Goal: Task Accomplishment & Management: Manage account settings

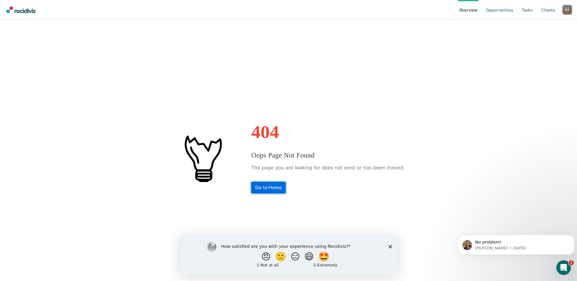
click at [279, 185] on link "Go to Home" at bounding box center [268, 188] width 34 height 12
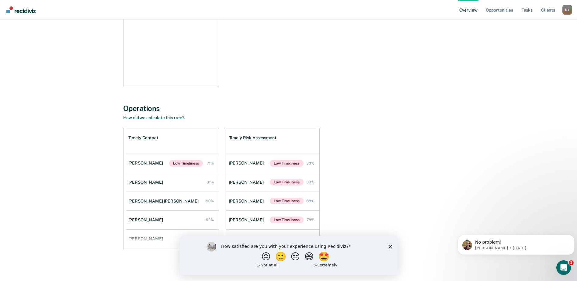
scroll to position [126, 0]
click at [140, 162] on div "[PERSON_NAME]" at bounding box center [146, 162] width 37 height 5
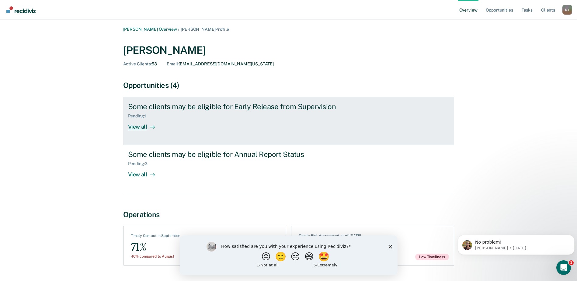
click at [142, 127] on div "View all" at bounding box center [145, 125] width 34 height 12
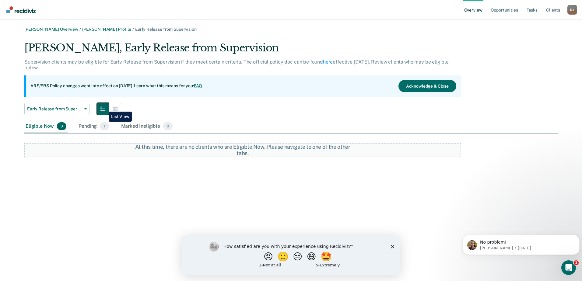
click at [104, 107] on icon "button" at bounding box center [102, 109] width 5 height 5
click at [112, 108] on button "button" at bounding box center [115, 109] width 12 height 12
click at [102, 106] on button "button" at bounding box center [103, 109] width 12 height 12
click at [88, 125] on div "Pending 1" at bounding box center [93, 126] width 33 height 13
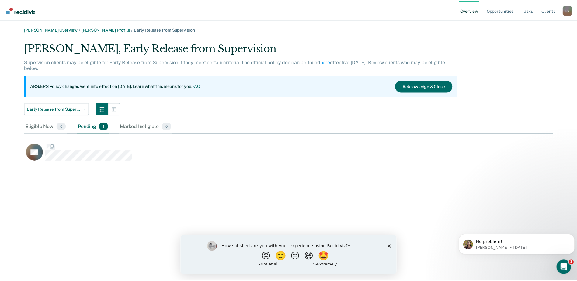
scroll to position [121, 529]
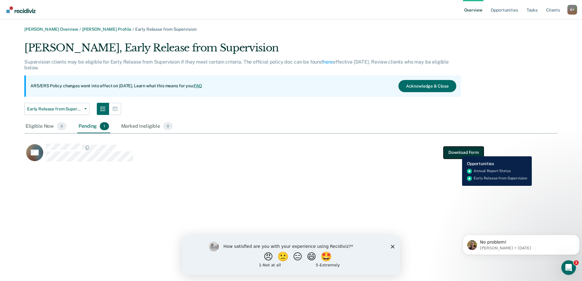
click at [458, 152] on button "Download Form" at bounding box center [464, 152] width 40 height 12
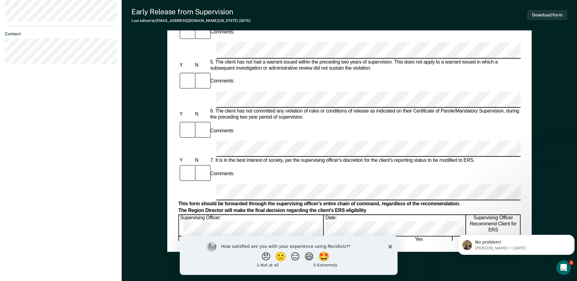
scroll to position [274, 0]
click at [391, 247] on polygon "Close survey" at bounding box center [390, 247] width 4 height 4
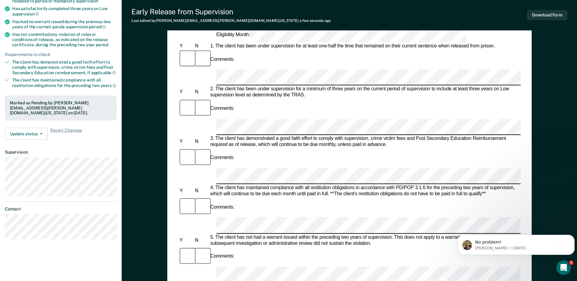
scroll to position [48, 0]
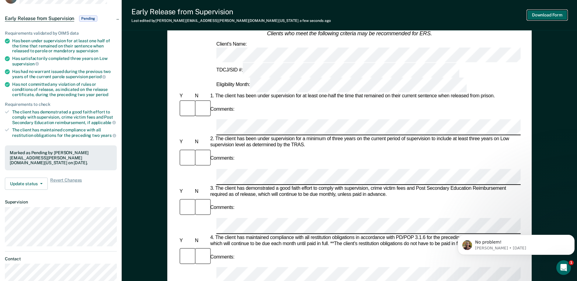
click at [549, 12] on button "Download Form" at bounding box center [548, 15] width 40 height 10
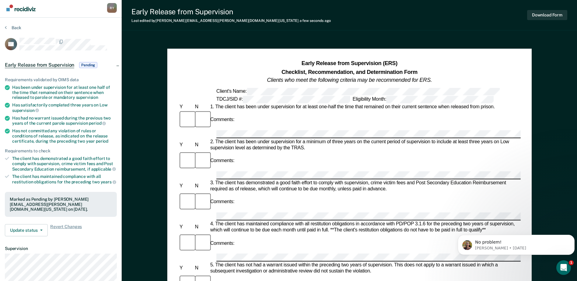
scroll to position [0, 0]
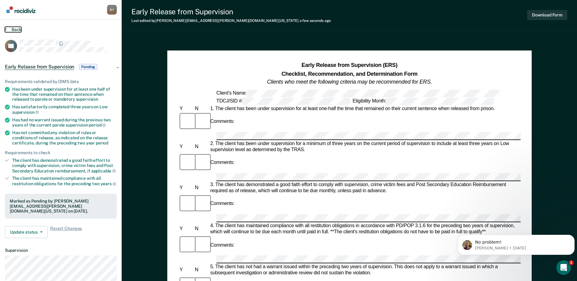
click at [5, 29] on icon at bounding box center [6, 29] width 2 height 5
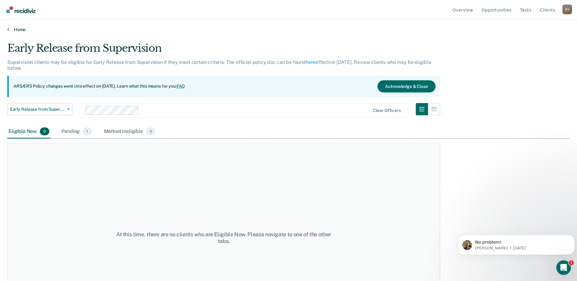
click at [8, 30] on icon at bounding box center [8, 29] width 2 height 5
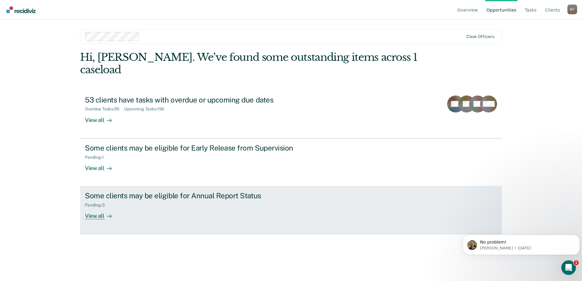
click at [97, 208] on div "View all" at bounding box center [102, 214] width 34 height 12
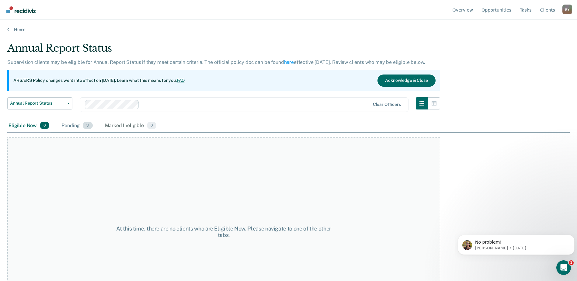
click at [73, 125] on div "Pending 3" at bounding box center [76, 125] width 33 height 13
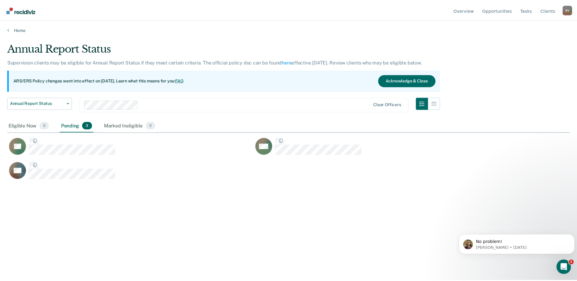
scroll to position [189, 563]
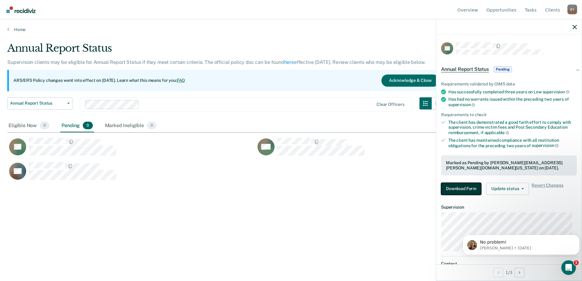
click at [458, 189] on button "Download Form" at bounding box center [461, 189] width 40 height 12
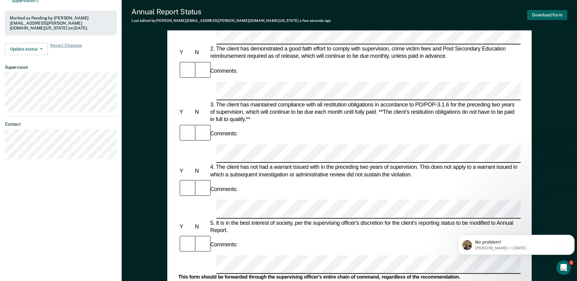
scroll to position [152, 0]
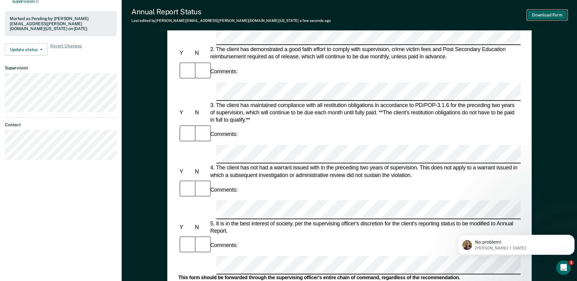
click at [559, 16] on button "Download Form" at bounding box center [548, 15] width 40 height 10
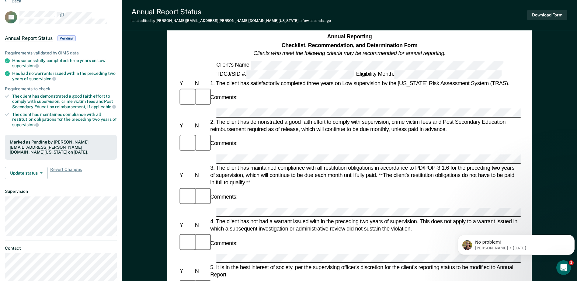
scroll to position [0, 0]
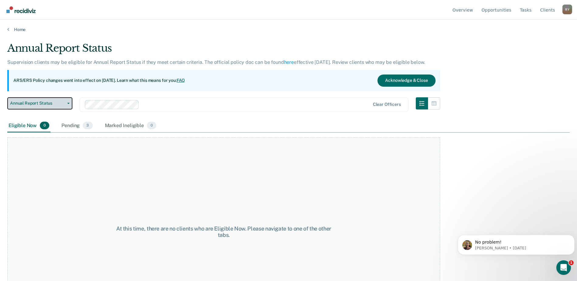
click at [29, 104] on span "Annual Report Status" at bounding box center [37, 103] width 55 height 5
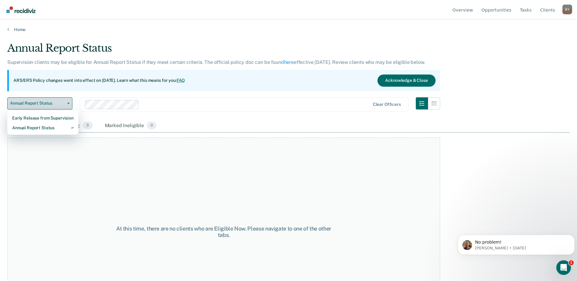
click at [29, 104] on span "Annual Report Status" at bounding box center [37, 103] width 55 height 5
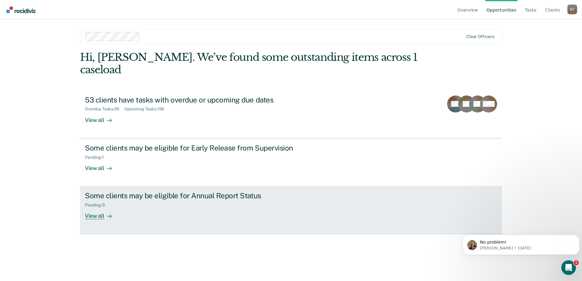
click at [97, 208] on div "View all" at bounding box center [102, 214] width 34 height 12
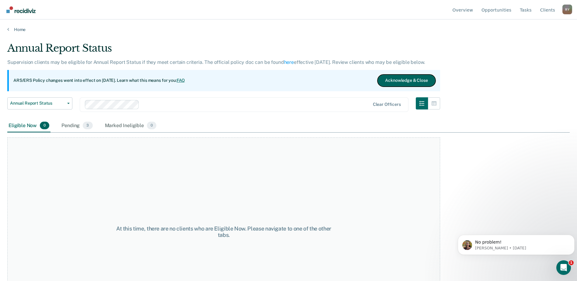
click at [412, 78] on button "Acknowledge & Close" at bounding box center [407, 81] width 58 height 12
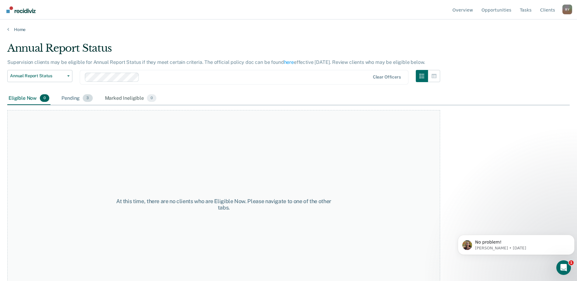
click at [75, 98] on div "Pending 3" at bounding box center [76, 98] width 33 height 13
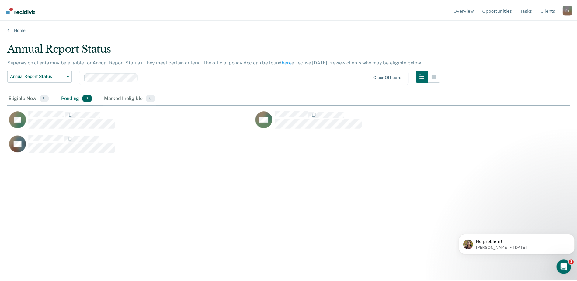
scroll to position [189, 563]
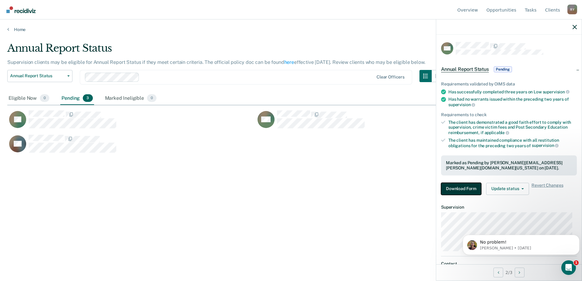
click at [464, 187] on button "Download Form" at bounding box center [461, 189] width 40 height 12
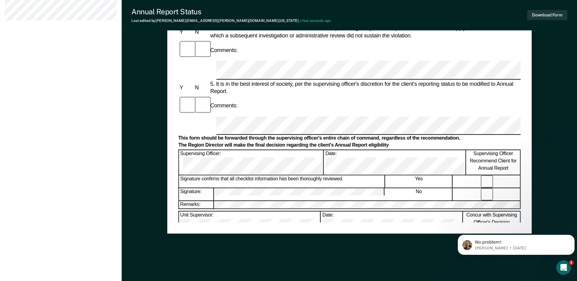
scroll to position [201, 0]
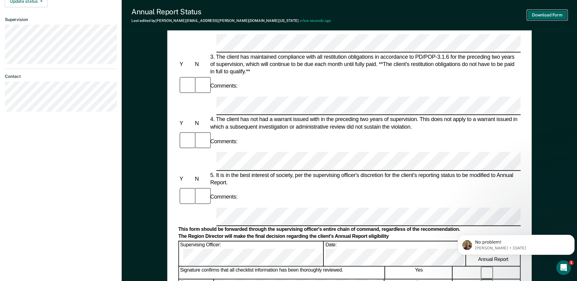
click at [548, 17] on button "Download Form" at bounding box center [548, 15] width 40 height 10
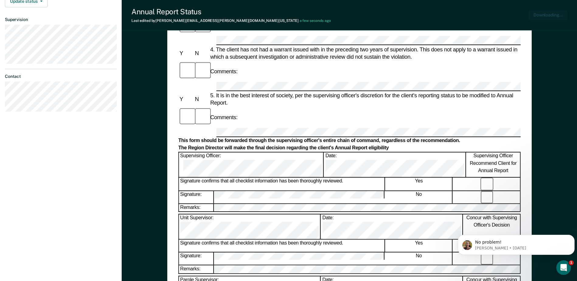
scroll to position [0, 0]
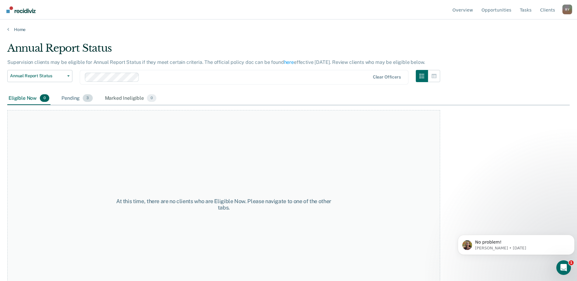
click at [73, 98] on div "Pending 3" at bounding box center [76, 98] width 33 height 13
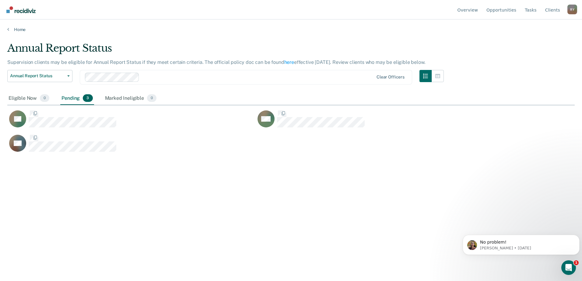
scroll to position [189, 563]
click at [24, 98] on div "Eligible Now 0" at bounding box center [28, 98] width 43 height 13
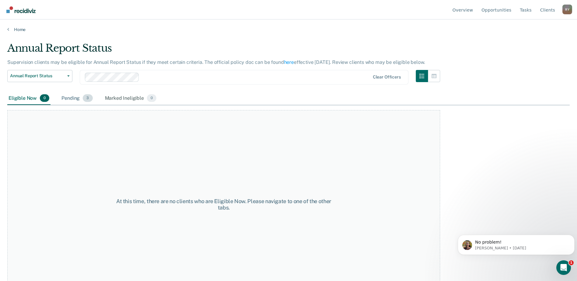
click at [66, 99] on div "Pending 3" at bounding box center [76, 98] width 33 height 13
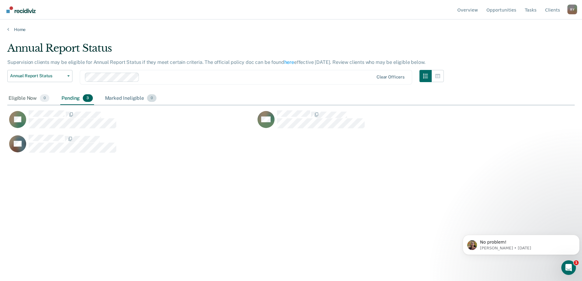
click at [126, 99] on div "Marked Ineligible 0" at bounding box center [131, 98] width 54 height 13
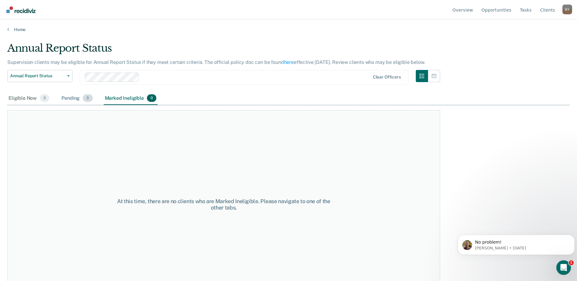
click at [68, 98] on div "Pending 3" at bounding box center [76, 98] width 33 height 13
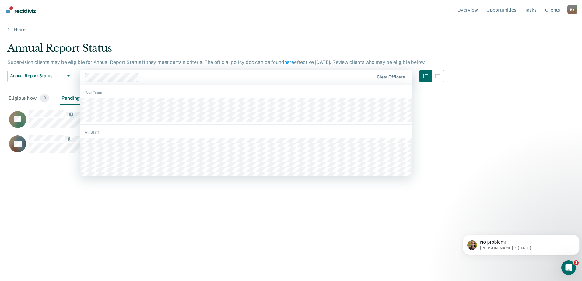
click at [276, 82] on div "Clear officers" at bounding box center [246, 77] width 332 height 15
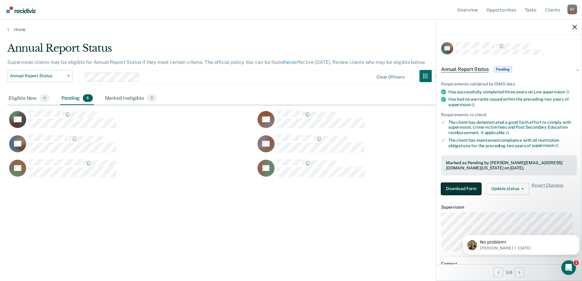
click at [470, 186] on button "Download Form" at bounding box center [461, 189] width 40 height 12
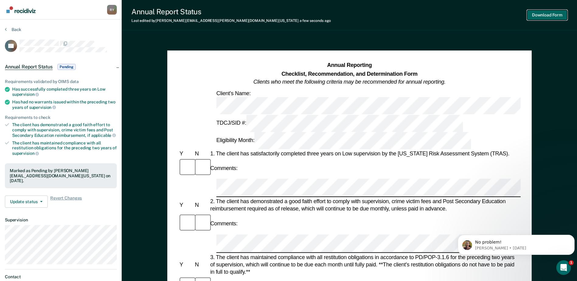
click at [560, 17] on button "Download Form" at bounding box center [548, 15] width 40 height 10
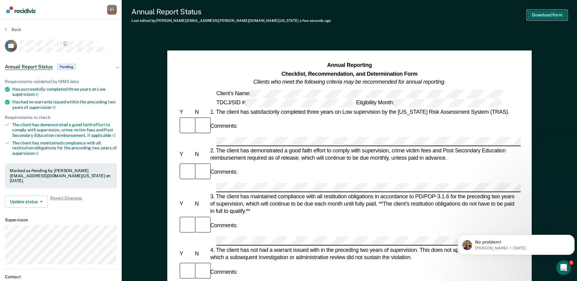
click at [551, 16] on button "Download Form" at bounding box center [548, 15] width 40 height 10
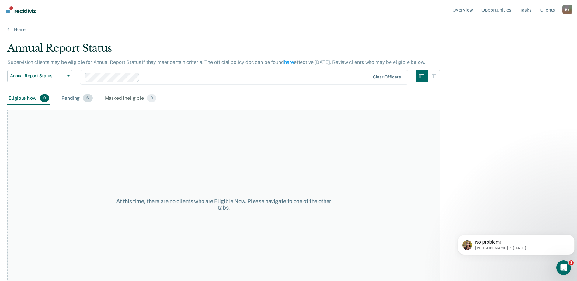
click at [75, 99] on div "Pending 6" at bounding box center [76, 98] width 33 height 13
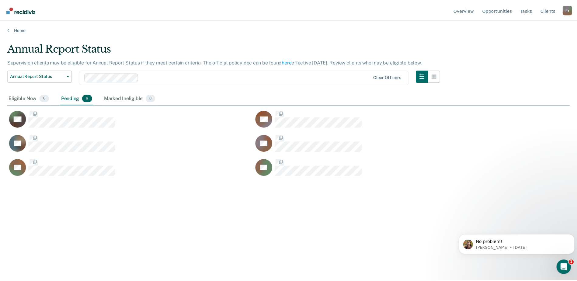
scroll to position [189, 563]
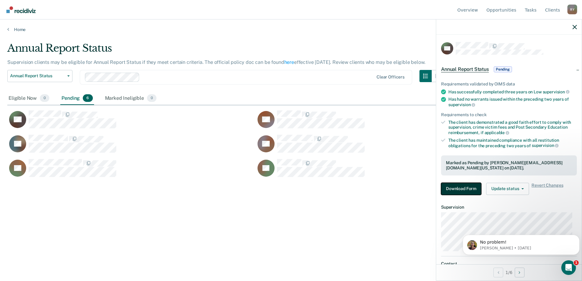
click at [458, 189] on button "Download Form" at bounding box center [461, 189] width 40 height 12
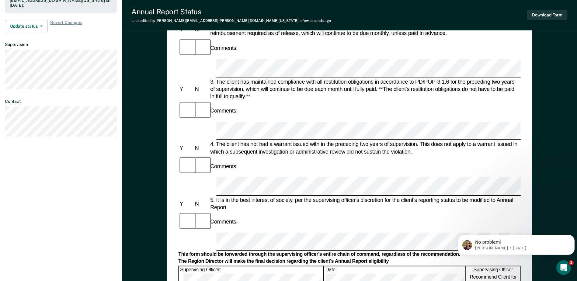
scroll to position [183, 0]
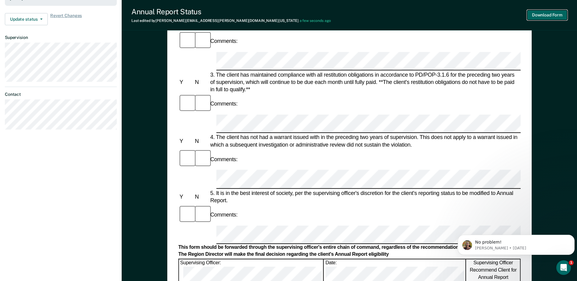
click at [542, 14] on button "Download Form" at bounding box center [548, 15] width 40 height 10
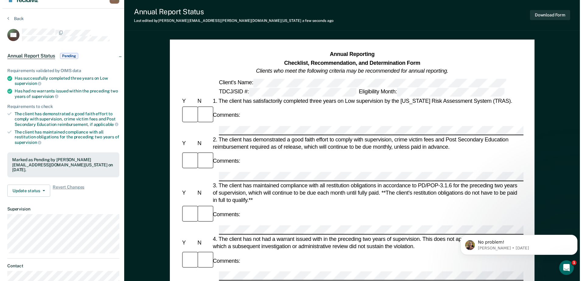
scroll to position [0, 0]
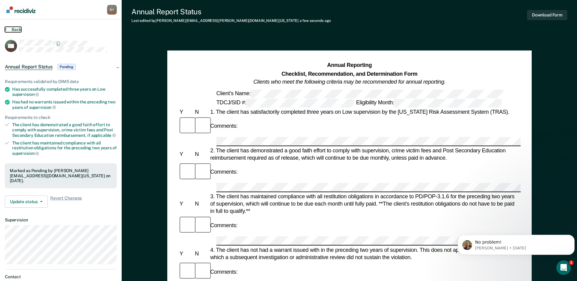
click at [8, 29] on button "Back" at bounding box center [13, 29] width 16 height 5
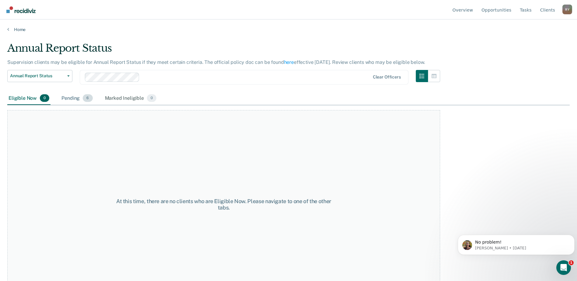
click at [68, 97] on div "Pending 6" at bounding box center [76, 98] width 33 height 13
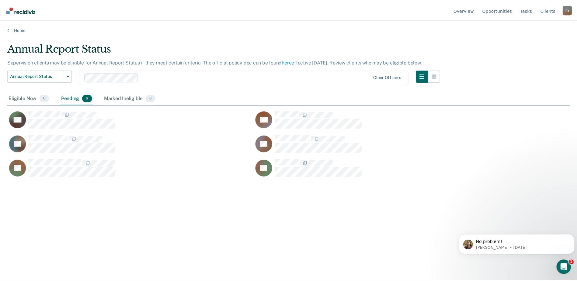
scroll to position [189, 563]
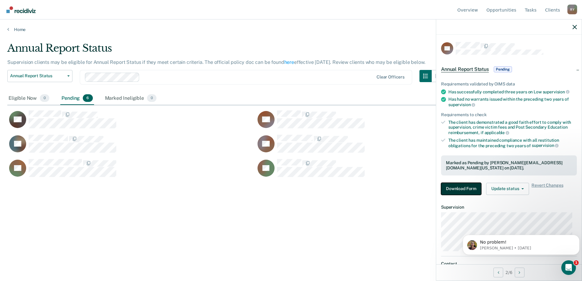
click at [473, 189] on button "Download Form" at bounding box center [461, 189] width 40 height 12
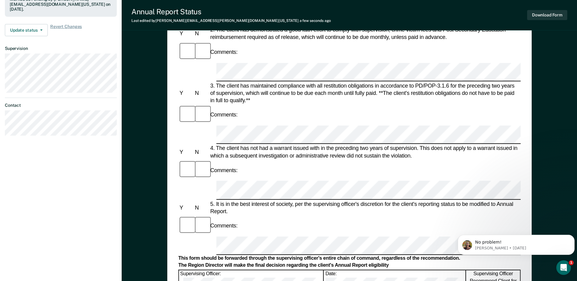
scroll to position [183, 0]
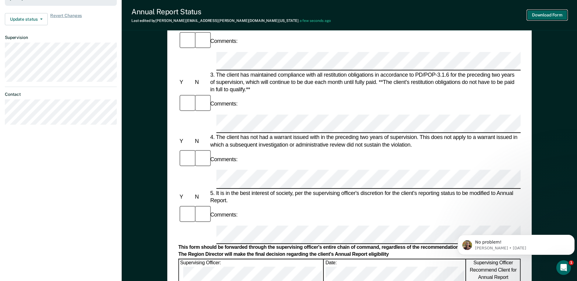
click at [542, 13] on button "Download Form" at bounding box center [548, 15] width 40 height 10
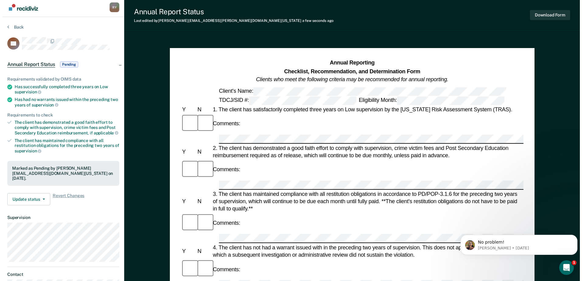
scroll to position [0, 0]
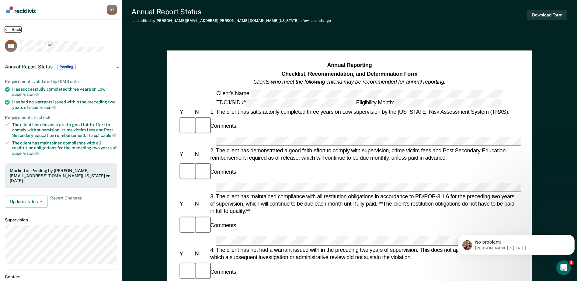
click at [10, 27] on button "Back" at bounding box center [13, 29] width 16 height 5
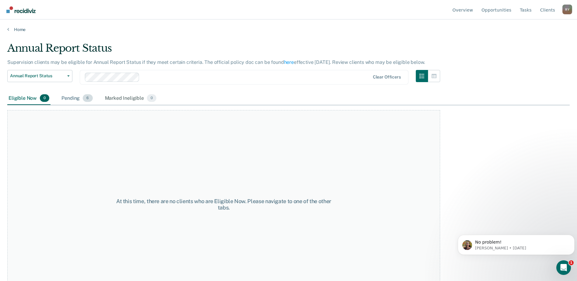
click at [70, 99] on div "Pending 6" at bounding box center [76, 98] width 33 height 13
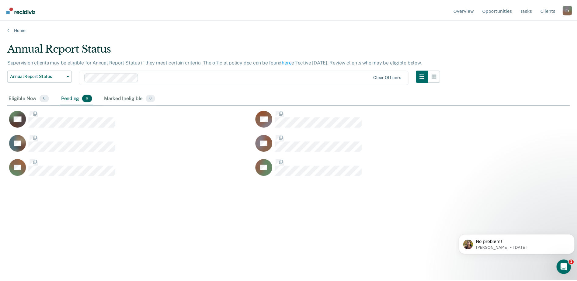
scroll to position [189, 563]
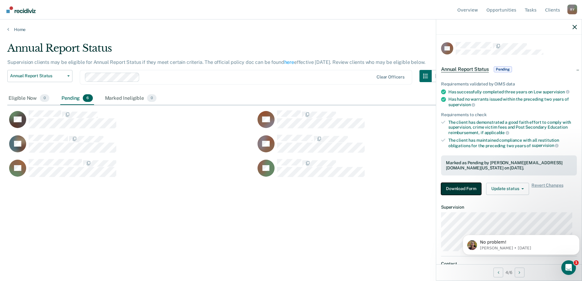
click at [470, 188] on button "Download Form" at bounding box center [461, 189] width 40 height 12
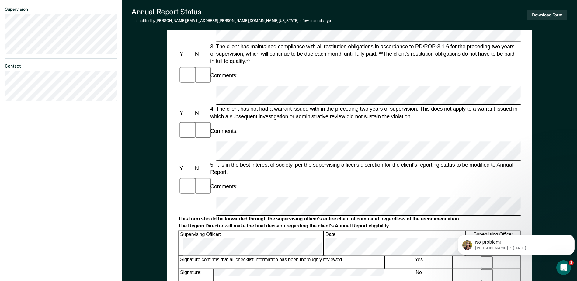
scroll to position [213, 0]
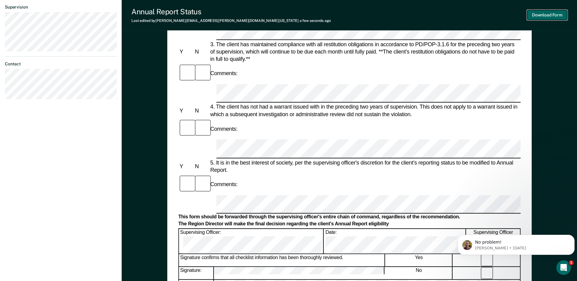
click at [542, 15] on button "Download Form" at bounding box center [548, 15] width 40 height 10
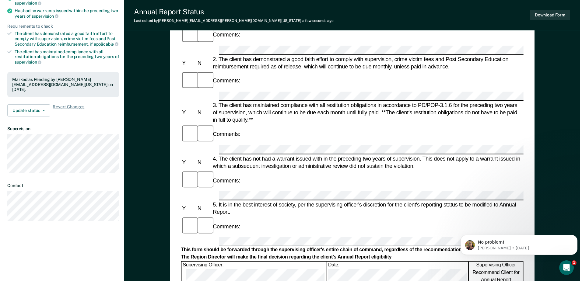
scroll to position [0, 0]
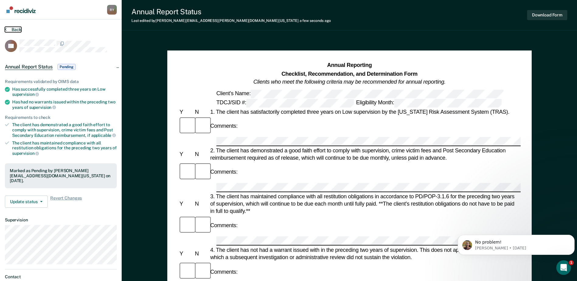
click at [14, 30] on button "Back" at bounding box center [13, 29] width 16 height 5
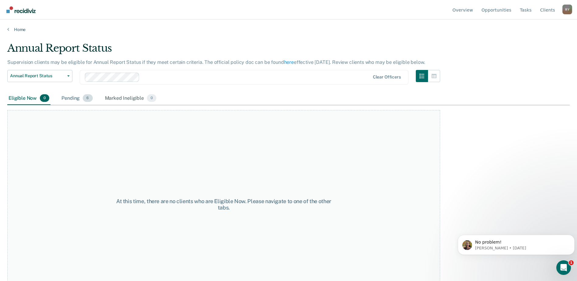
click at [70, 97] on div "Pending 6" at bounding box center [76, 98] width 33 height 13
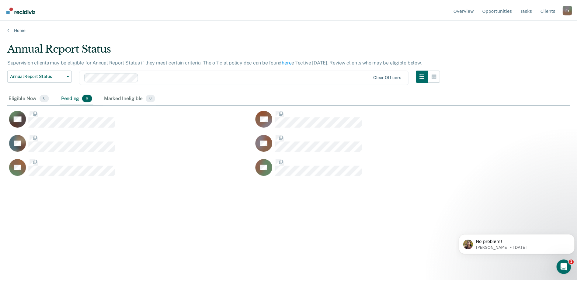
scroll to position [189, 563]
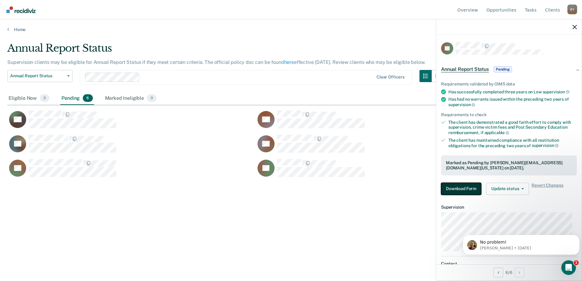
click at [471, 191] on button "Download Form" at bounding box center [461, 189] width 40 height 12
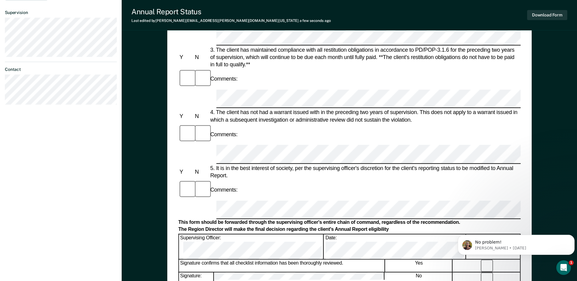
scroll to position [183, 0]
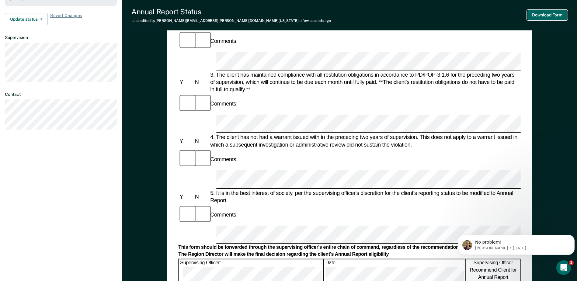
click at [539, 13] on button "Download Form" at bounding box center [548, 15] width 40 height 10
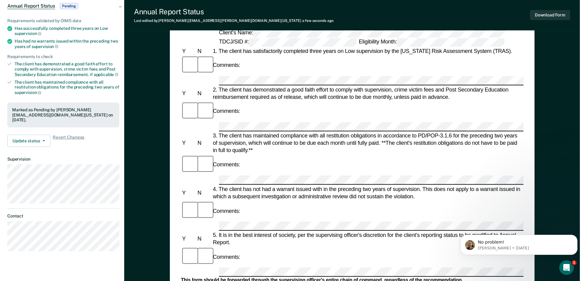
scroll to position [0, 0]
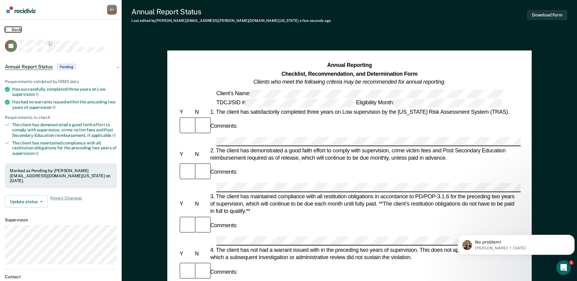
click at [7, 29] on button "Back" at bounding box center [13, 29] width 16 height 5
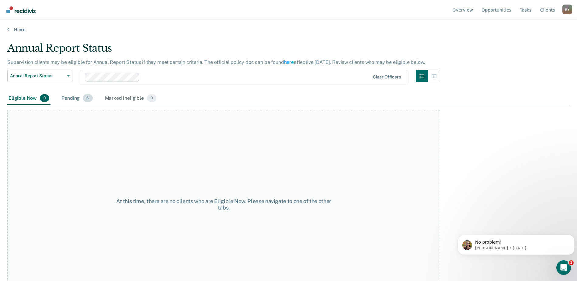
click at [71, 98] on div "Pending 6" at bounding box center [76, 98] width 33 height 13
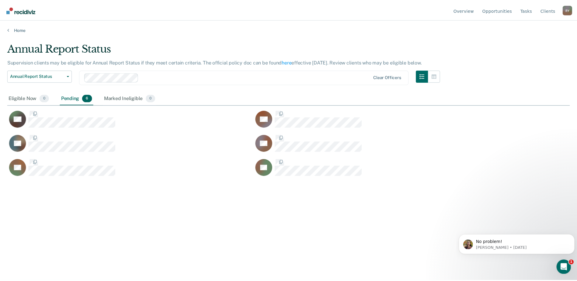
scroll to position [189, 563]
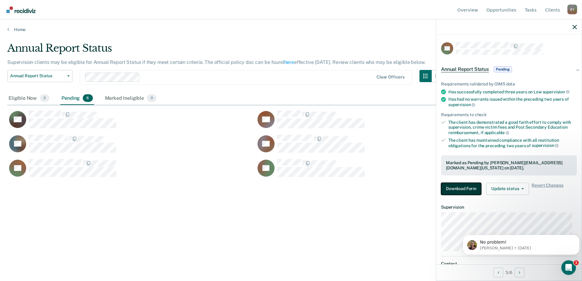
click at [461, 187] on button "Download Form" at bounding box center [461, 189] width 40 height 12
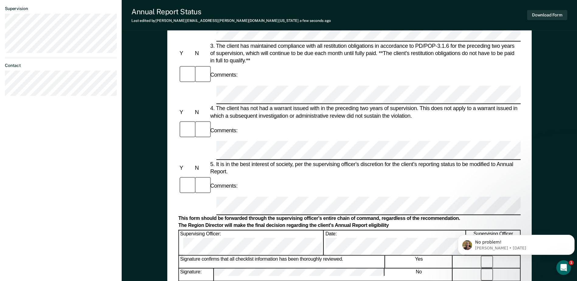
scroll to position [213, 0]
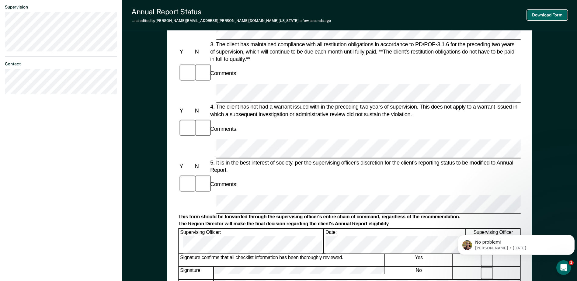
click at [548, 13] on button "Download Form" at bounding box center [548, 15] width 40 height 10
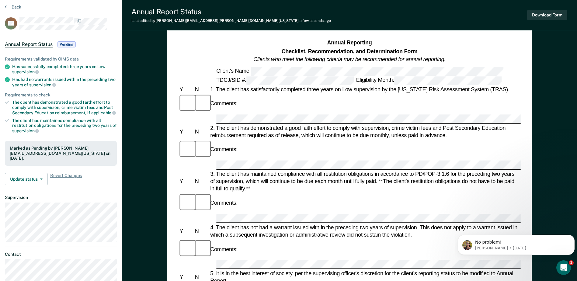
scroll to position [0, 0]
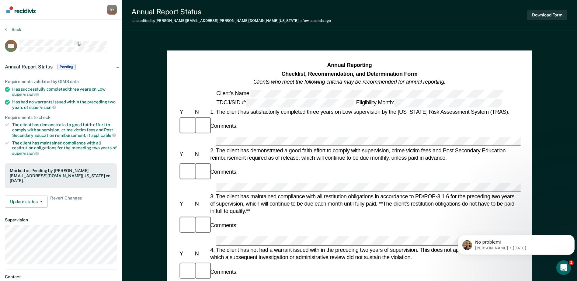
click at [5, 28] on section "Back EV Annual Report Status Pending Requirements validated by OIMS data Has su…" at bounding box center [61, 169] width 122 height 300
click at [9, 27] on button "Back" at bounding box center [13, 29] width 16 height 5
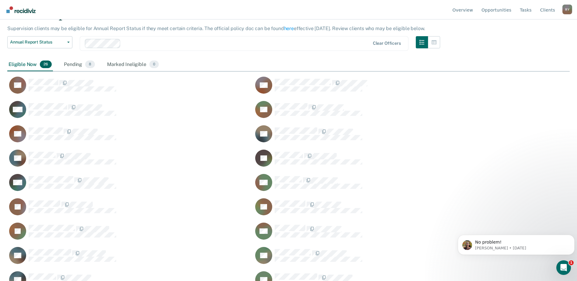
scroll to position [24, 0]
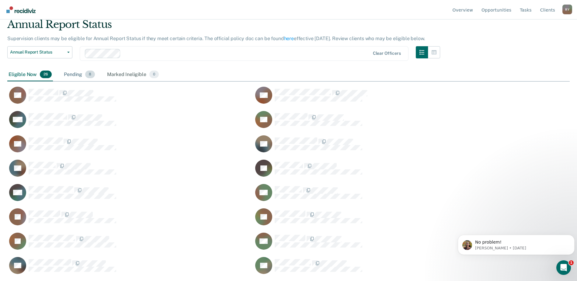
click at [72, 74] on div "Pending 8" at bounding box center [79, 74] width 33 height 13
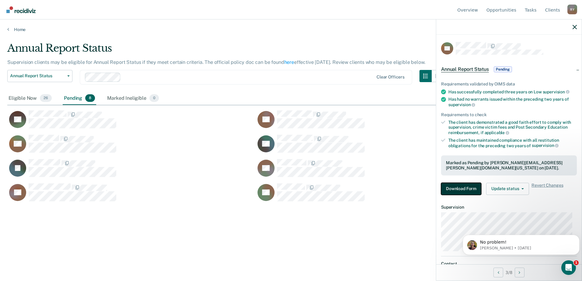
click at [445, 184] on button "Download Form" at bounding box center [461, 189] width 40 height 12
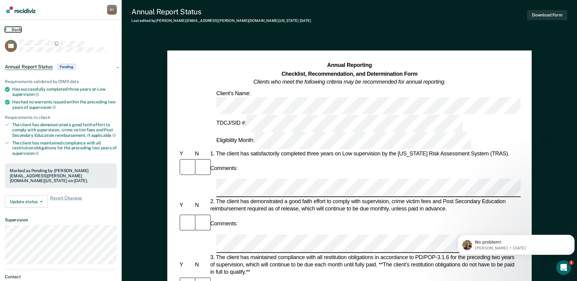
click at [10, 29] on button "Back" at bounding box center [13, 29] width 16 height 5
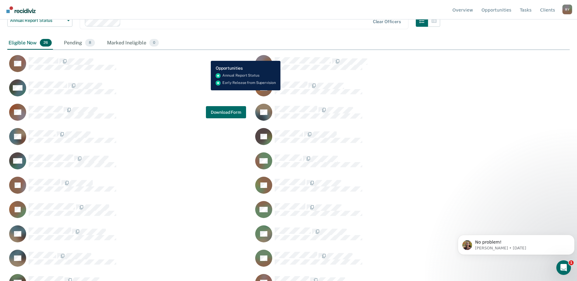
scroll to position [54, 0]
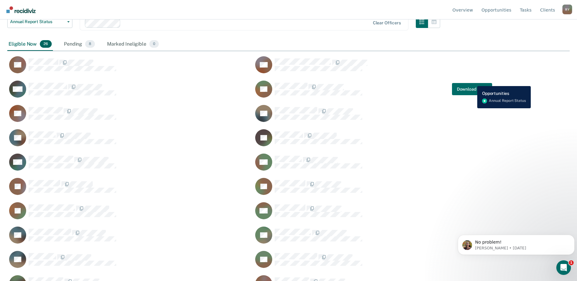
drag, startPoint x: 473, startPoint y: 82, endPoint x: 201, endPoint y: 46, distance: 274.4
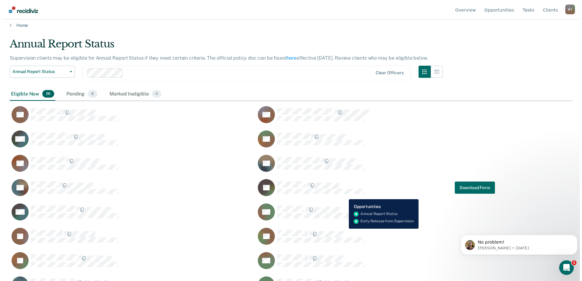
scroll to position [0, 0]
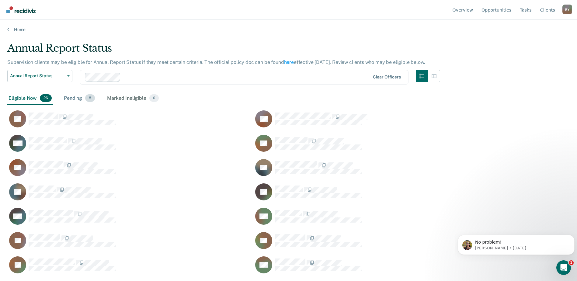
click at [63, 97] on div "Pending 8" at bounding box center [79, 98] width 33 height 13
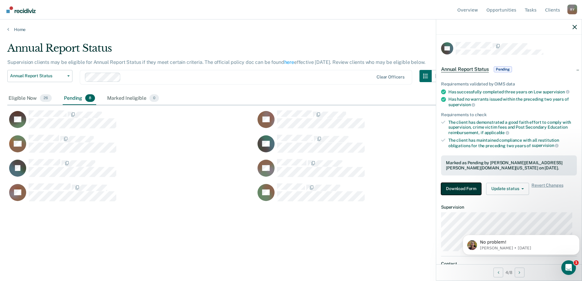
click at [471, 188] on button "Download Form" at bounding box center [461, 189] width 40 height 12
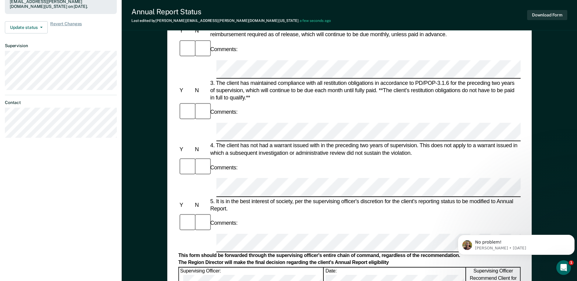
scroll to position [213, 0]
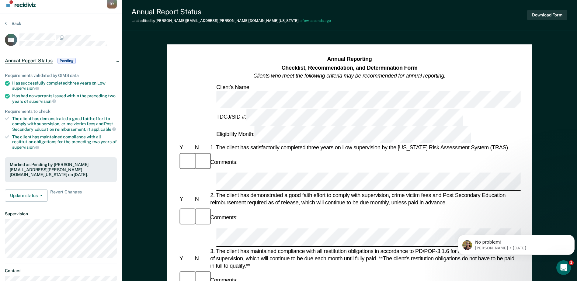
scroll to position [0, 0]
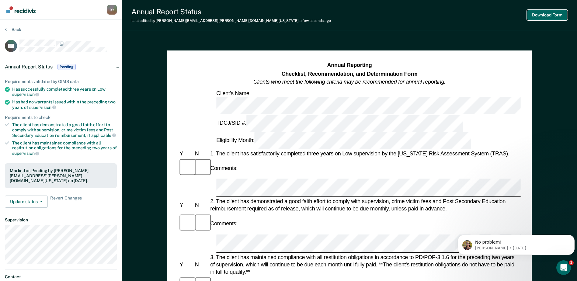
click at [545, 15] on button "Download Form" at bounding box center [548, 15] width 40 height 10
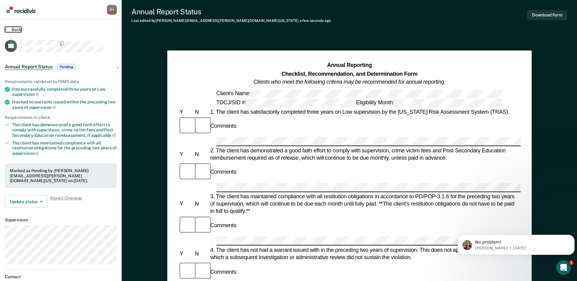
click at [6, 29] on icon at bounding box center [6, 29] width 2 height 5
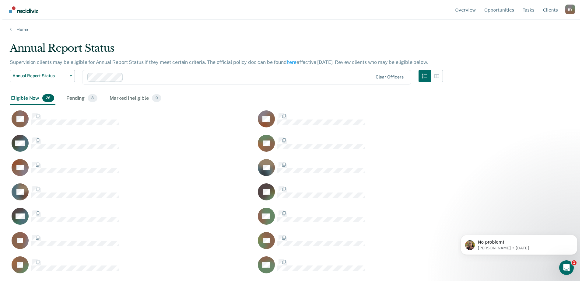
scroll to position [189, 558]
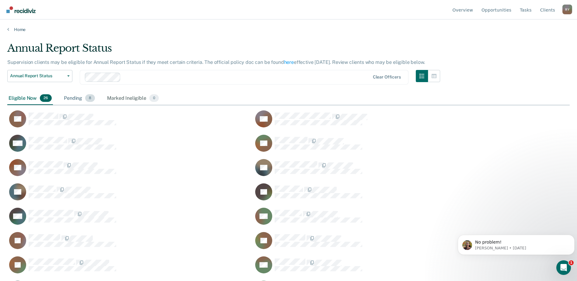
click at [68, 99] on div "Pending 8" at bounding box center [79, 98] width 33 height 13
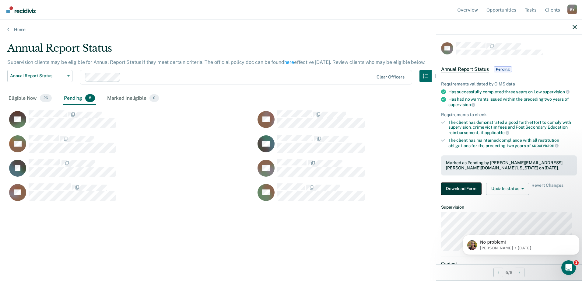
click at [453, 189] on button "Download Form" at bounding box center [461, 189] width 40 height 12
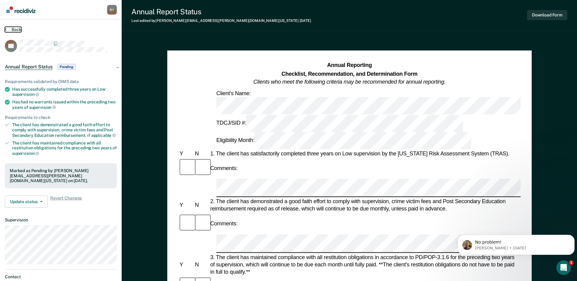
click at [13, 30] on button "Back" at bounding box center [13, 29] width 16 height 5
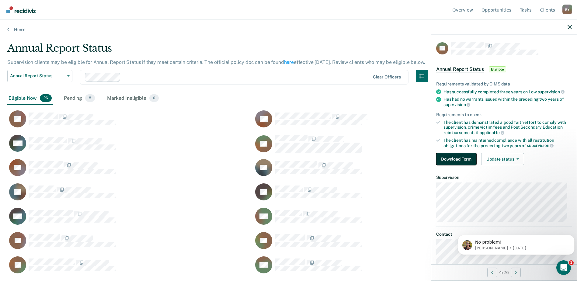
click at [447, 161] on button "Download Form" at bounding box center [457, 159] width 40 height 12
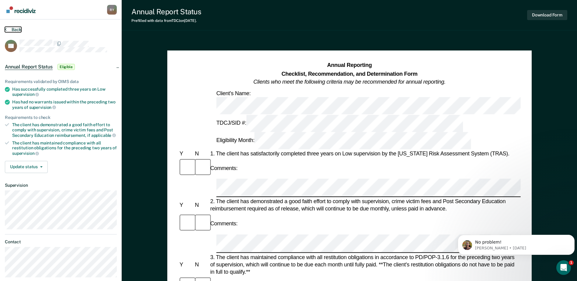
click at [6, 30] on icon at bounding box center [6, 29] width 2 height 5
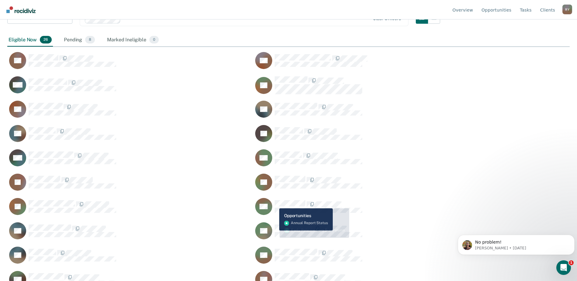
scroll to position [61, 0]
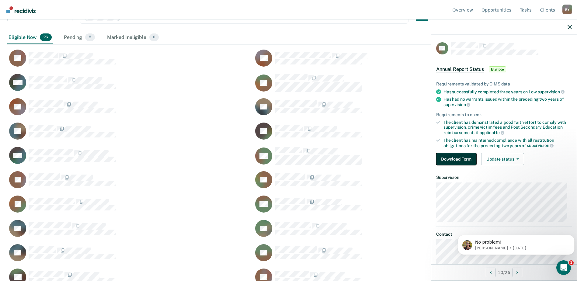
click at [461, 159] on button "Download Form" at bounding box center [457, 159] width 40 height 12
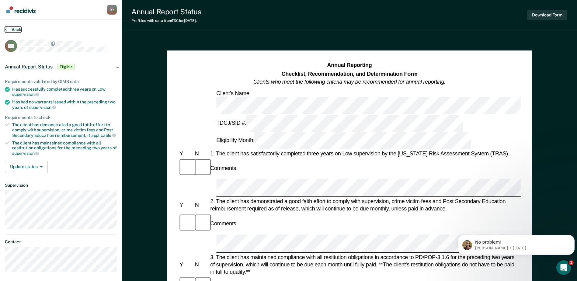
click at [7, 27] on button "Back" at bounding box center [13, 29] width 16 height 5
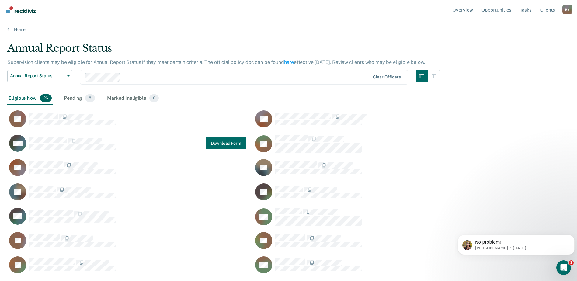
scroll to position [61, 0]
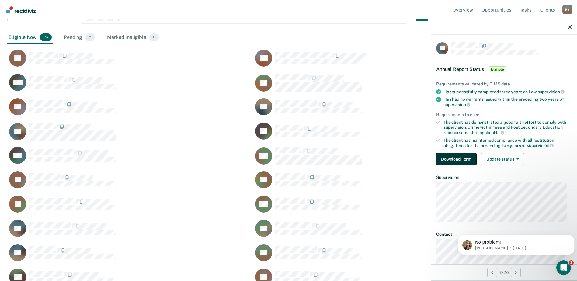
click at [458, 155] on button "Download Form" at bounding box center [457, 159] width 40 height 12
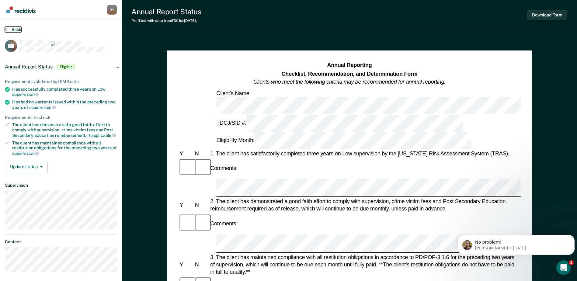
click at [15, 28] on button "Back" at bounding box center [13, 29] width 16 height 5
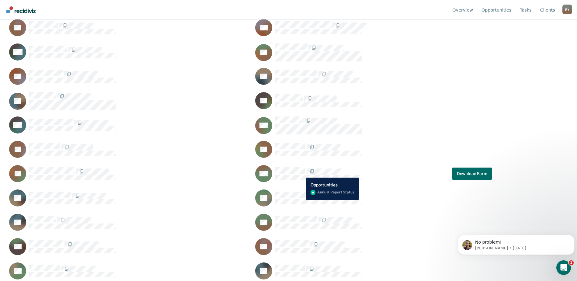
scroll to position [146, 0]
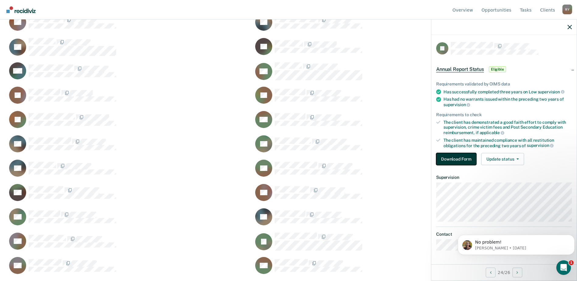
click at [443, 159] on button "Download Form" at bounding box center [457, 159] width 40 height 12
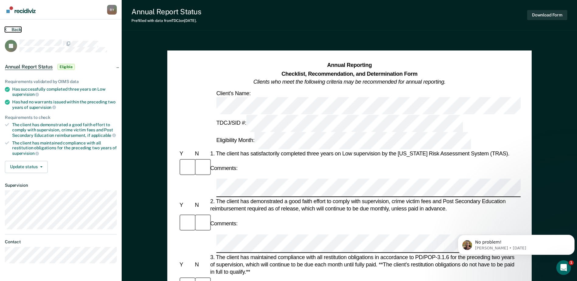
click at [9, 29] on button "Back" at bounding box center [13, 29] width 16 height 5
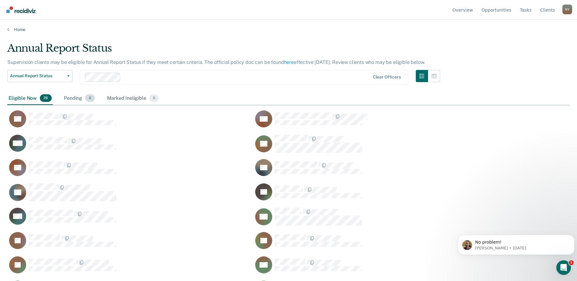
click at [74, 98] on div "Pending 8" at bounding box center [79, 98] width 33 height 13
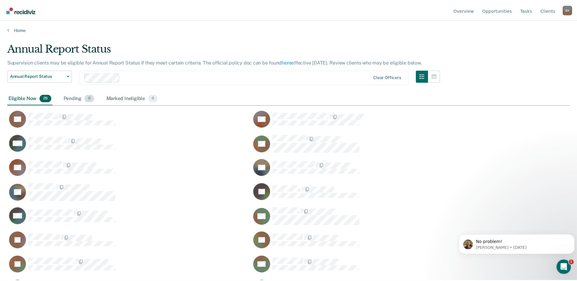
scroll to position [189, 563]
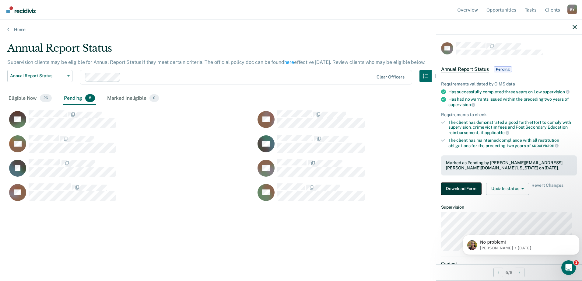
click at [464, 190] on button "Download Form" at bounding box center [461, 189] width 40 height 12
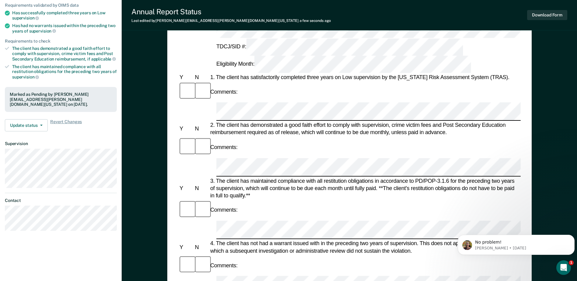
scroll to position [30, 0]
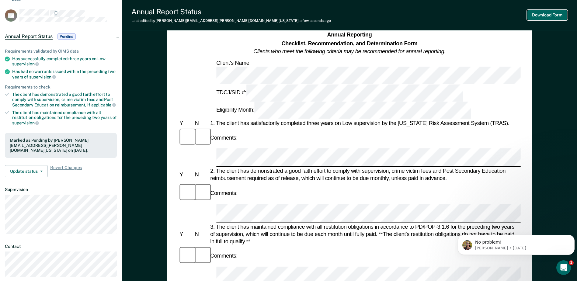
click at [549, 14] on button "Download Form" at bounding box center [548, 15] width 40 height 10
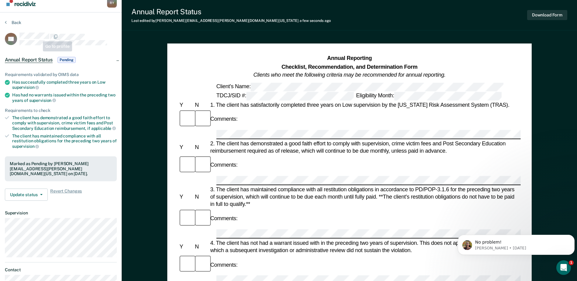
scroll to position [0, 0]
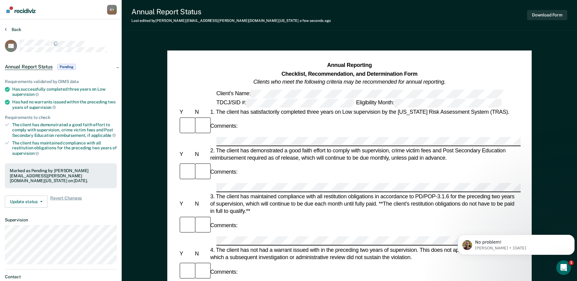
click at [10, 26] on section "Back SK Annual Report Status Pending Requirements validated by OIMS data Has su…" at bounding box center [61, 169] width 122 height 300
click at [10, 29] on button "Back" at bounding box center [13, 29] width 16 height 5
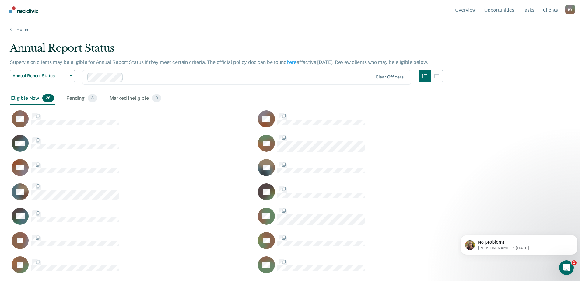
scroll to position [189, 558]
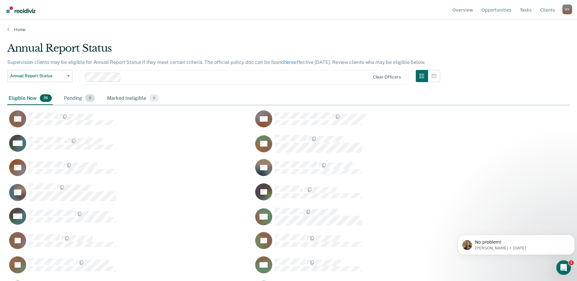
click at [69, 96] on div "Pending 8" at bounding box center [79, 98] width 33 height 13
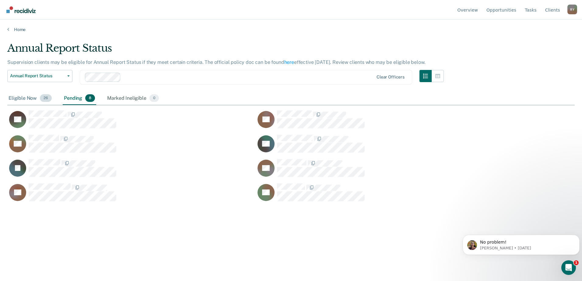
click at [21, 98] on div "Eligible Now 26" at bounding box center [30, 98] width 46 height 13
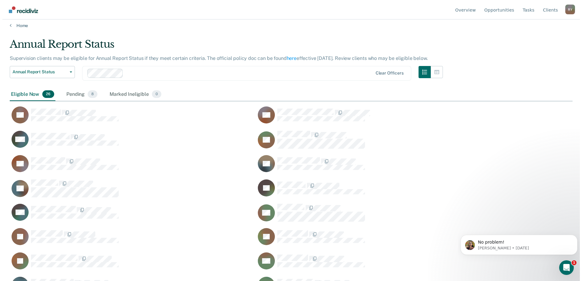
scroll to position [0, 0]
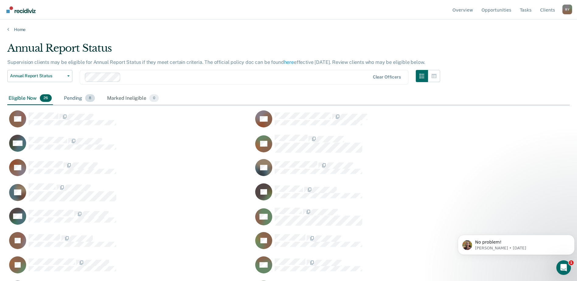
click at [72, 99] on div "Pending 8" at bounding box center [79, 98] width 33 height 13
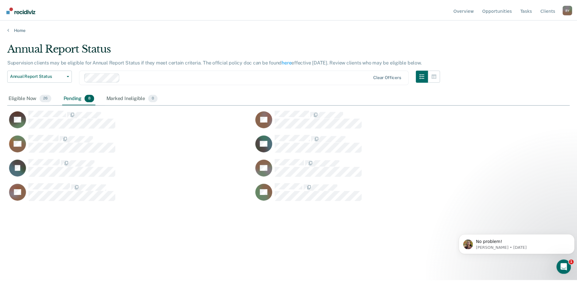
scroll to position [189, 563]
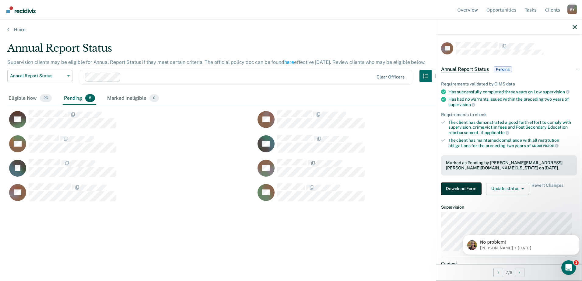
click at [468, 189] on button "Download Form" at bounding box center [461, 189] width 40 height 12
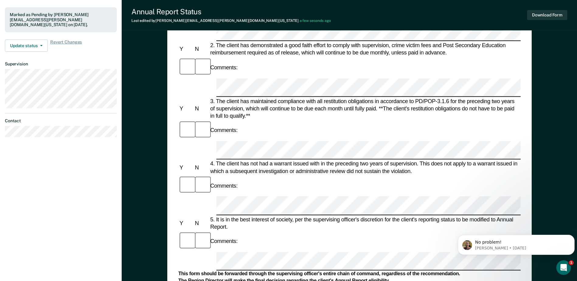
scroll to position [183, 0]
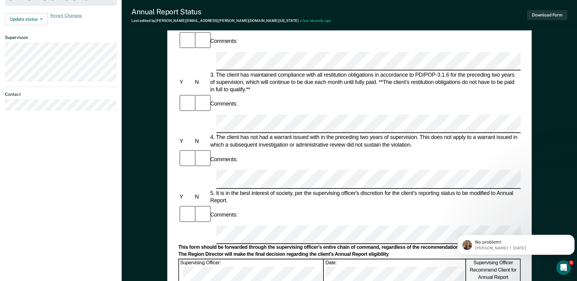
click at [550, 17] on button "Download Form" at bounding box center [548, 15] width 40 height 10
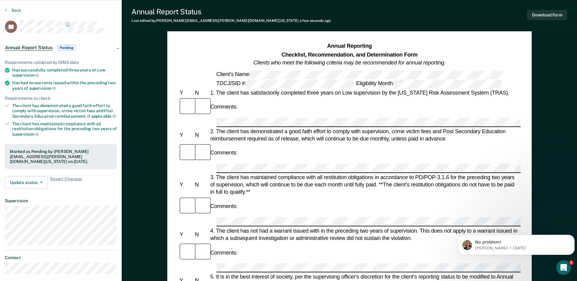
scroll to position [0, 0]
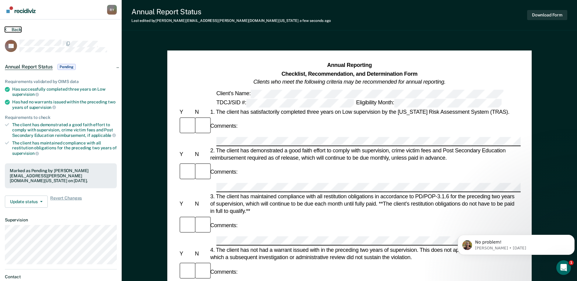
click at [11, 28] on button "Back" at bounding box center [13, 29] width 16 height 5
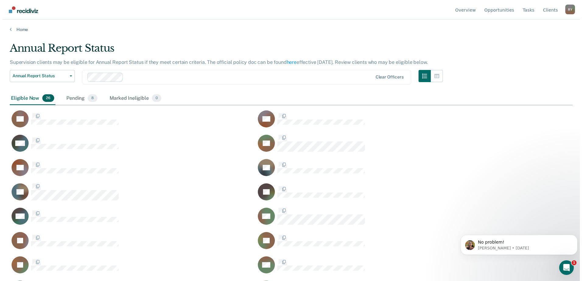
scroll to position [189, 558]
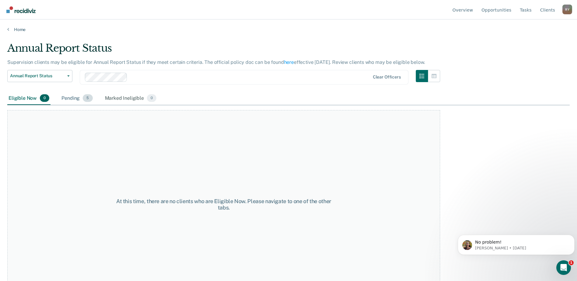
click at [72, 98] on div "Pending 5" at bounding box center [76, 98] width 33 height 13
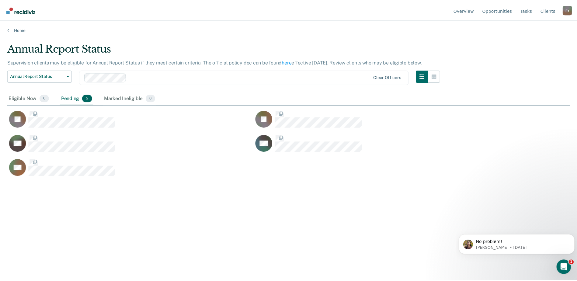
scroll to position [189, 563]
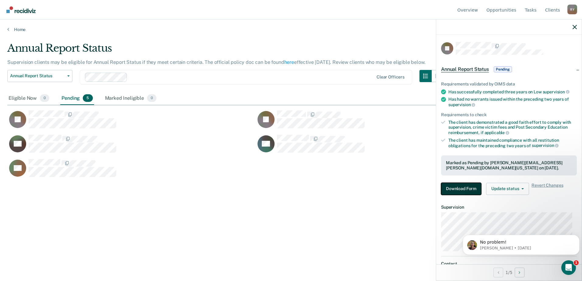
click at [459, 190] on button "Download Form" at bounding box center [461, 189] width 40 height 12
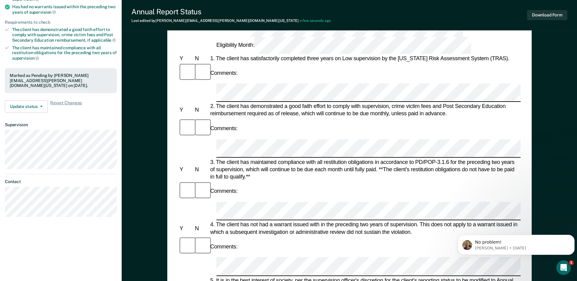
scroll to position [61, 0]
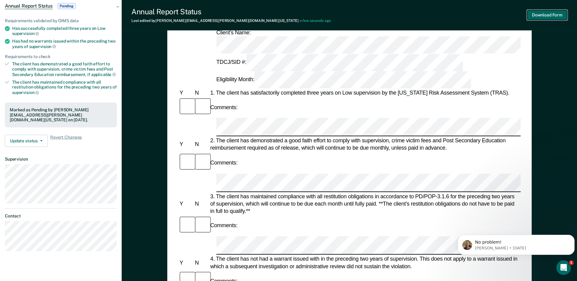
click at [545, 13] on button "Download Form" at bounding box center [548, 15] width 40 height 10
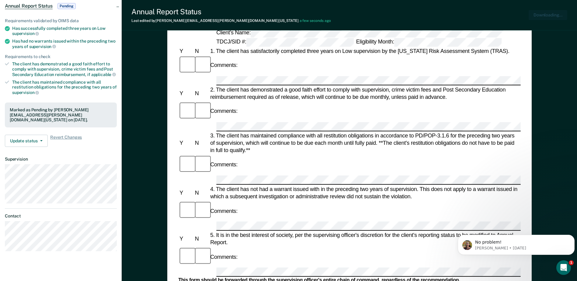
scroll to position [0, 0]
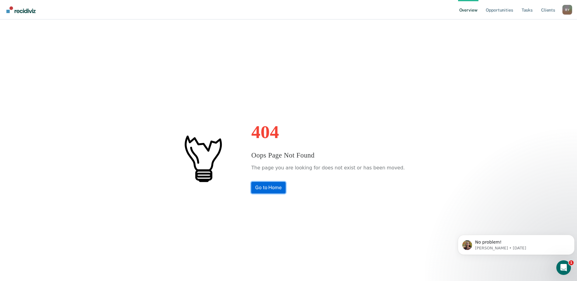
click at [275, 189] on link "Go to Home" at bounding box center [268, 188] width 34 height 12
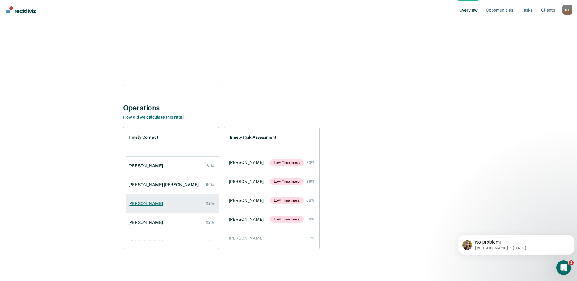
scroll to position [25, 0]
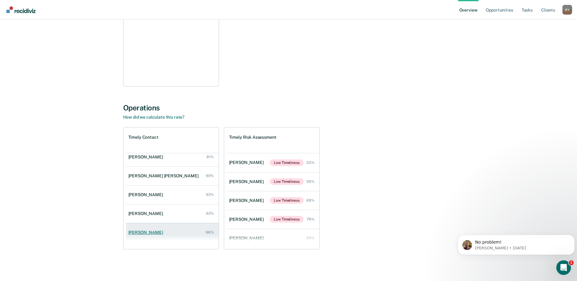
click at [145, 234] on div "Janeth Savage" at bounding box center [146, 232] width 37 height 5
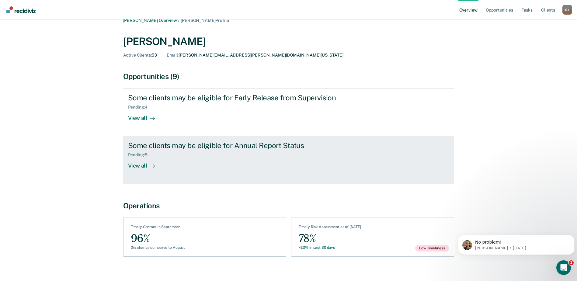
scroll to position [16, 0]
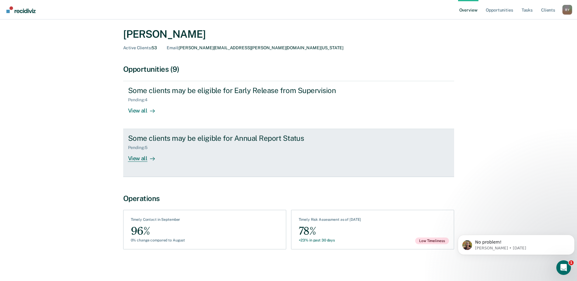
click at [139, 158] on div "View all" at bounding box center [145, 156] width 34 height 12
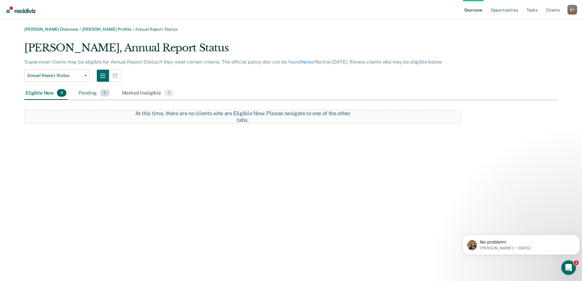
click at [88, 92] on div "Pending 5" at bounding box center [93, 93] width 33 height 13
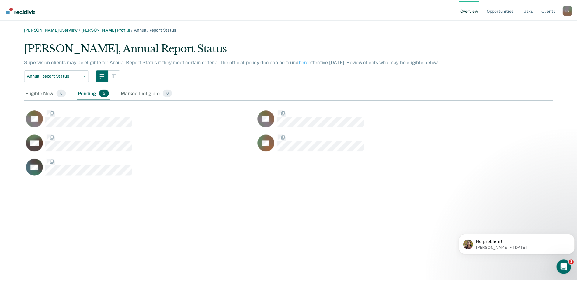
scroll to position [137, 529]
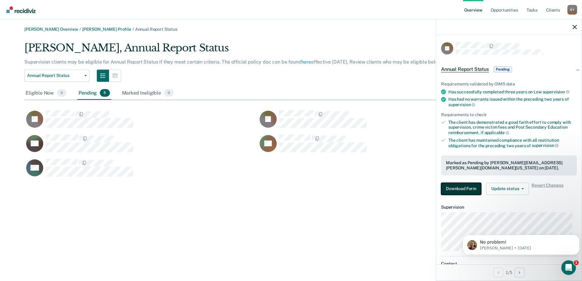
click at [466, 187] on button "Download Form" at bounding box center [461, 189] width 40 height 12
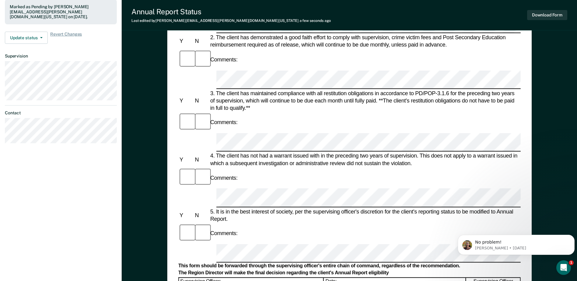
scroll to position [152, 0]
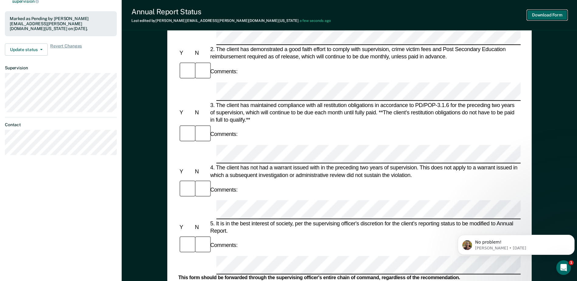
click at [552, 16] on button "Download Form" at bounding box center [548, 15] width 40 height 10
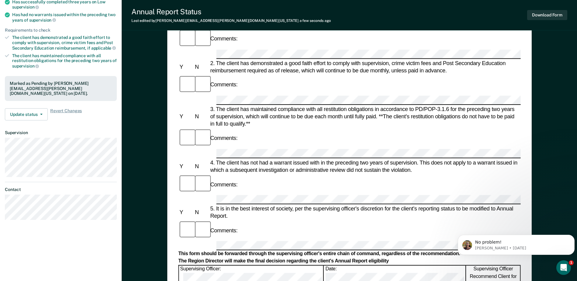
scroll to position [0, 0]
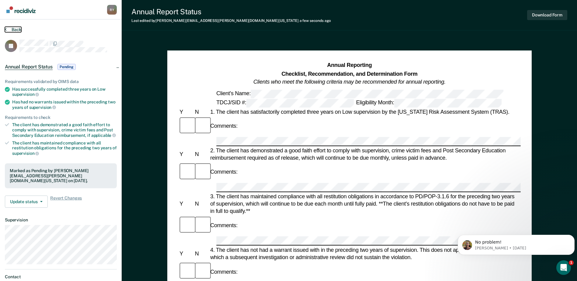
click at [9, 28] on button "Back" at bounding box center [13, 29] width 16 height 5
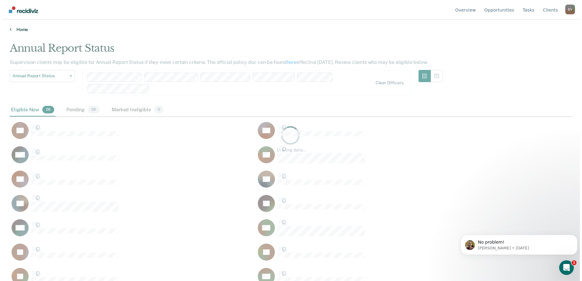
scroll to position [189, 558]
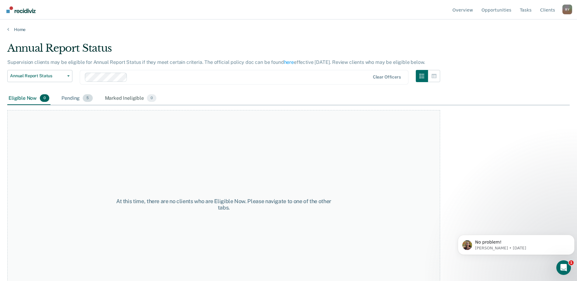
click at [76, 99] on div "Pending 5" at bounding box center [76, 98] width 33 height 13
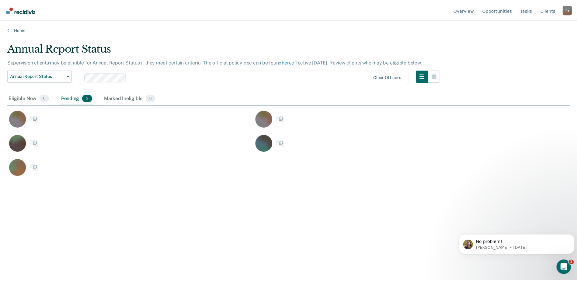
scroll to position [189, 563]
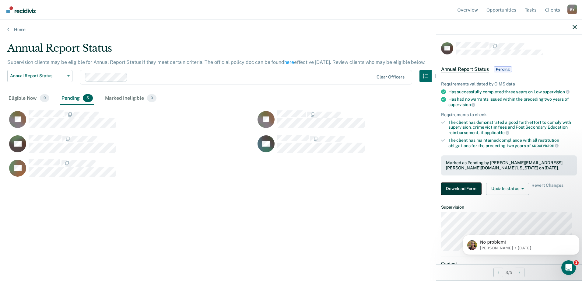
click at [464, 188] on button "Download Form" at bounding box center [461, 189] width 40 height 12
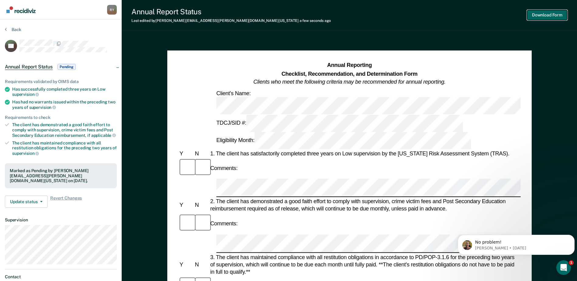
click at [537, 13] on button "Download Form" at bounding box center [548, 15] width 40 height 10
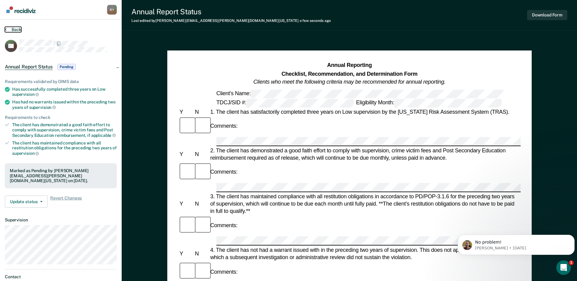
click at [16, 31] on button "Back" at bounding box center [13, 29] width 16 height 5
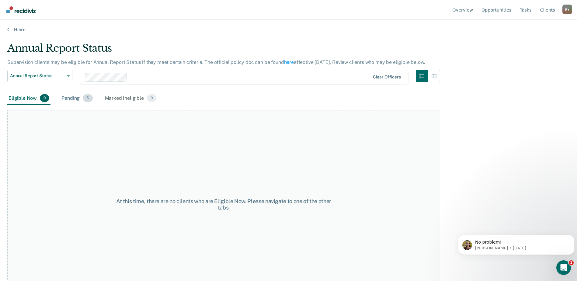
click at [67, 96] on div "Pending 5" at bounding box center [76, 98] width 33 height 13
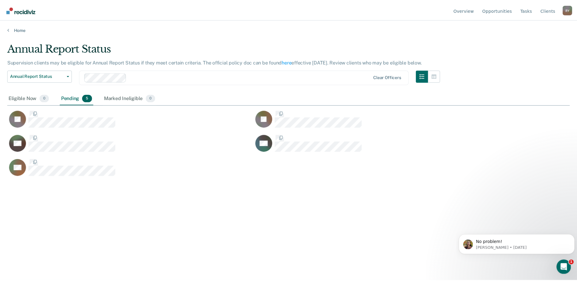
scroll to position [189, 563]
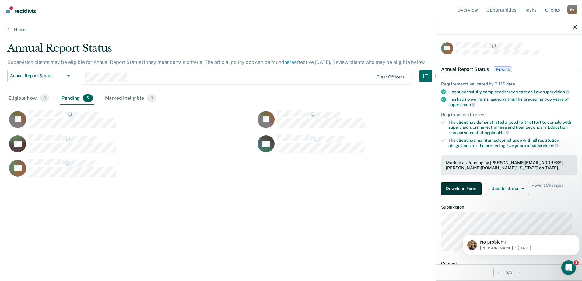
click at [467, 186] on button "Download Form" at bounding box center [461, 189] width 40 height 12
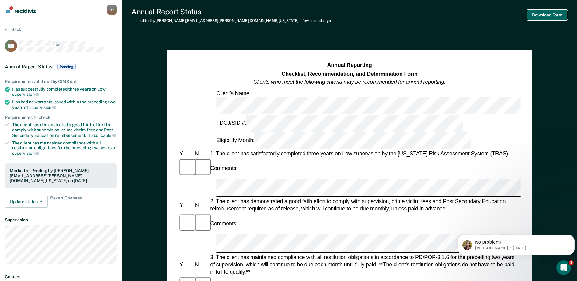
click at [534, 15] on button "Download Form" at bounding box center [548, 15] width 40 height 10
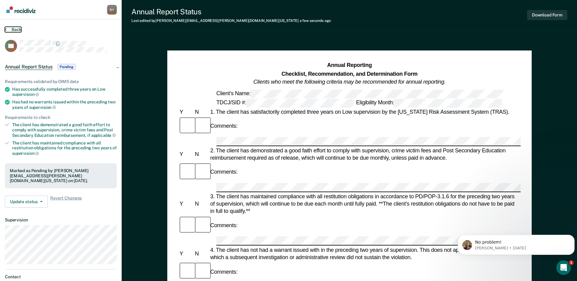
click at [8, 29] on button "Back" at bounding box center [13, 29] width 16 height 5
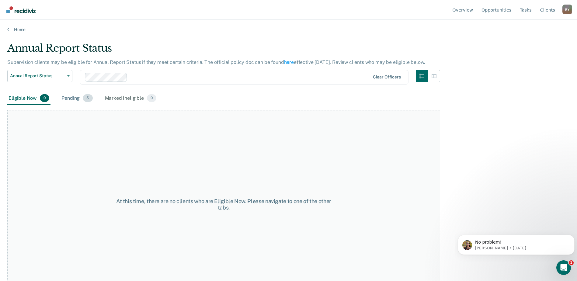
click at [75, 98] on div "Pending 5" at bounding box center [76, 98] width 33 height 13
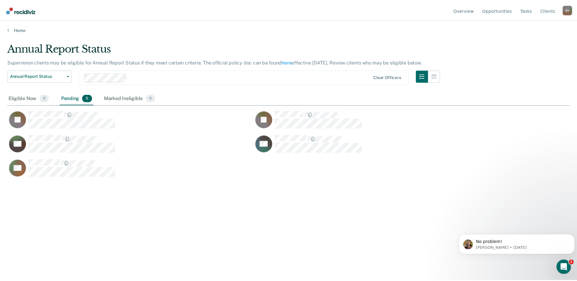
scroll to position [189, 563]
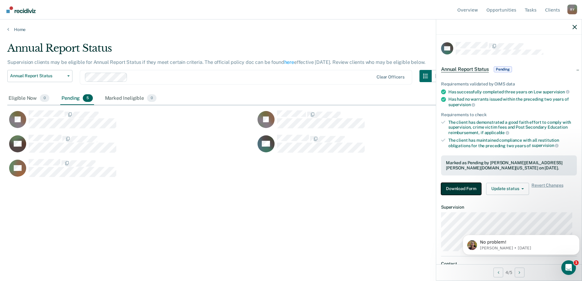
click at [468, 187] on button "Download Form" at bounding box center [461, 189] width 40 height 12
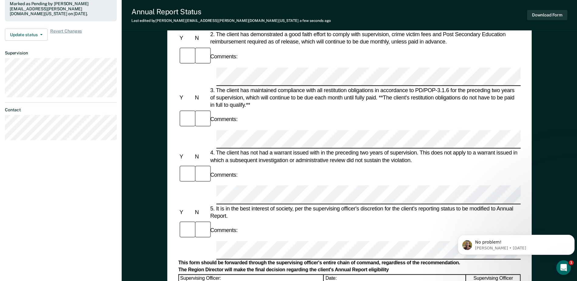
scroll to position [183, 0]
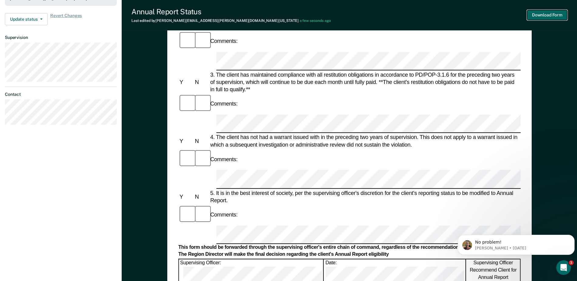
click at [551, 15] on button "Download Form" at bounding box center [548, 15] width 40 height 10
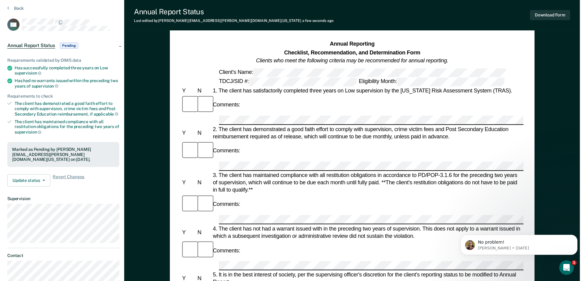
scroll to position [0, 0]
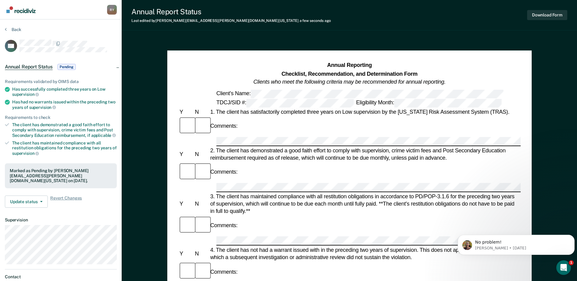
click at [10, 26] on section "Back DH Annual Report Status Pending Requirements validated by OIMS data Has su…" at bounding box center [61, 169] width 122 height 300
click at [9, 30] on button "Back" at bounding box center [13, 29] width 16 height 5
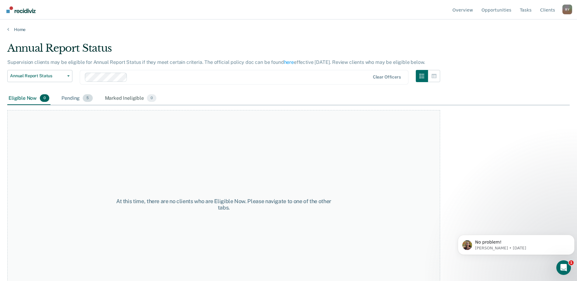
click at [68, 98] on div "Pending 5" at bounding box center [76, 98] width 33 height 13
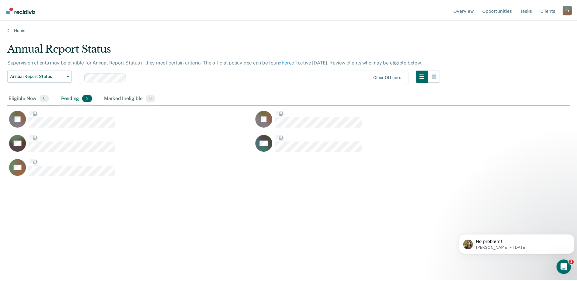
scroll to position [189, 563]
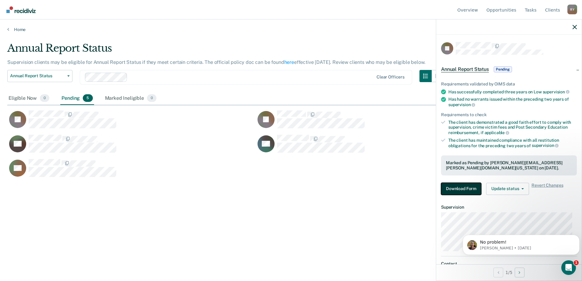
click at [456, 188] on button "Download Form" at bounding box center [461, 189] width 40 height 12
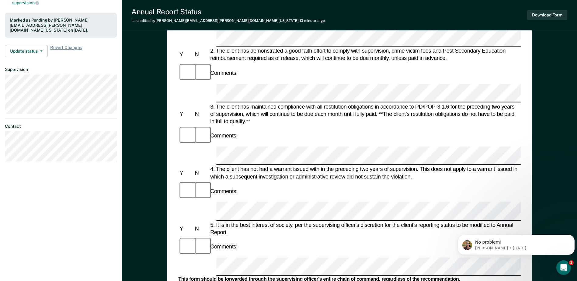
scroll to position [152, 0]
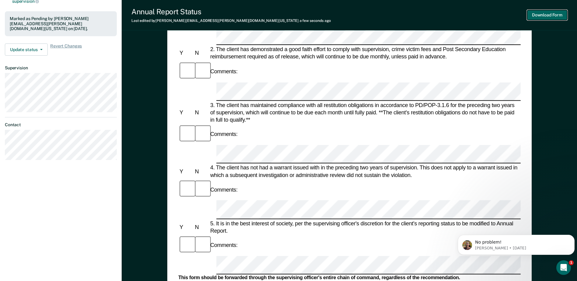
click at [547, 13] on button "Download Form" at bounding box center [548, 15] width 40 height 10
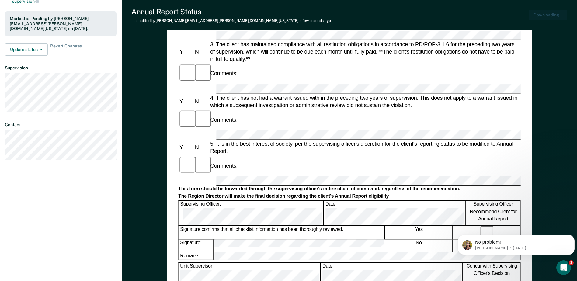
scroll to position [0, 0]
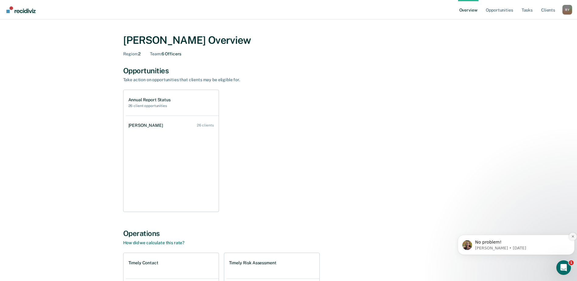
click at [573, 237] on icon "Dismiss notification" at bounding box center [573, 237] width 2 height 2
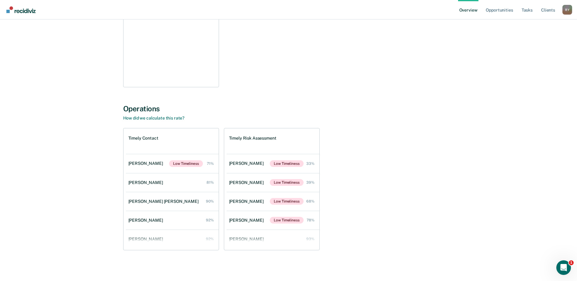
scroll to position [126, 0]
click at [143, 182] on div "[PERSON_NAME]" at bounding box center [146, 181] width 37 height 5
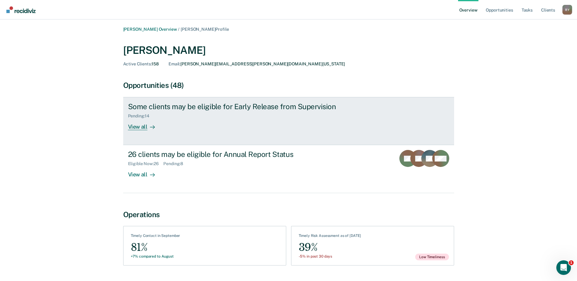
click at [139, 127] on div "View all" at bounding box center [145, 125] width 34 height 12
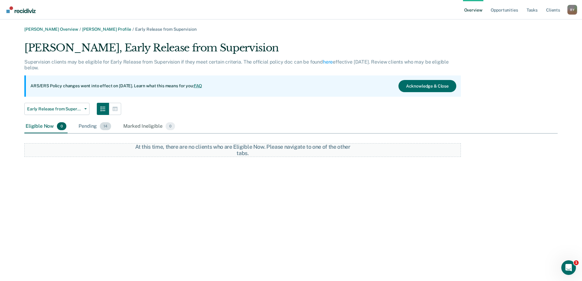
click at [87, 128] on div "Pending 14" at bounding box center [94, 126] width 35 height 13
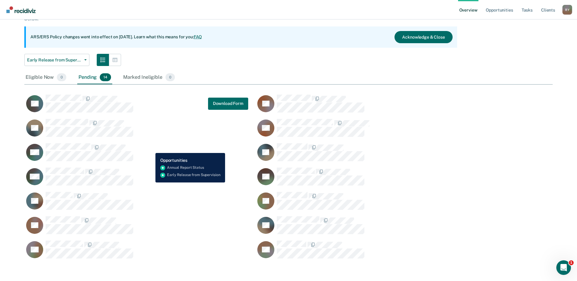
scroll to position [52, 0]
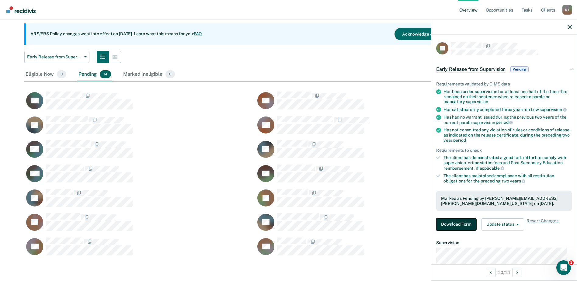
click at [452, 228] on button "Download Form" at bounding box center [457, 225] width 40 height 12
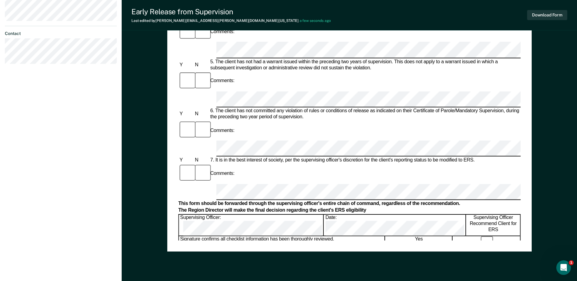
scroll to position [292, 0]
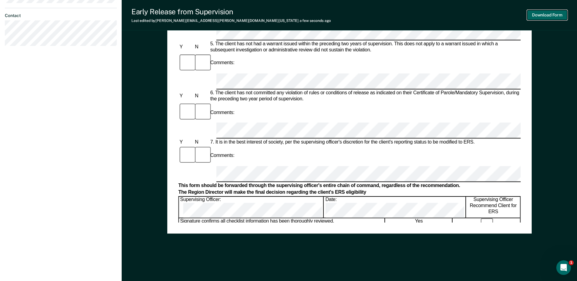
click at [544, 16] on button "Download Form" at bounding box center [548, 15] width 40 height 10
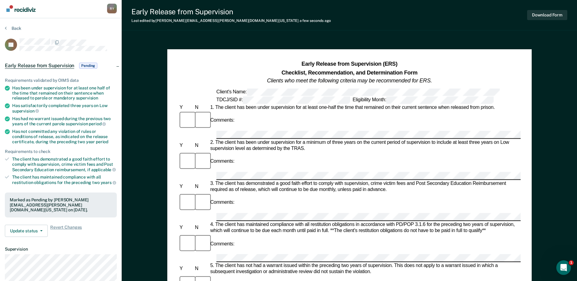
scroll to position [0, 0]
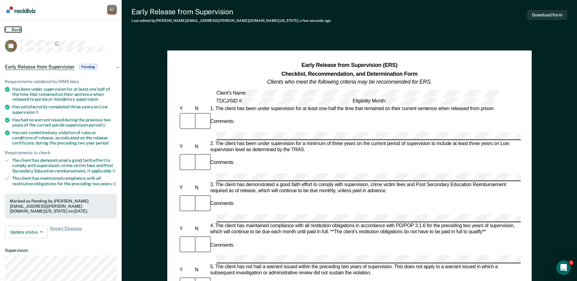
click at [11, 28] on button "Back" at bounding box center [13, 29] width 16 height 5
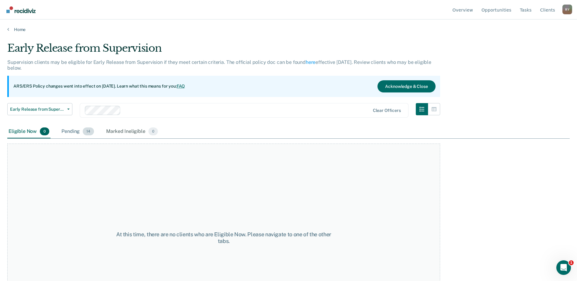
click at [72, 134] on div "Pending 14" at bounding box center [77, 131] width 35 height 13
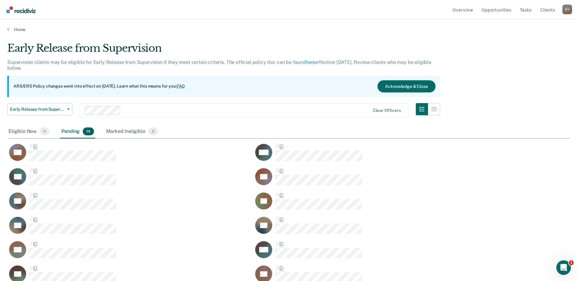
scroll to position [189, 558]
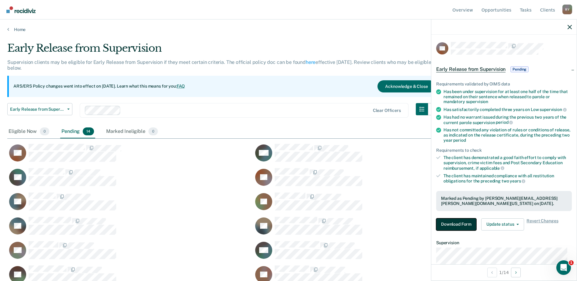
click at [441, 221] on button "Download Form" at bounding box center [457, 225] width 40 height 12
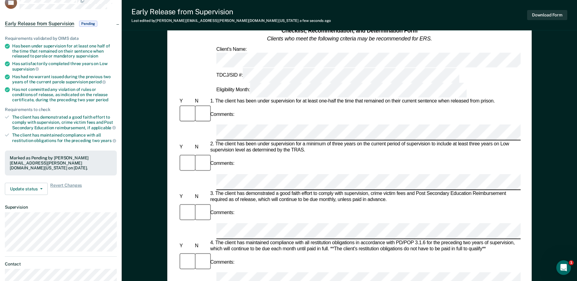
scroll to position [30, 0]
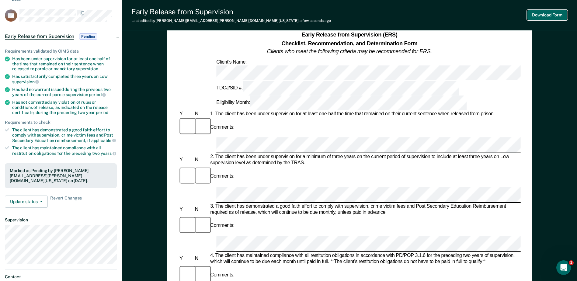
click at [541, 15] on button "Download Form" at bounding box center [548, 15] width 40 height 10
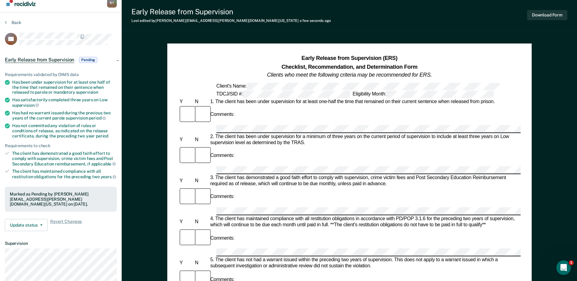
scroll to position [0, 0]
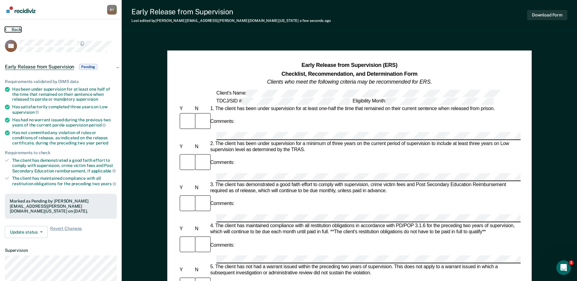
click at [10, 29] on button "Back" at bounding box center [13, 29] width 16 height 5
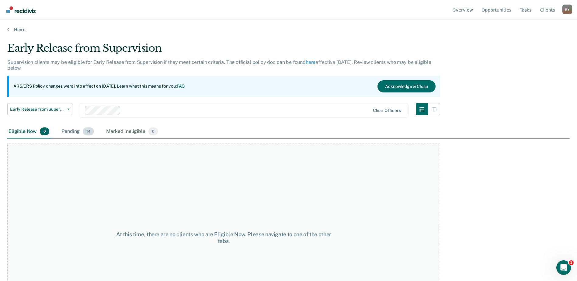
click at [74, 131] on div "Pending 14" at bounding box center [77, 131] width 35 height 13
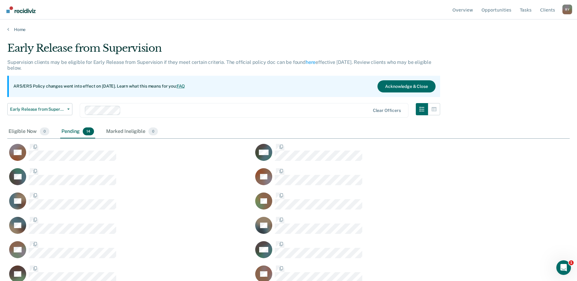
scroll to position [189, 558]
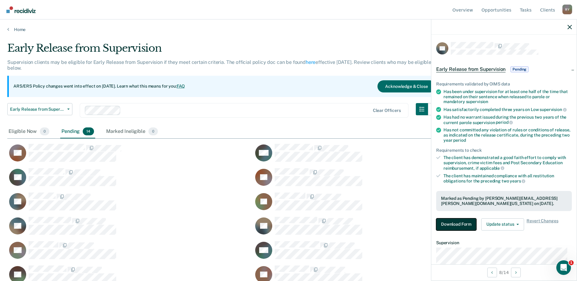
click at [454, 224] on button "Download Form" at bounding box center [457, 225] width 40 height 12
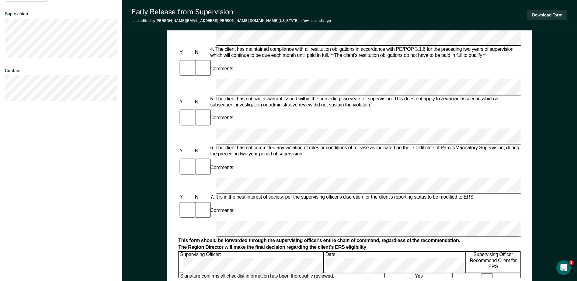
scroll to position [244, 0]
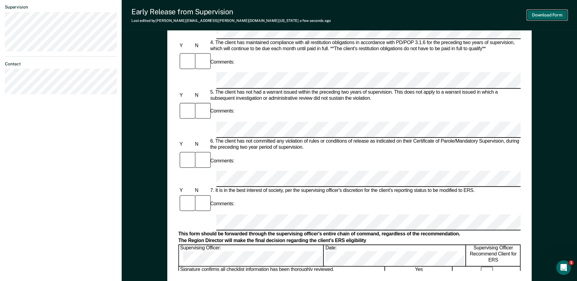
click at [547, 15] on button "Download Form" at bounding box center [548, 15] width 40 height 10
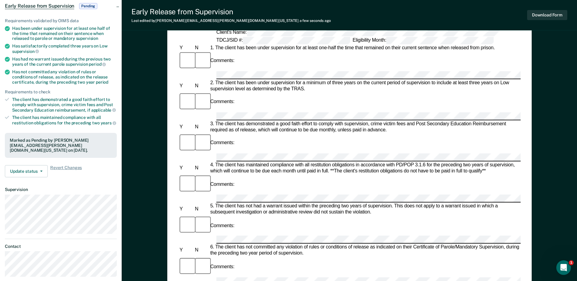
scroll to position [0, 0]
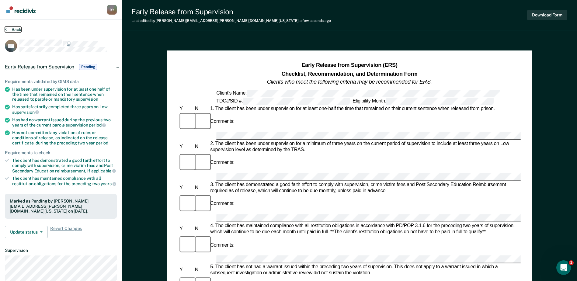
click at [11, 29] on button "Back" at bounding box center [13, 29] width 16 height 5
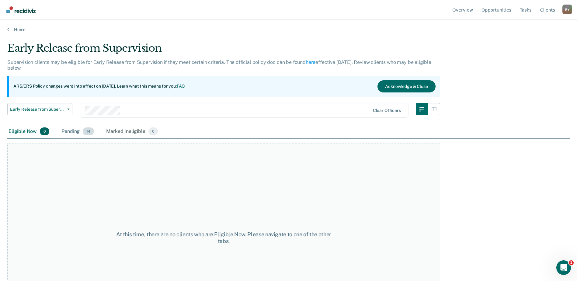
click at [74, 133] on div "Pending 14" at bounding box center [77, 131] width 35 height 13
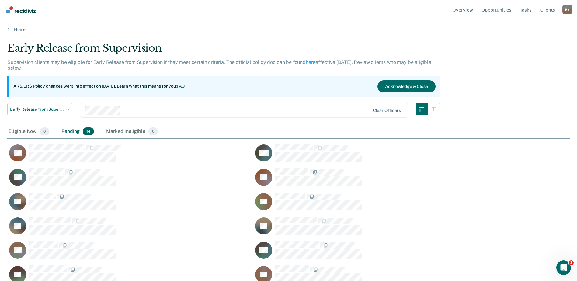
scroll to position [30, 0]
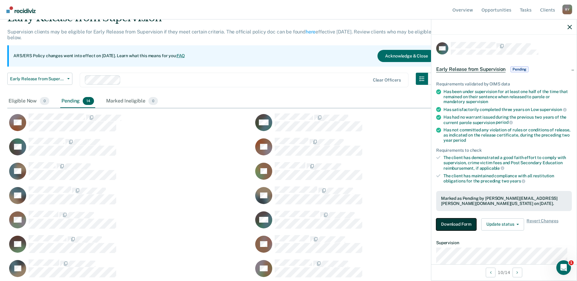
click at [460, 222] on button "Download Form" at bounding box center [457, 225] width 40 height 12
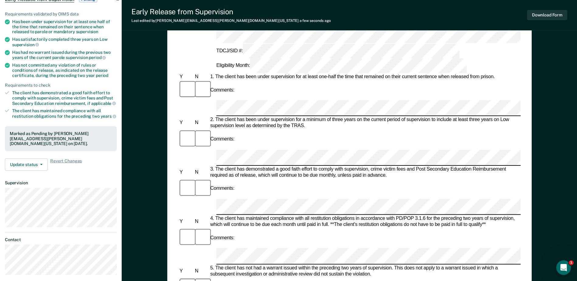
scroll to position [61, 0]
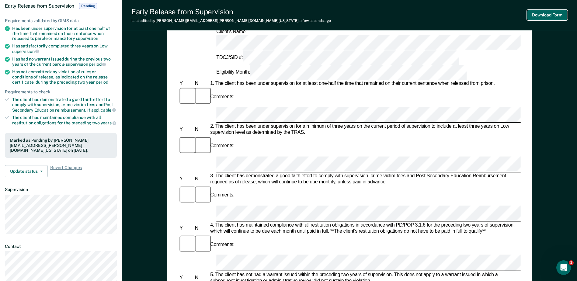
click at [542, 16] on button "Download Form" at bounding box center [548, 15] width 40 height 10
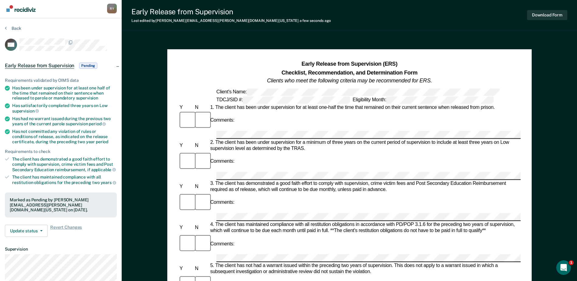
scroll to position [0, 0]
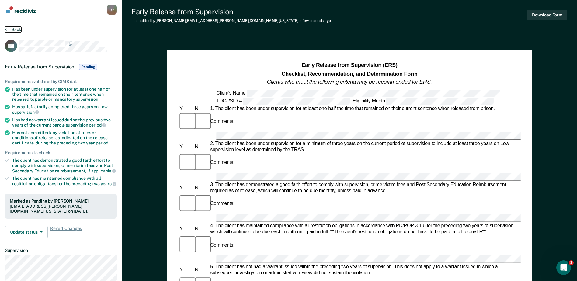
click at [8, 30] on button "Back" at bounding box center [13, 29] width 16 height 5
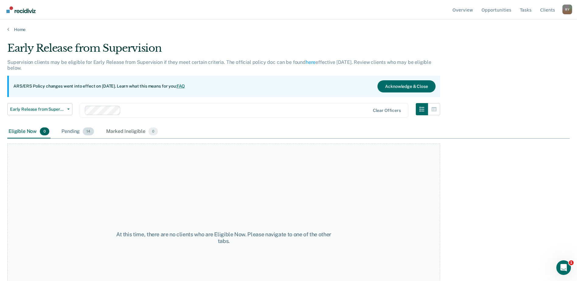
click at [71, 132] on div "Pending 14" at bounding box center [77, 131] width 35 height 13
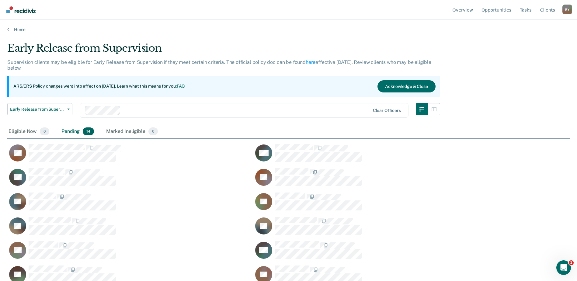
scroll to position [33, 0]
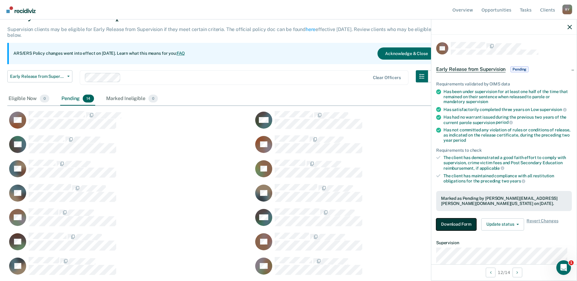
click at [462, 222] on button "Download Form" at bounding box center [457, 225] width 40 height 12
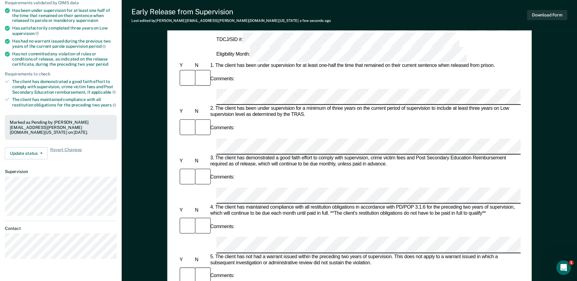
scroll to position [18, 0]
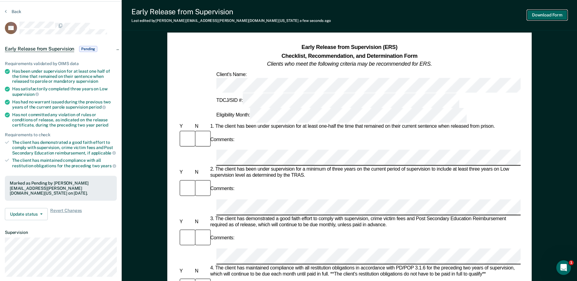
click at [558, 13] on button "Download Form" at bounding box center [548, 15] width 40 height 10
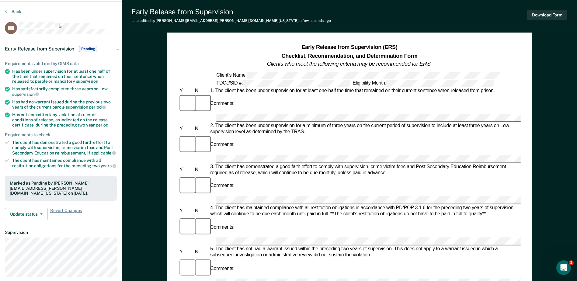
scroll to position [0, 0]
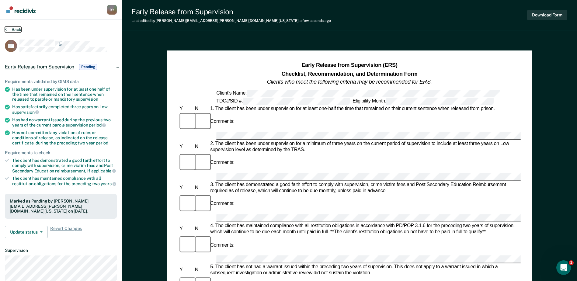
click at [20, 31] on button "Back" at bounding box center [13, 29] width 16 height 5
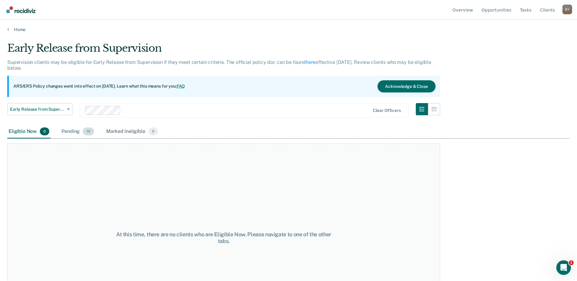
click at [74, 130] on div "Pending 14" at bounding box center [77, 131] width 35 height 13
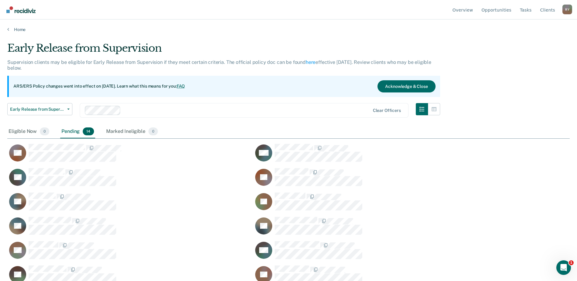
scroll to position [189, 558]
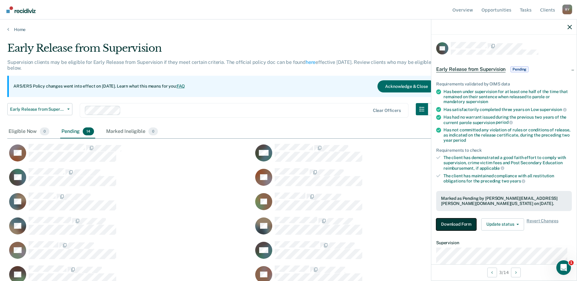
click at [453, 226] on button "Download Form" at bounding box center [457, 225] width 40 height 12
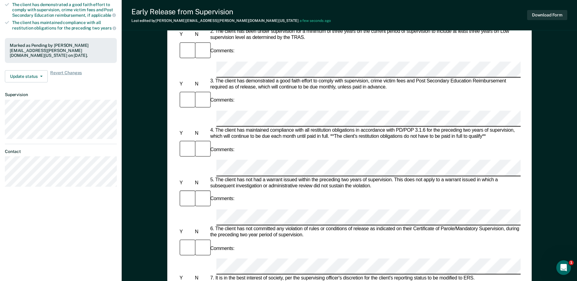
scroll to position [213, 0]
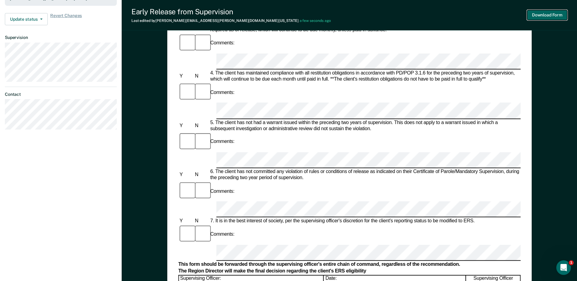
click at [541, 14] on button "Download Form" at bounding box center [548, 15] width 40 height 10
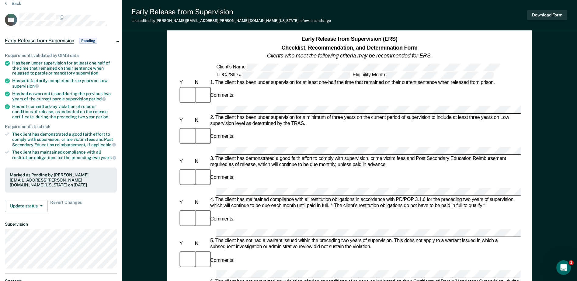
scroll to position [0, 0]
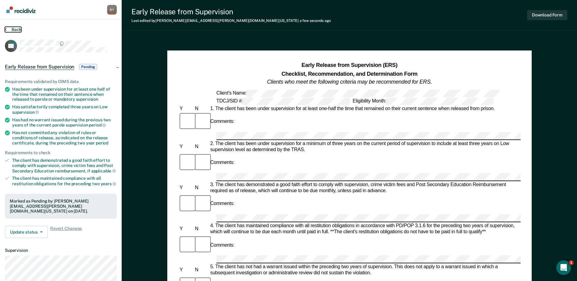
click at [18, 30] on button "Back" at bounding box center [13, 29] width 16 height 5
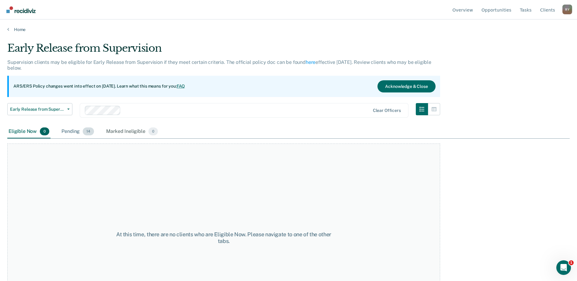
click at [73, 133] on div "Pending 14" at bounding box center [77, 131] width 35 height 13
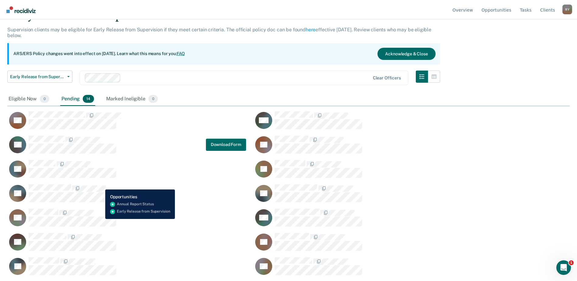
scroll to position [33, 0]
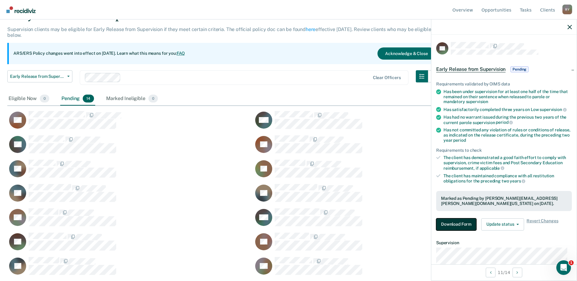
click at [469, 227] on button "Download Form" at bounding box center [457, 225] width 40 height 12
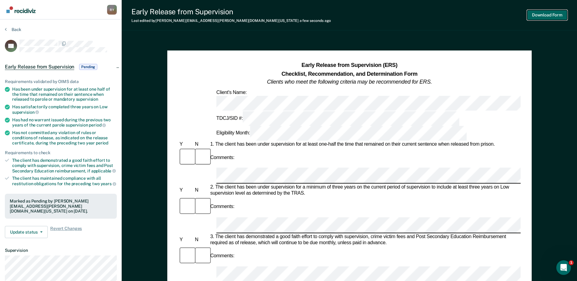
click at [546, 11] on button "Download Form" at bounding box center [548, 15] width 40 height 10
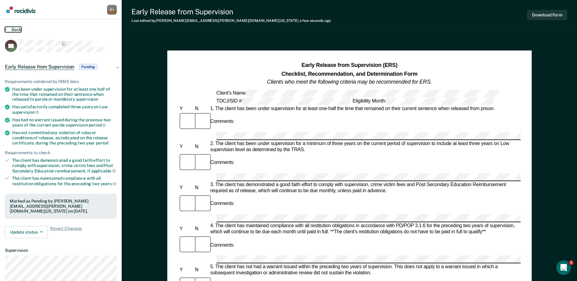
click at [9, 28] on button "Back" at bounding box center [13, 29] width 16 height 5
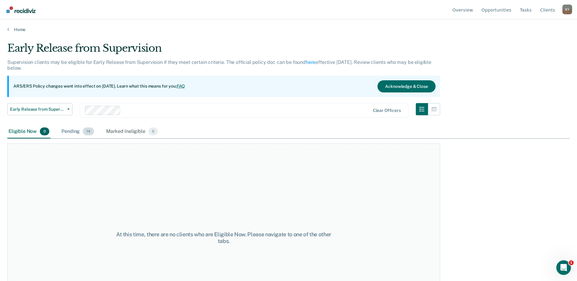
click at [74, 131] on div "Pending 14" at bounding box center [77, 131] width 35 height 13
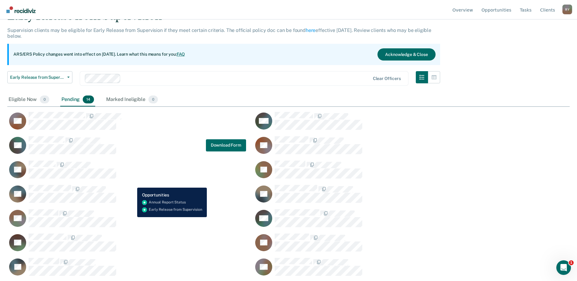
scroll to position [33, 0]
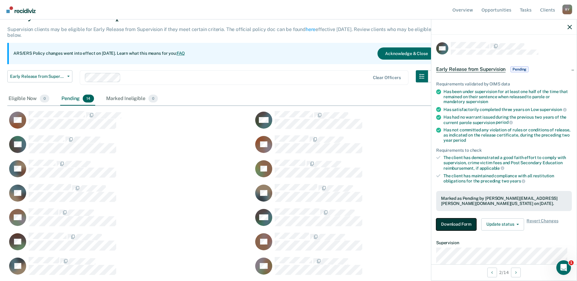
click at [450, 224] on button "Download Form" at bounding box center [457, 225] width 40 height 12
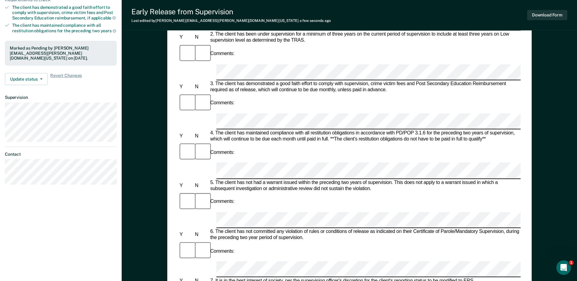
scroll to position [152, 0]
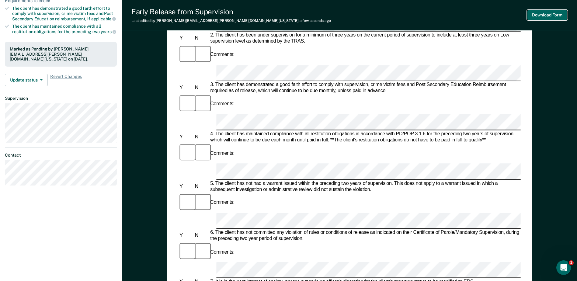
click at [550, 12] on button "Download Form" at bounding box center [548, 15] width 40 height 10
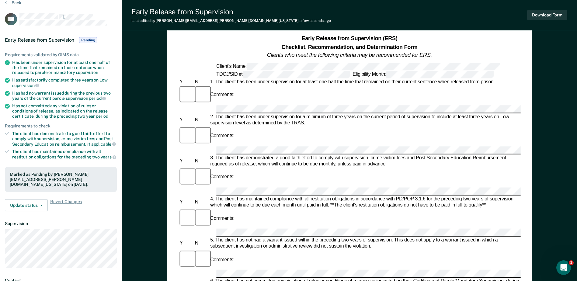
scroll to position [0, 0]
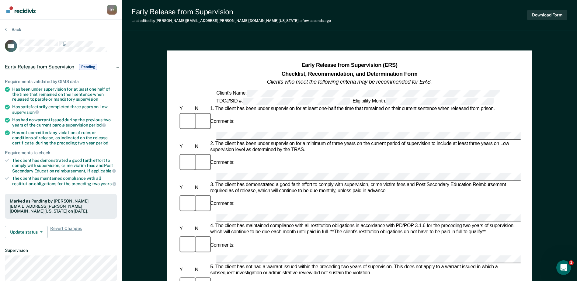
click at [12, 26] on section "Back KW Early Release from Supervision Pending Requirements validated by OIMS d…" at bounding box center [61, 184] width 122 height 331
click at [11, 29] on button "Back" at bounding box center [13, 29] width 16 height 5
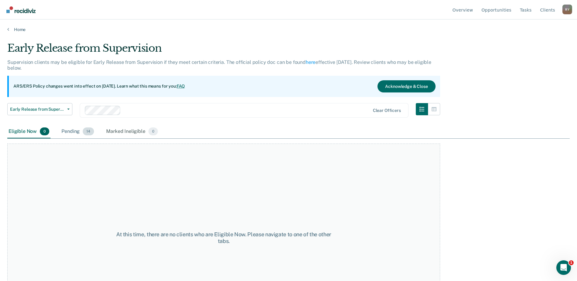
click at [75, 132] on div "Pending 14" at bounding box center [77, 131] width 35 height 13
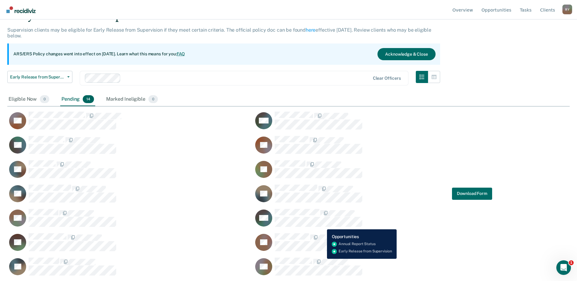
scroll to position [33, 0]
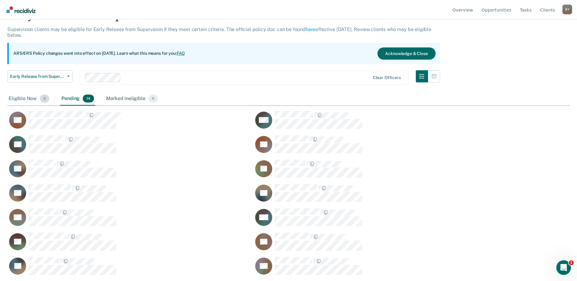
click at [13, 97] on div "Eligible Now 0" at bounding box center [28, 98] width 43 height 13
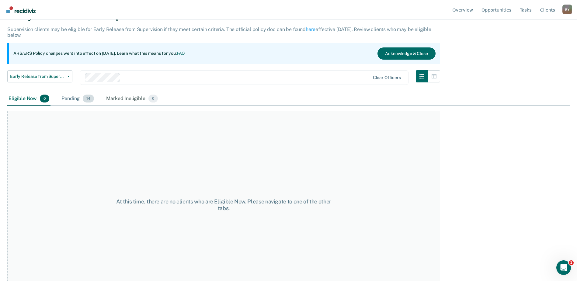
click at [71, 100] on div "Pending 14" at bounding box center [77, 98] width 35 height 13
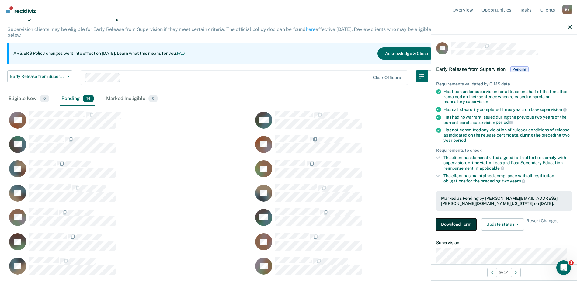
click at [459, 226] on button "Download Form" at bounding box center [457, 225] width 40 height 12
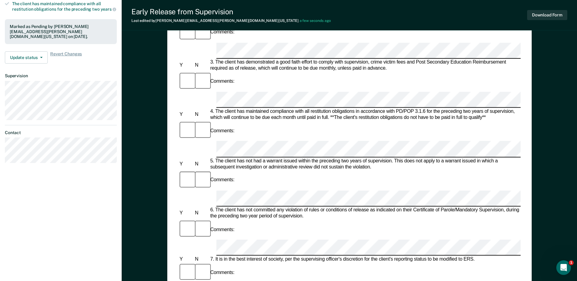
scroll to position [183, 0]
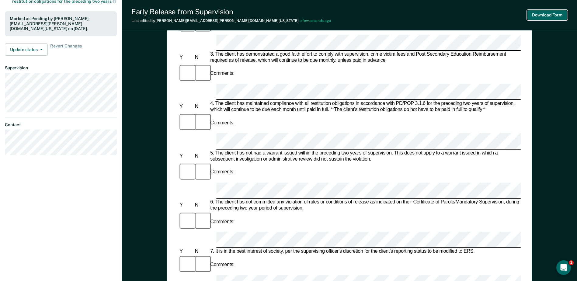
click at [548, 15] on button "Download Form" at bounding box center [548, 15] width 40 height 10
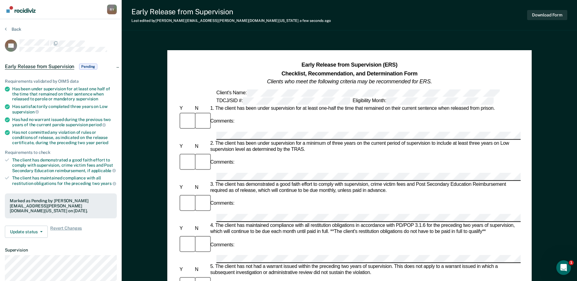
scroll to position [0, 0]
click at [14, 26] on section "Back SK Early Release from Supervision Pending Requirements validated by OIMS d…" at bounding box center [61, 184] width 122 height 331
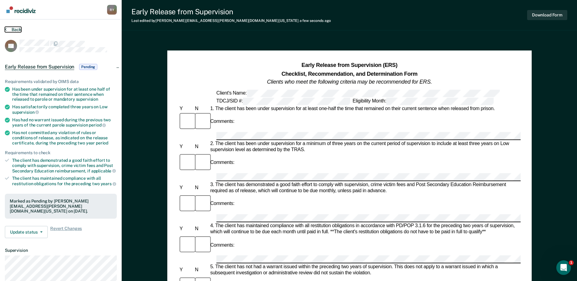
click at [14, 28] on button "Back" at bounding box center [13, 29] width 16 height 5
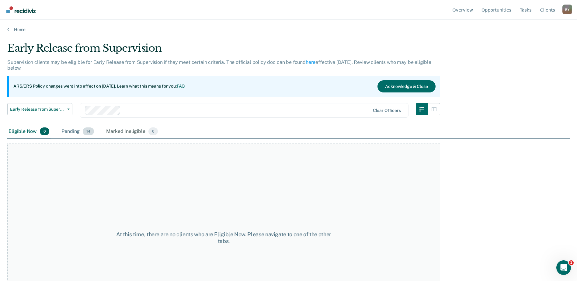
click at [72, 130] on div "Pending 14" at bounding box center [77, 131] width 35 height 13
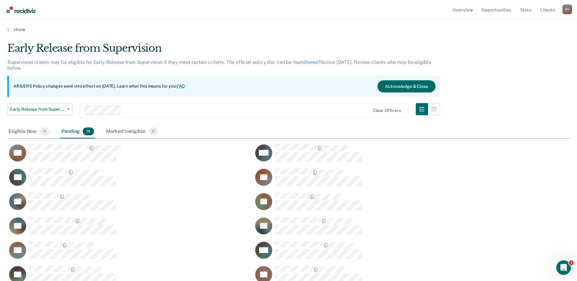
scroll to position [33, 0]
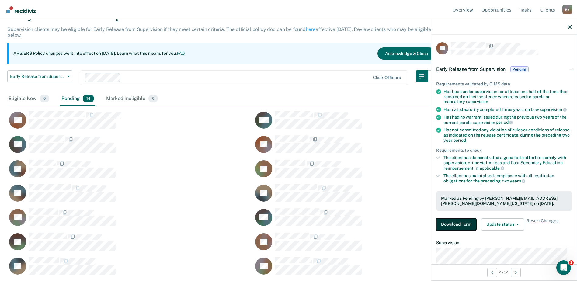
click at [459, 224] on button "Download Form" at bounding box center [457, 225] width 40 height 12
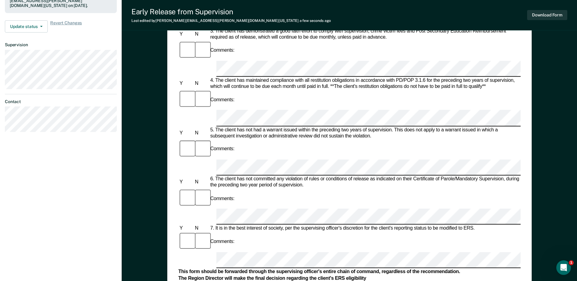
scroll to position [201, 0]
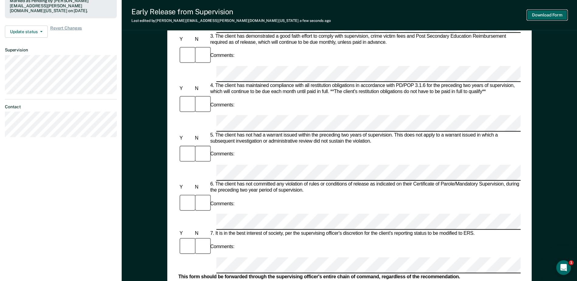
click at [549, 13] on button "Download Form" at bounding box center [548, 15] width 40 height 10
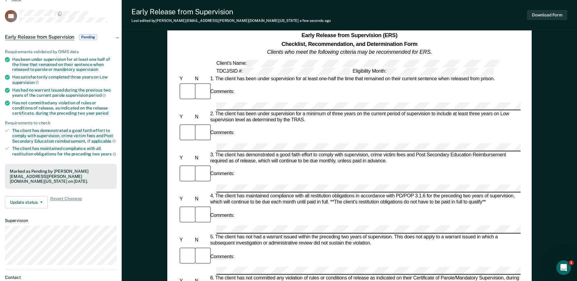
scroll to position [0, 0]
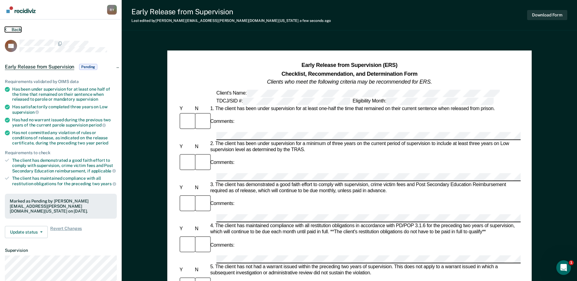
click at [16, 28] on button "Back" at bounding box center [13, 29] width 16 height 5
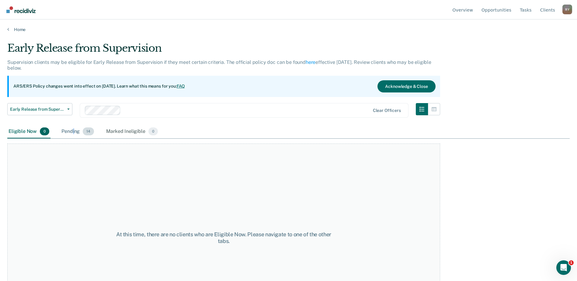
click at [73, 129] on div "Pending 14" at bounding box center [77, 131] width 35 height 13
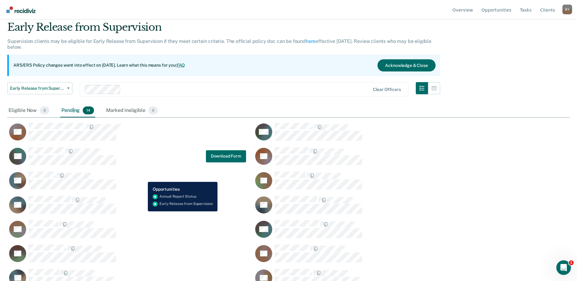
scroll to position [33, 0]
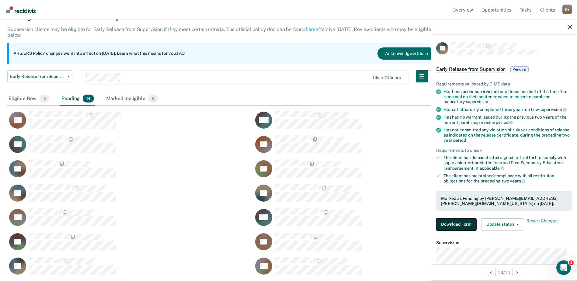
click at [450, 223] on button "Download Form" at bounding box center [457, 225] width 40 height 12
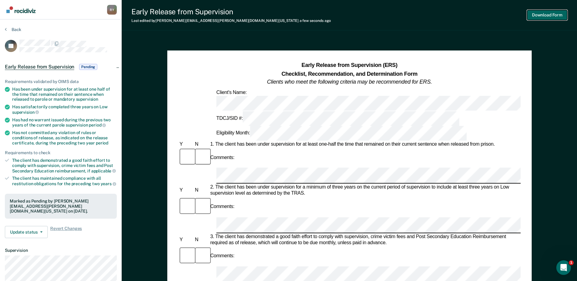
click at [542, 14] on button "Download Form" at bounding box center [548, 15] width 40 height 10
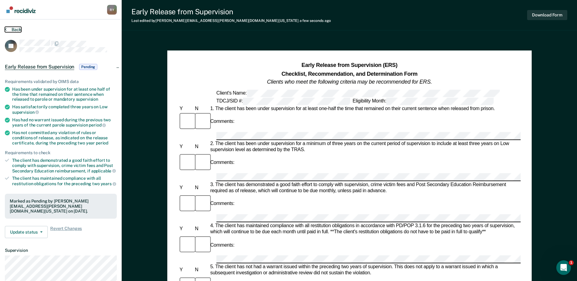
click at [8, 31] on button "Back" at bounding box center [13, 29] width 16 height 5
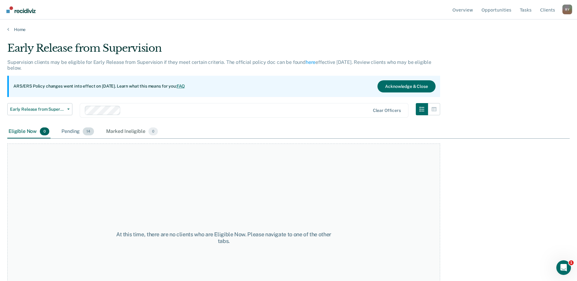
click at [73, 131] on div "Pending 14" at bounding box center [77, 131] width 35 height 13
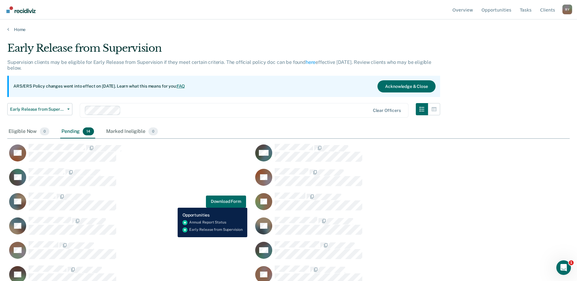
scroll to position [33, 0]
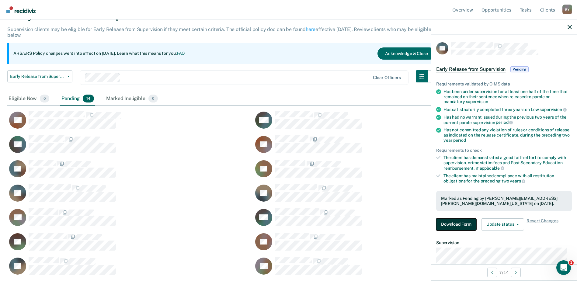
click at [457, 222] on button "Download Form" at bounding box center [457, 225] width 40 height 12
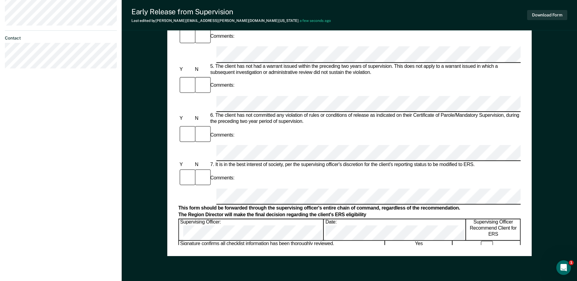
scroll to position [274, 0]
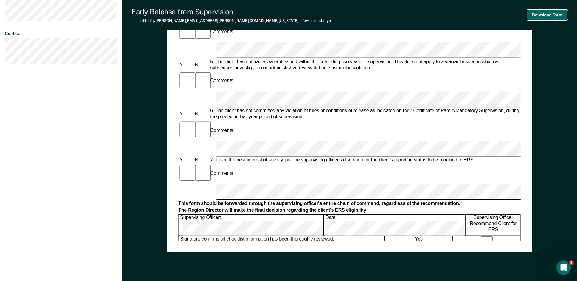
click at [553, 14] on button "Download Form" at bounding box center [548, 15] width 40 height 10
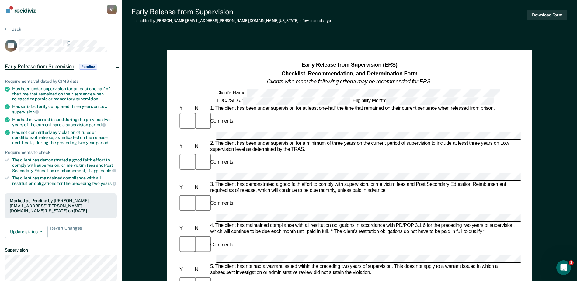
scroll to position [0, 0]
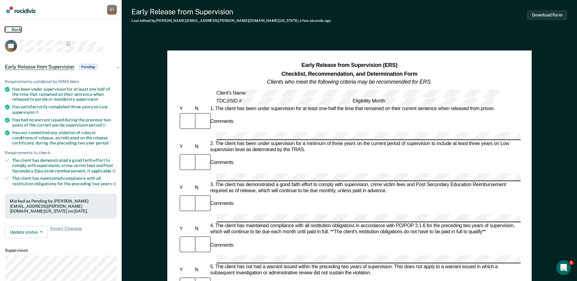
click at [12, 28] on button "Back" at bounding box center [13, 29] width 16 height 5
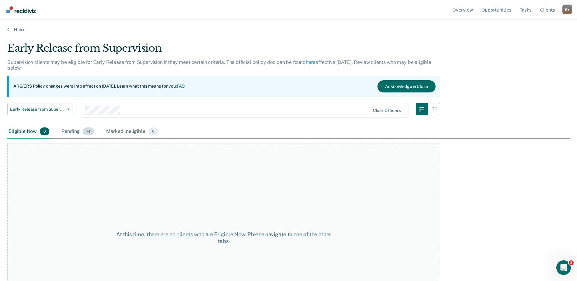
click at [70, 131] on div "Pending 14" at bounding box center [77, 131] width 35 height 13
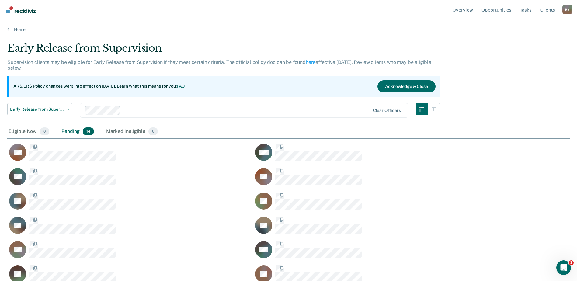
scroll to position [189, 558]
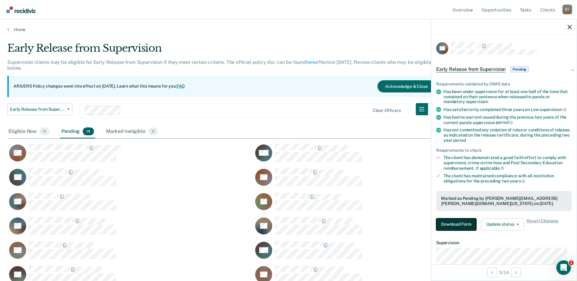
click at [451, 223] on button "Download Form" at bounding box center [457, 225] width 40 height 12
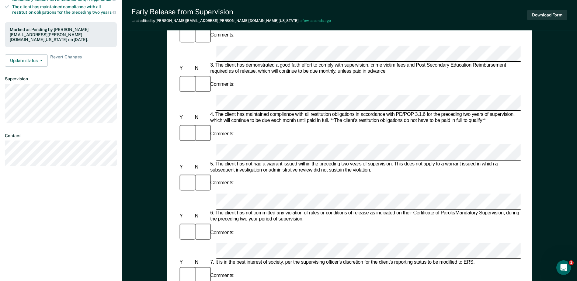
scroll to position [183, 0]
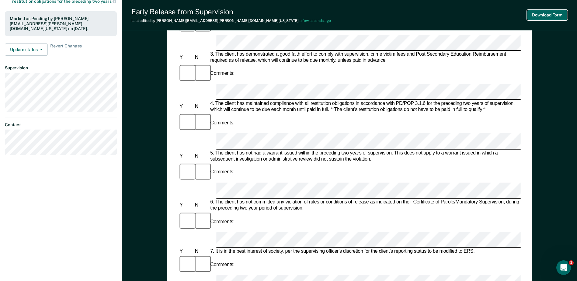
click at [544, 17] on button "Download Form" at bounding box center [548, 15] width 40 height 10
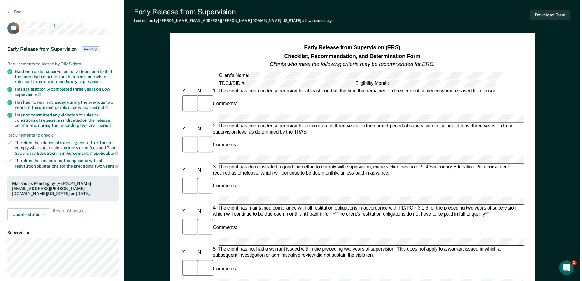
scroll to position [0, 0]
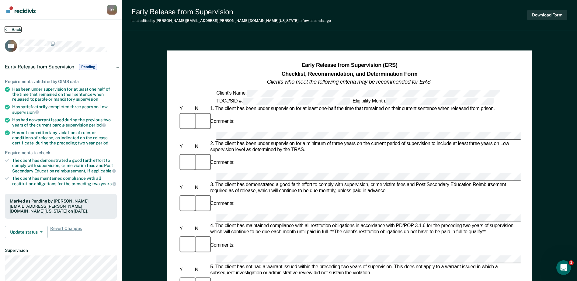
click at [5, 30] on icon at bounding box center [6, 29] width 2 height 5
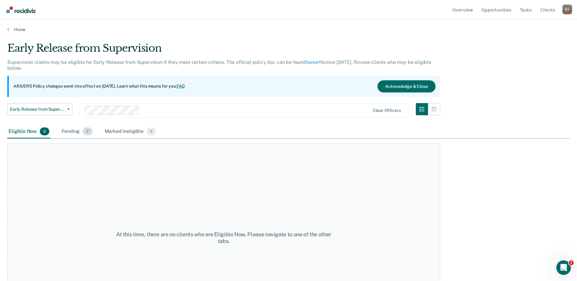
click at [73, 131] on div "Pending 2" at bounding box center [76, 131] width 33 height 13
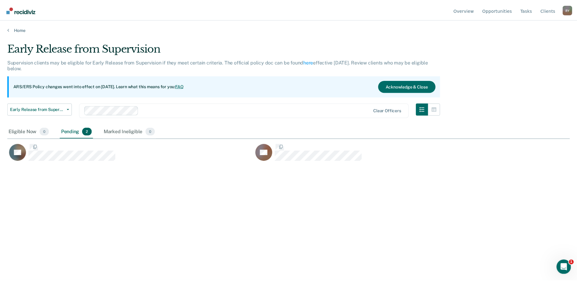
scroll to position [189, 563]
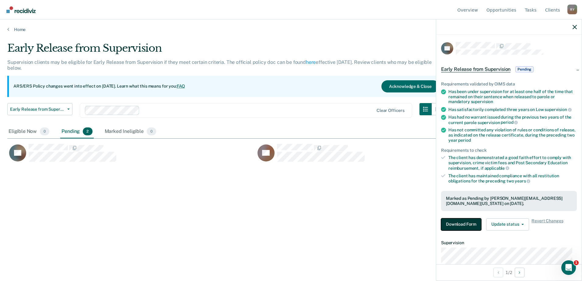
click at [461, 221] on button "Download Form" at bounding box center [461, 225] width 40 height 12
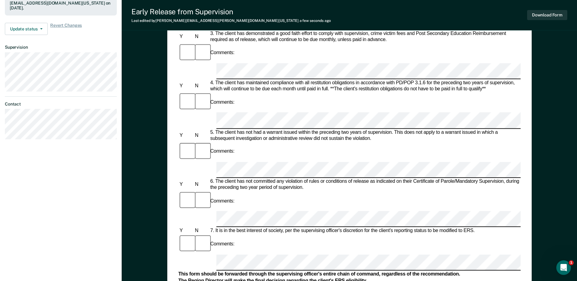
scroll to position [244, 0]
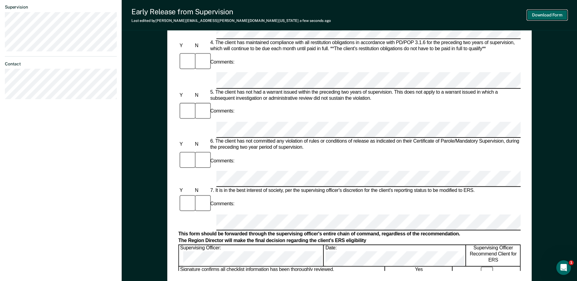
click at [552, 16] on button "Download Form" at bounding box center [548, 15] width 40 height 10
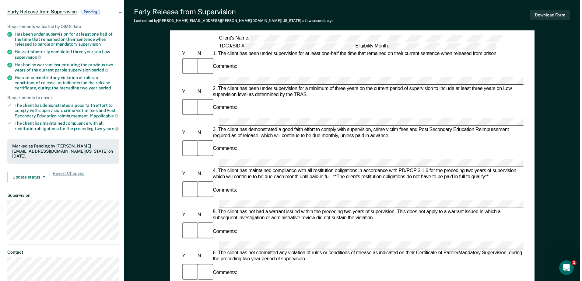
scroll to position [0, 0]
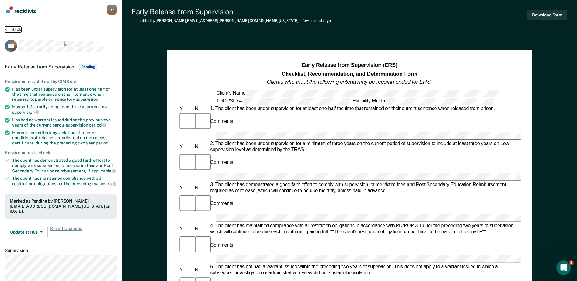
click at [18, 28] on button "Back" at bounding box center [13, 29] width 16 height 5
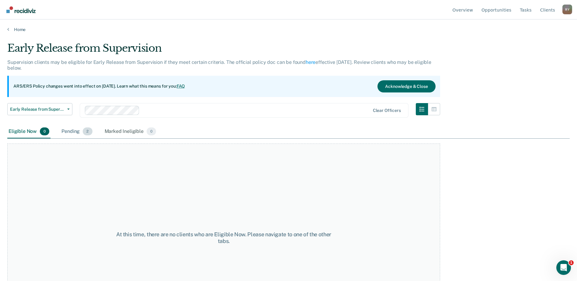
click at [67, 130] on div "Pending 2" at bounding box center [76, 131] width 33 height 13
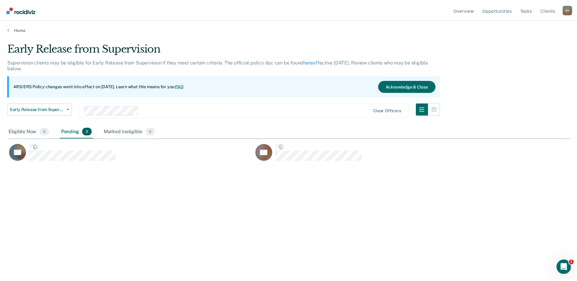
scroll to position [189, 563]
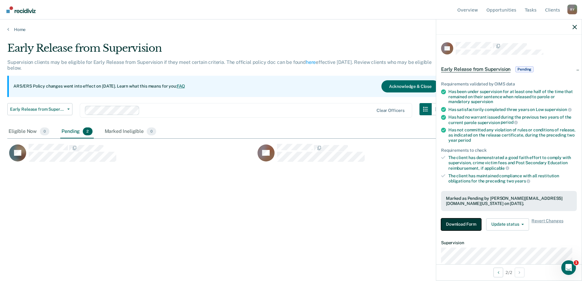
click at [453, 224] on button "Download Form" at bounding box center [461, 225] width 40 height 12
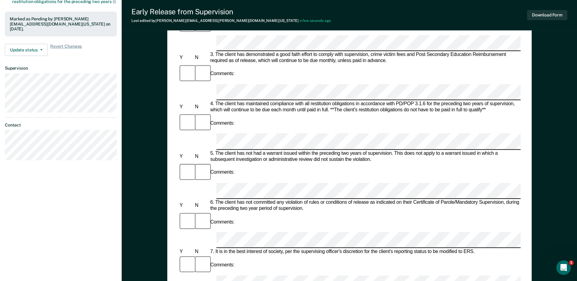
scroll to position [183, 0]
click at [536, 13] on button "Download Form" at bounding box center [548, 15] width 40 height 10
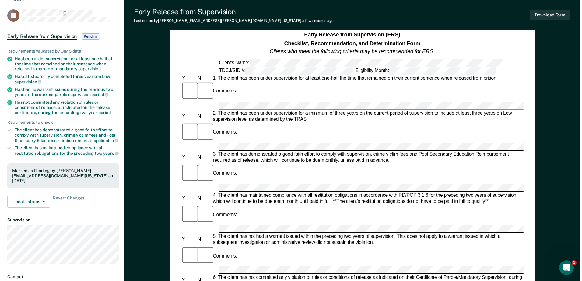
scroll to position [0, 0]
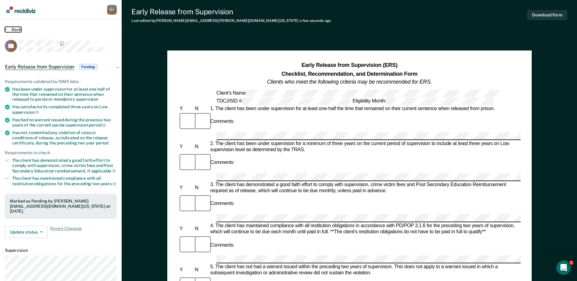
click at [8, 28] on button "Back" at bounding box center [13, 29] width 16 height 5
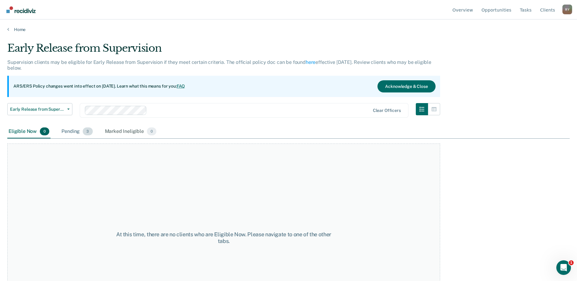
click at [66, 130] on div "Pending 3" at bounding box center [76, 131] width 33 height 13
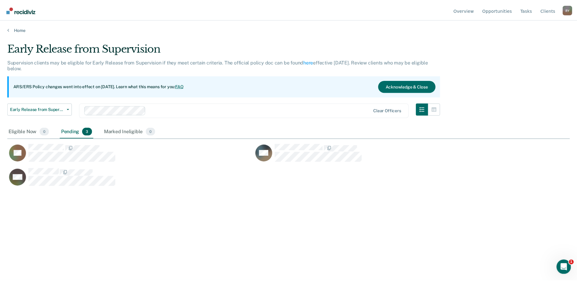
scroll to position [189, 563]
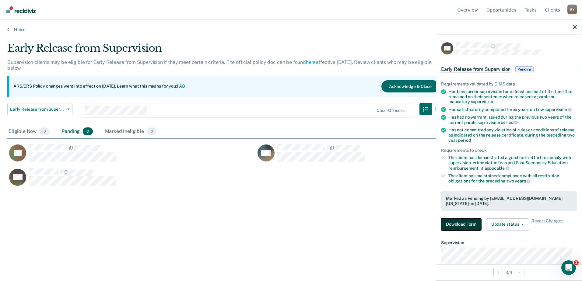
click at [464, 224] on button "Download Form" at bounding box center [461, 225] width 40 height 12
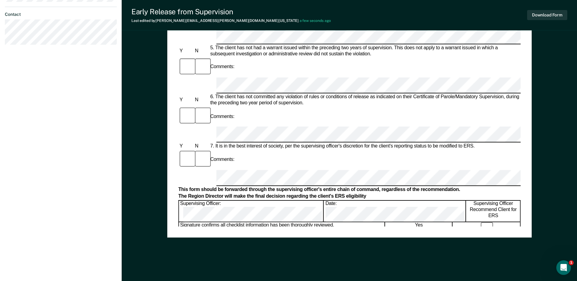
scroll to position [292, 0]
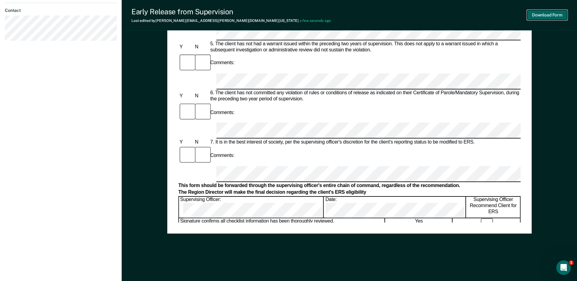
click at [540, 14] on button "Download Form" at bounding box center [548, 15] width 40 height 10
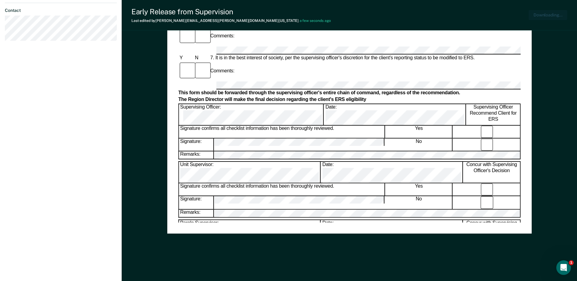
scroll to position [0, 0]
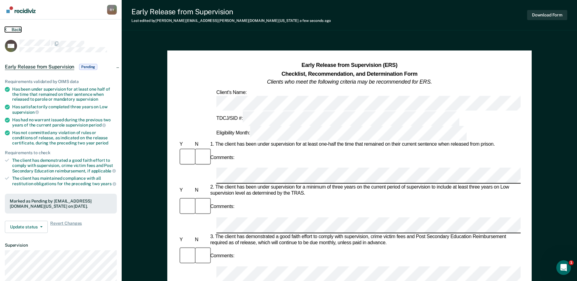
click at [8, 29] on button "Back" at bounding box center [13, 29] width 16 height 5
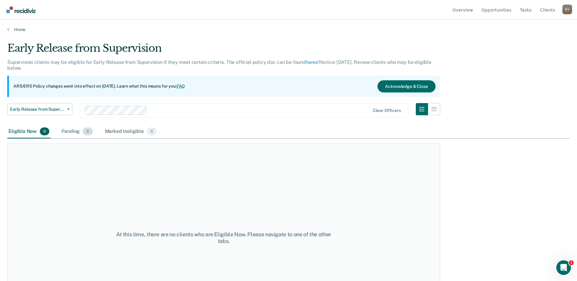
click at [68, 132] on div "Pending 3" at bounding box center [76, 131] width 33 height 13
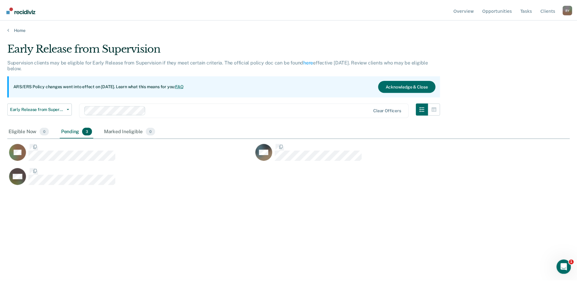
scroll to position [189, 563]
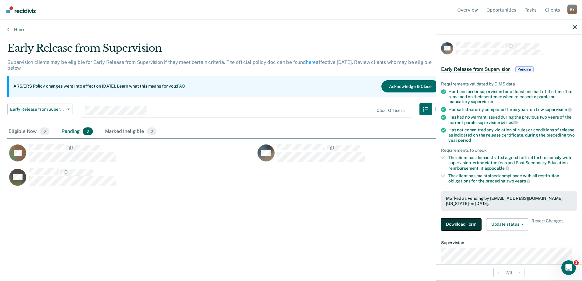
click at [469, 226] on button "Download Form" at bounding box center [461, 225] width 40 height 12
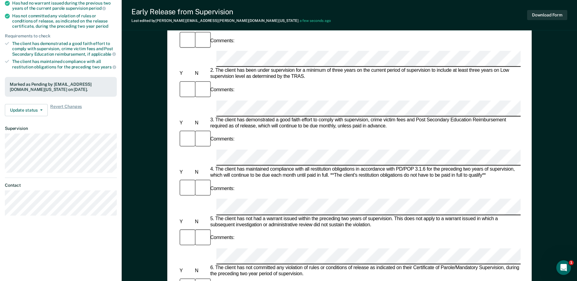
scroll to position [183, 0]
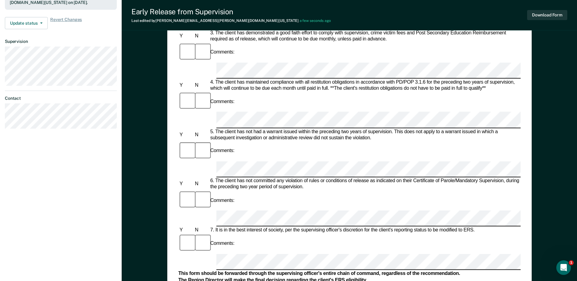
scroll to position [201, 0]
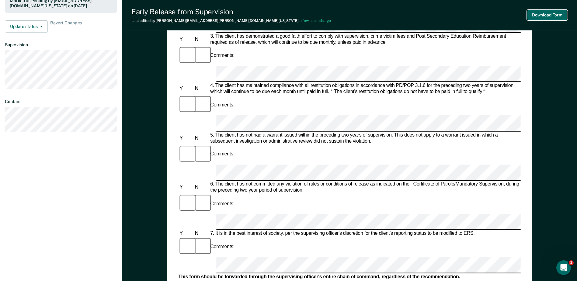
click at [543, 16] on button "Download Form" at bounding box center [548, 15] width 40 height 10
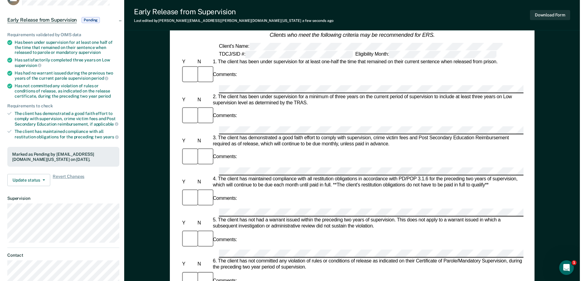
scroll to position [0, 0]
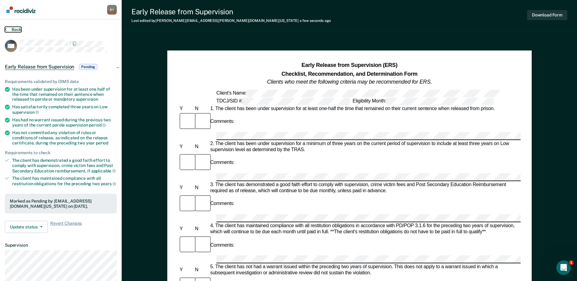
click at [6, 28] on icon at bounding box center [6, 29] width 2 height 5
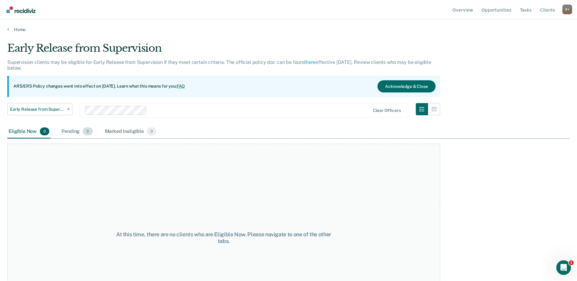
click at [74, 132] on div "Pending 3" at bounding box center [76, 131] width 33 height 13
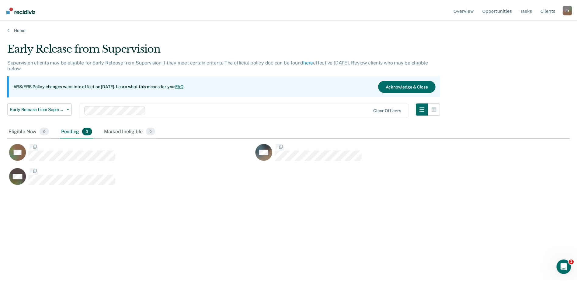
scroll to position [189, 563]
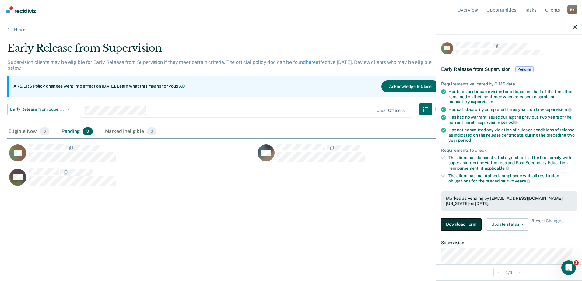
click at [460, 220] on button "Download Form" at bounding box center [461, 225] width 40 height 12
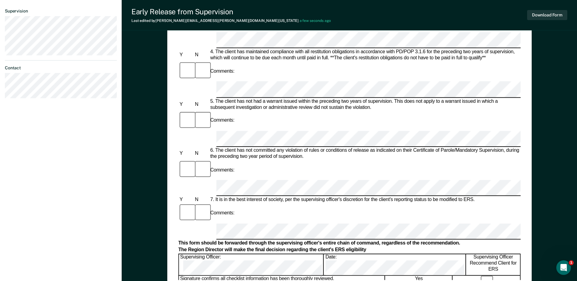
scroll to position [213, 0]
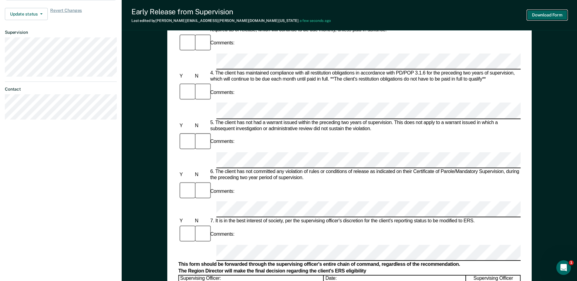
click at [546, 15] on button "Download Form" at bounding box center [548, 15] width 40 height 10
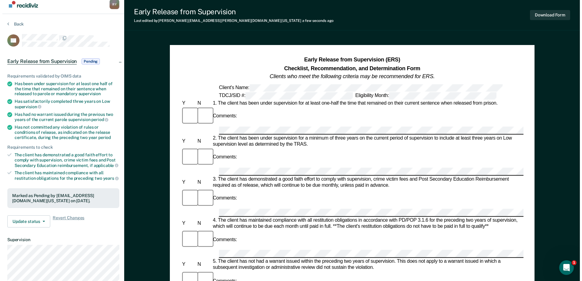
scroll to position [0, 0]
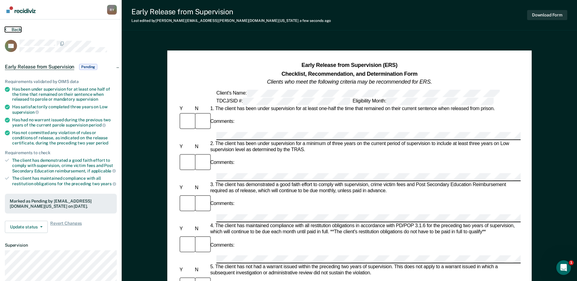
click at [10, 28] on button "Back" at bounding box center [13, 29] width 16 height 5
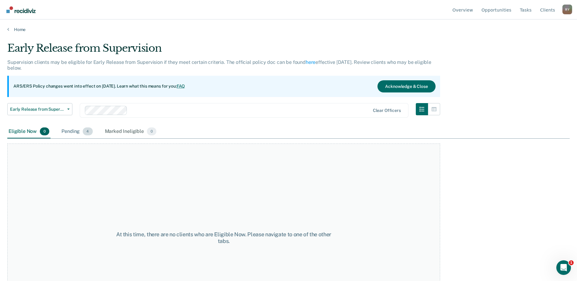
click at [76, 135] on div "Pending 4" at bounding box center [76, 131] width 33 height 13
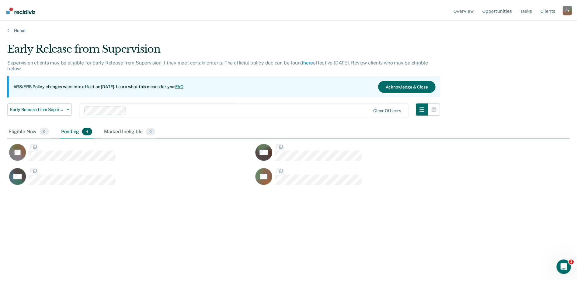
scroll to position [189, 563]
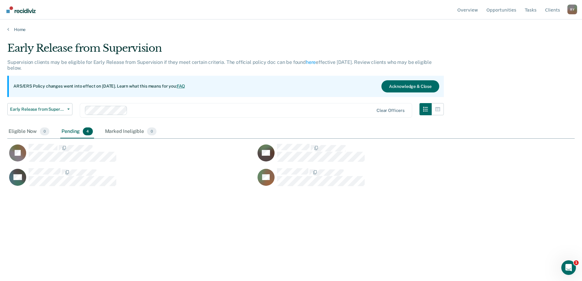
click at [73, 134] on div "Pending 4" at bounding box center [76, 131] width 33 height 13
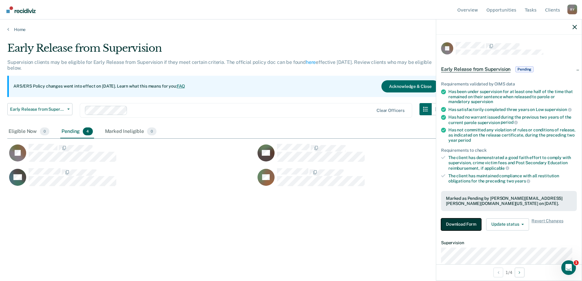
click at [472, 224] on button "Download Form" at bounding box center [461, 225] width 40 height 12
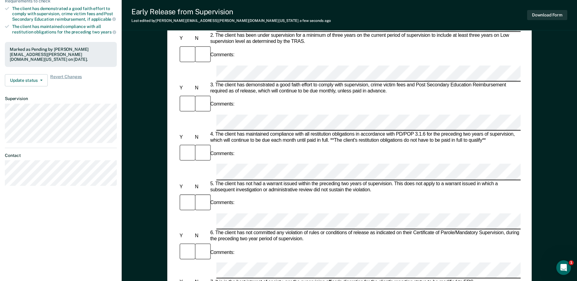
scroll to position [152, 0]
click at [547, 15] on button "Download Form" at bounding box center [548, 15] width 40 height 10
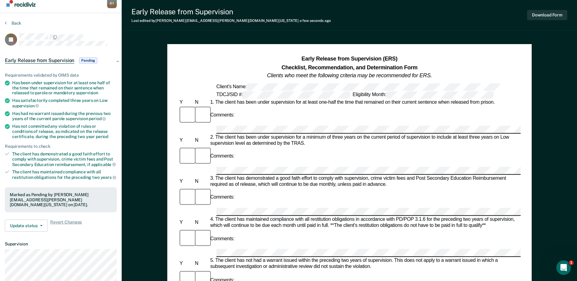
scroll to position [0, 0]
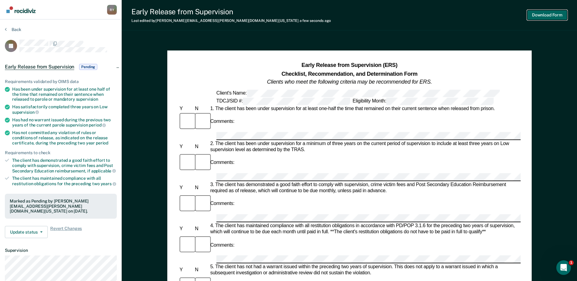
click at [537, 12] on button "Download Form" at bounding box center [548, 15] width 40 height 10
click at [9, 26] on section "Back JB Early Release from Supervision Pending Requirements validated by OIMS d…" at bounding box center [61, 184] width 122 height 331
click at [4, 27] on section "Back JB Early Release from Supervision Pending Requirements validated by OIMS d…" at bounding box center [61, 184] width 122 height 331
click at [5, 29] on icon at bounding box center [6, 29] width 2 height 5
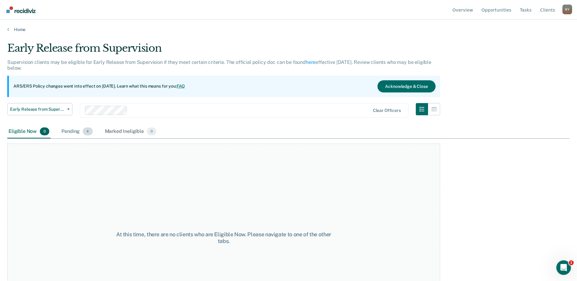
click at [72, 131] on div "Pending 4" at bounding box center [76, 131] width 33 height 13
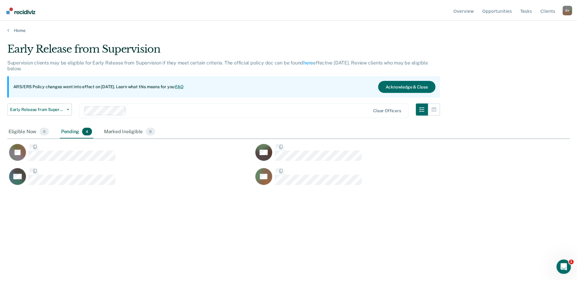
scroll to position [189, 563]
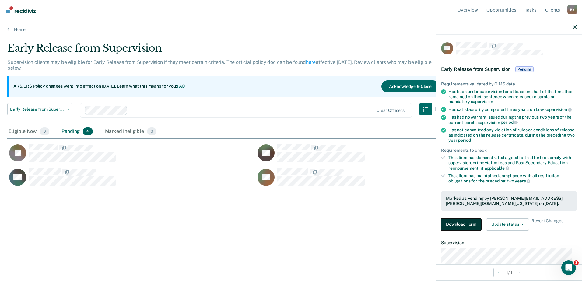
click at [463, 227] on button "Download Form" at bounding box center [461, 225] width 40 height 12
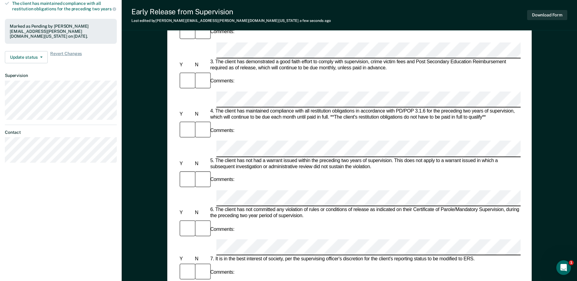
scroll to position [183, 0]
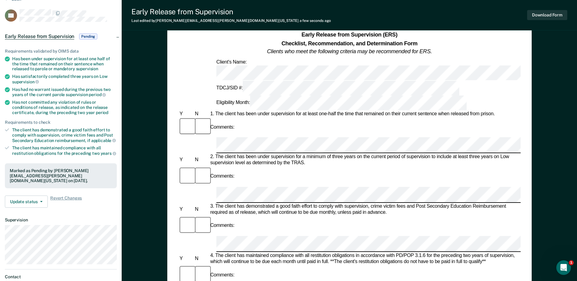
scroll to position [0, 0]
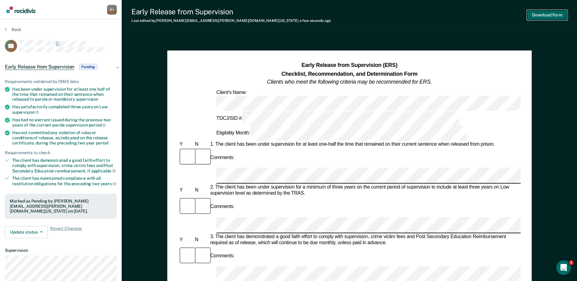
click at [561, 14] on button "Download Form" at bounding box center [548, 15] width 40 height 10
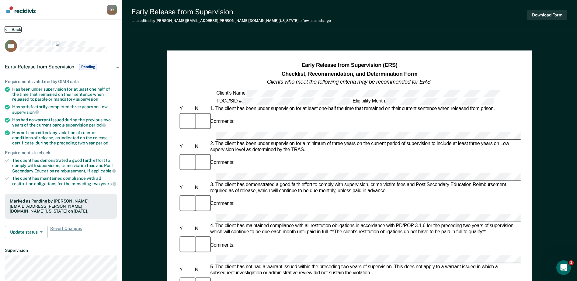
click at [10, 29] on button "Back" at bounding box center [13, 29] width 16 height 5
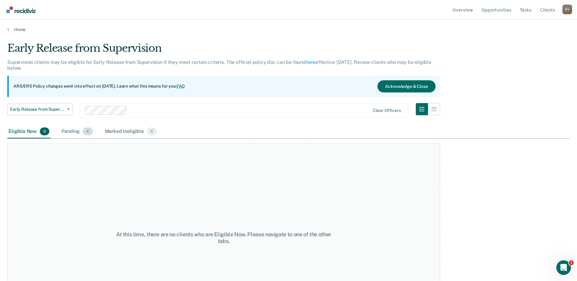
click at [63, 130] on div "Pending 4" at bounding box center [76, 131] width 33 height 13
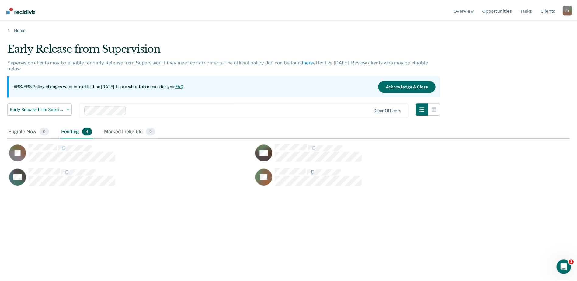
scroll to position [189, 563]
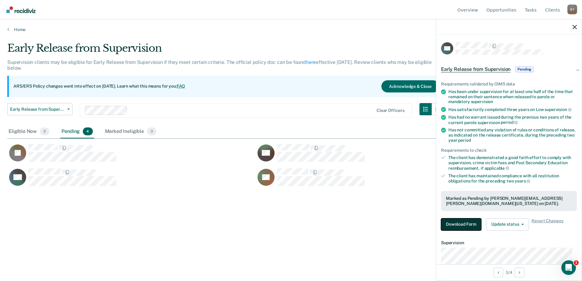
click at [470, 226] on button "Download Form" at bounding box center [461, 225] width 40 height 12
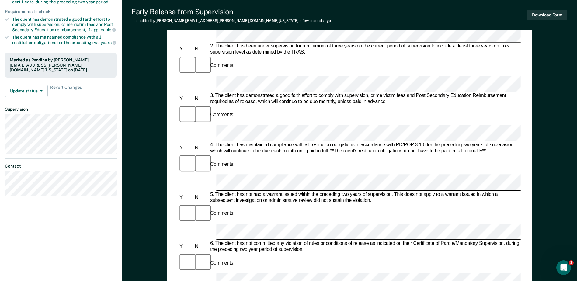
scroll to position [152, 0]
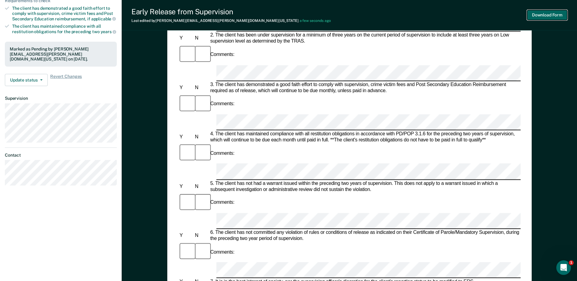
click at [550, 12] on button "Download Form" at bounding box center [548, 15] width 40 height 10
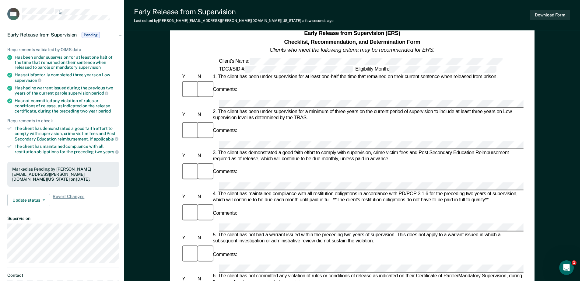
scroll to position [0, 0]
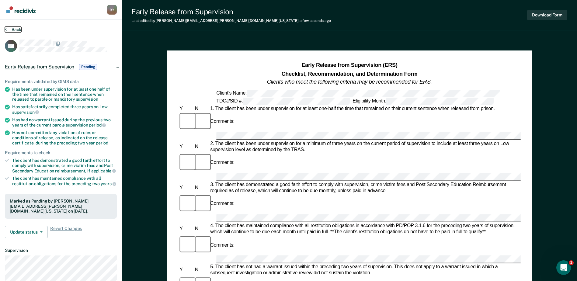
click at [8, 28] on button "Back" at bounding box center [13, 29] width 16 height 5
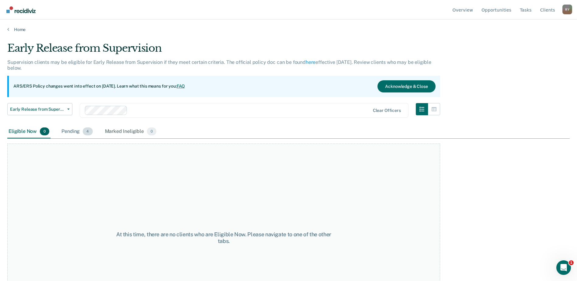
click at [71, 134] on div "Pending 4" at bounding box center [76, 131] width 33 height 13
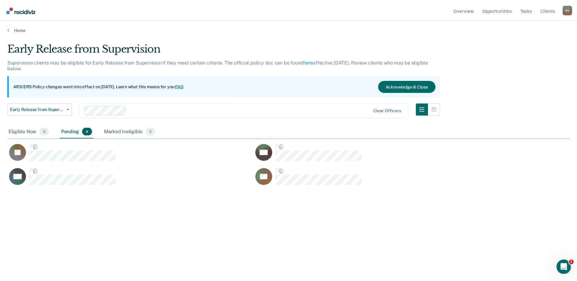
scroll to position [189, 563]
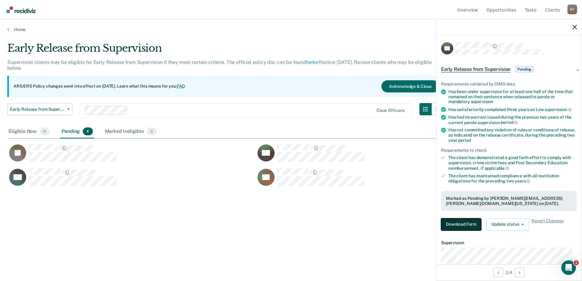
click at [470, 223] on button "Download Form" at bounding box center [461, 225] width 40 height 12
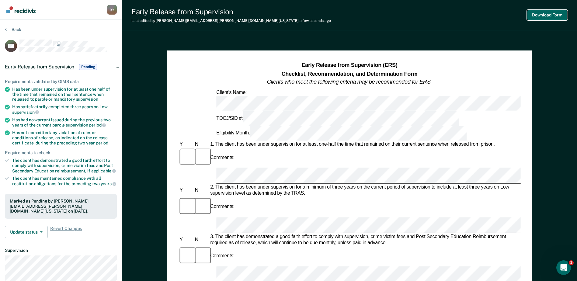
click at [552, 12] on button "Download Form" at bounding box center [548, 15] width 40 height 10
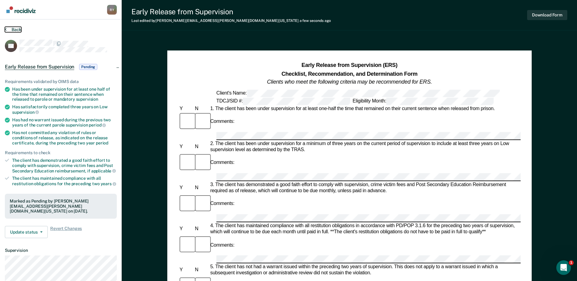
click at [9, 27] on button "Back" at bounding box center [13, 29] width 16 height 5
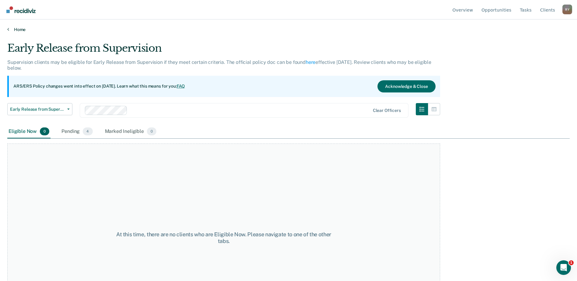
click at [8, 30] on icon at bounding box center [8, 29] width 2 height 5
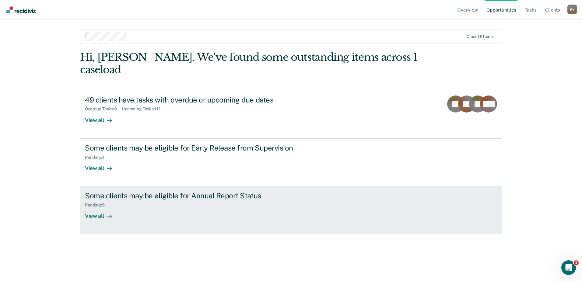
click at [93, 208] on div "View all" at bounding box center [102, 214] width 34 height 12
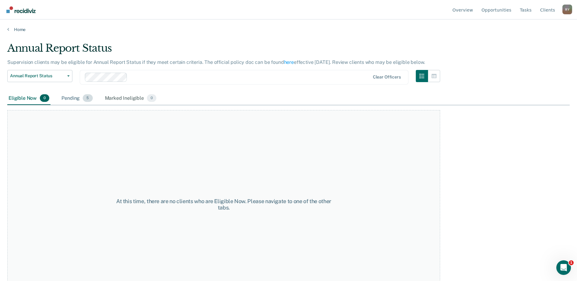
click at [72, 97] on div "Pending 5" at bounding box center [76, 98] width 33 height 13
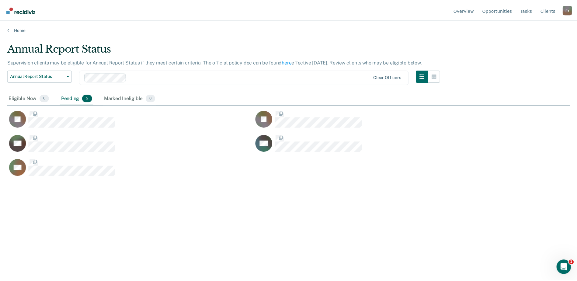
scroll to position [189, 563]
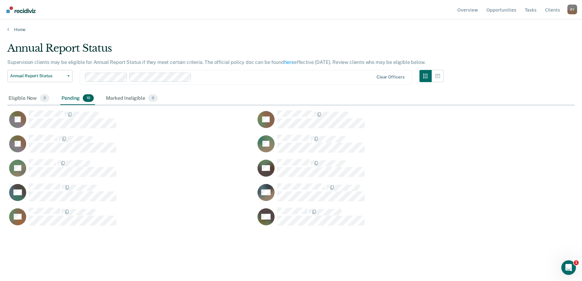
click at [70, 98] on div "Pending 10" at bounding box center [77, 98] width 35 height 13
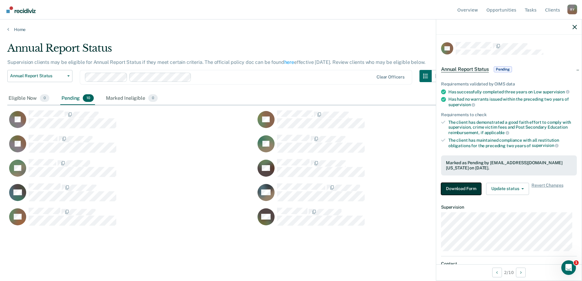
click at [451, 187] on button "Download Form" at bounding box center [461, 189] width 40 height 12
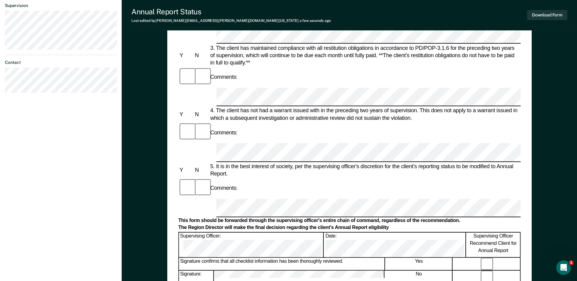
scroll to position [213, 0]
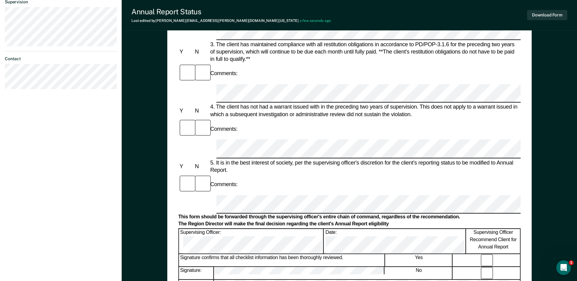
click at [546, 15] on button "Download Form" at bounding box center [548, 15] width 40 height 10
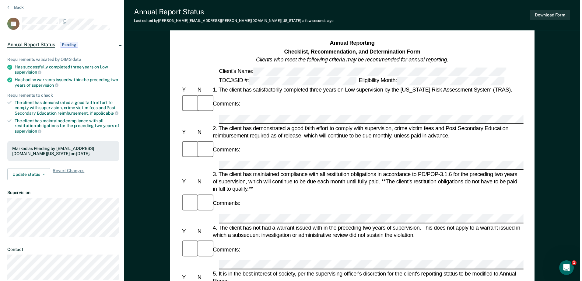
scroll to position [0, 0]
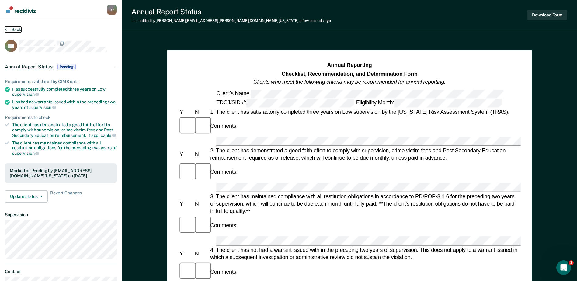
click at [8, 30] on button "Back" at bounding box center [13, 29] width 16 height 5
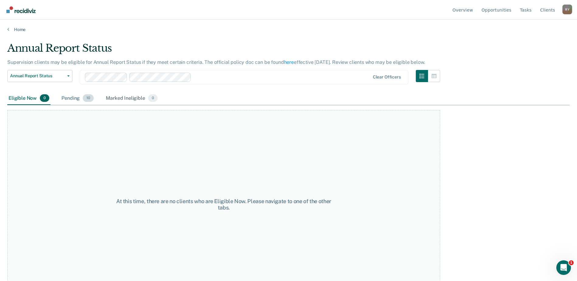
click at [73, 95] on div "Pending 10" at bounding box center [77, 98] width 35 height 13
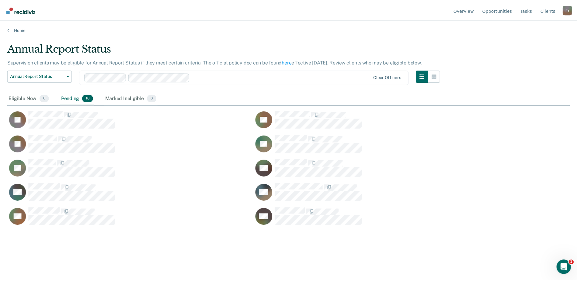
scroll to position [189, 563]
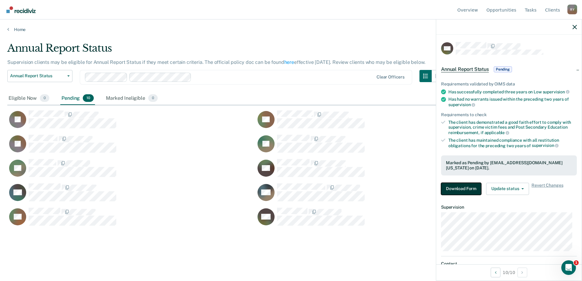
click at [466, 190] on button "Download Form" at bounding box center [461, 189] width 40 height 12
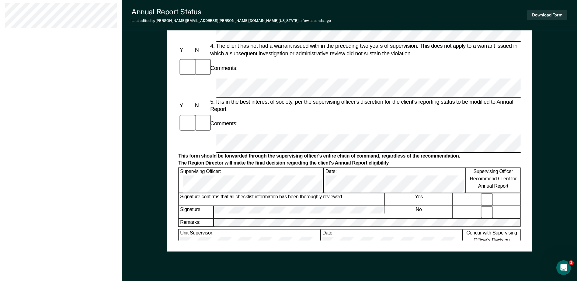
scroll to position [292, 0]
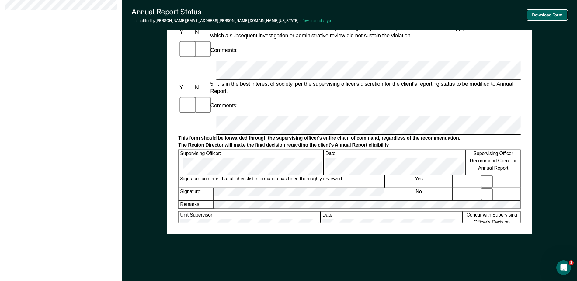
click at [556, 14] on button "Download Form" at bounding box center [548, 15] width 40 height 10
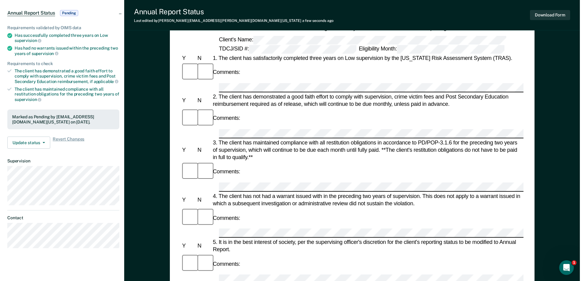
scroll to position [0, 0]
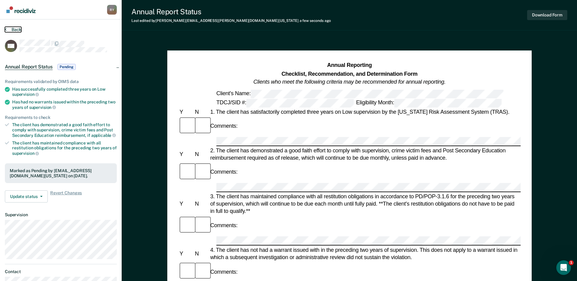
click at [9, 28] on button "Back" at bounding box center [13, 29] width 16 height 5
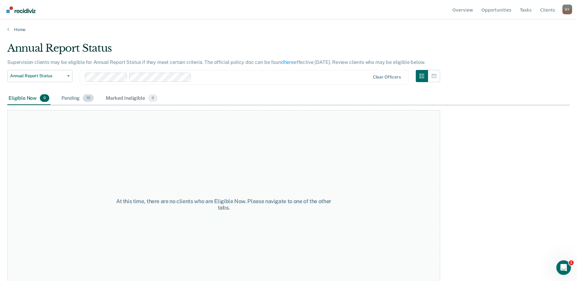
click at [70, 96] on div "Pending 10" at bounding box center [77, 98] width 35 height 13
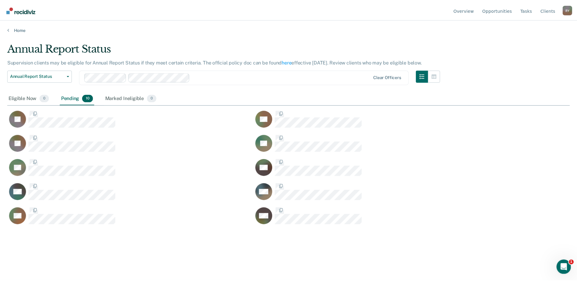
scroll to position [189, 563]
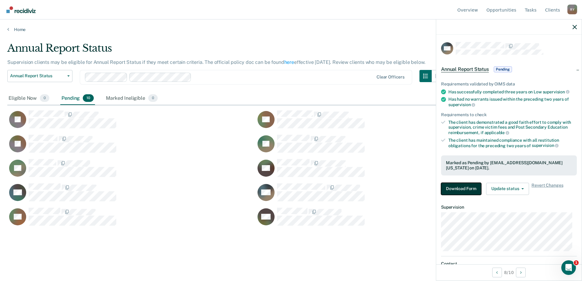
click at [468, 189] on button "Download Form" at bounding box center [461, 189] width 40 height 12
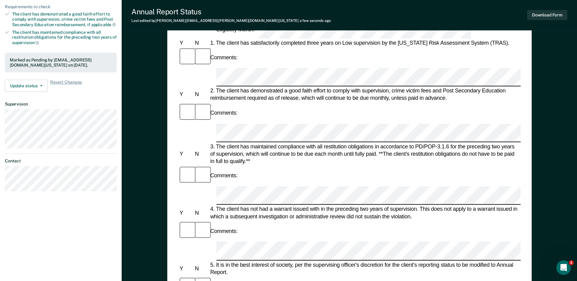
scroll to position [122, 0]
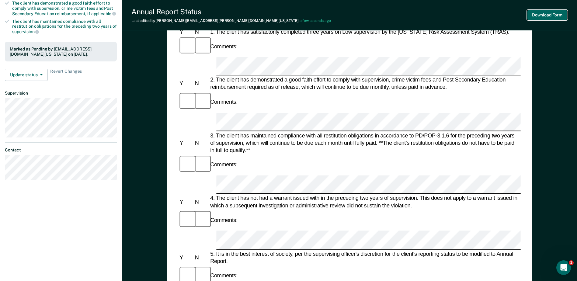
click at [537, 16] on button "Download Form" at bounding box center [548, 15] width 40 height 10
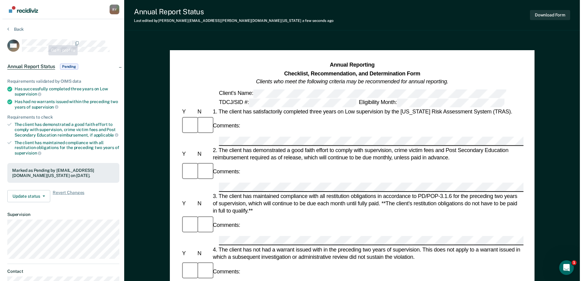
scroll to position [0, 0]
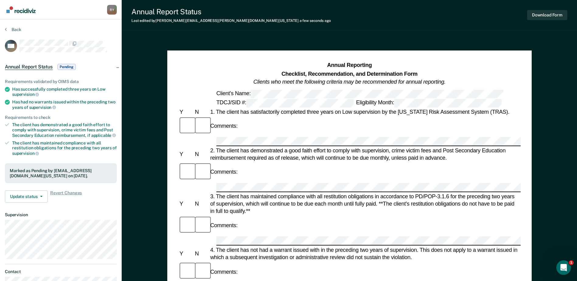
click at [5, 31] on section "Back MH Annual Report Status Pending Requirements validated by OIMS data Has su…" at bounding box center [61, 166] width 122 height 295
click at [6, 29] on icon at bounding box center [6, 29] width 2 height 5
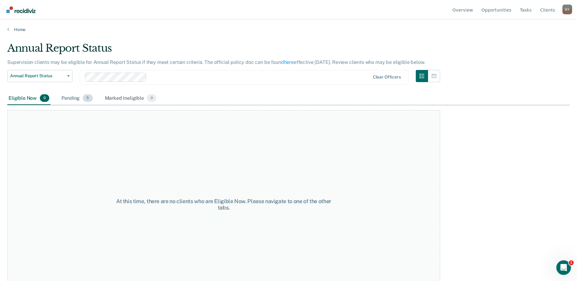
click at [66, 98] on div "Pending 5" at bounding box center [76, 98] width 33 height 13
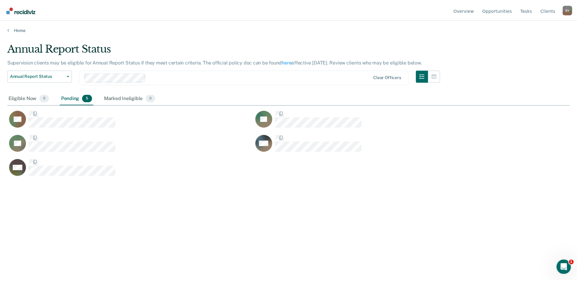
scroll to position [189, 563]
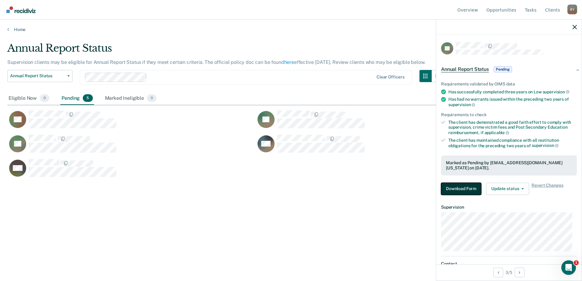
click at [466, 185] on button "Download Form" at bounding box center [461, 189] width 40 height 12
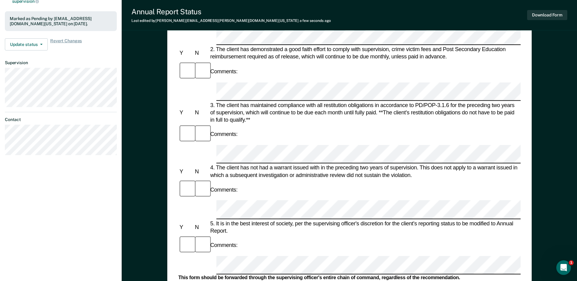
scroll to position [183, 0]
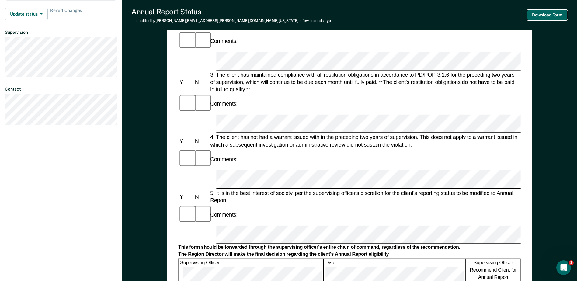
click at [550, 15] on button "Download Form" at bounding box center [548, 15] width 40 height 10
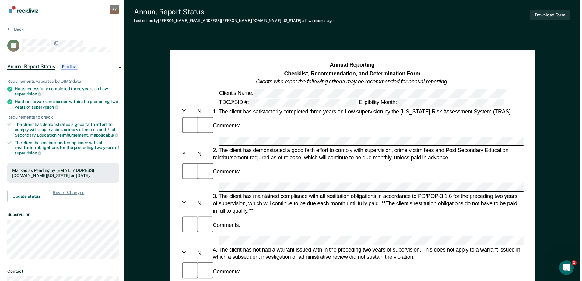
scroll to position [0, 0]
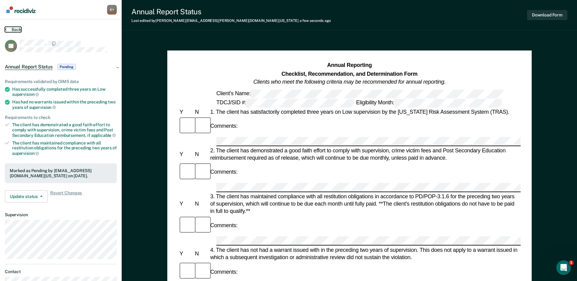
click at [5, 29] on icon at bounding box center [6, 29] width 2 height 5
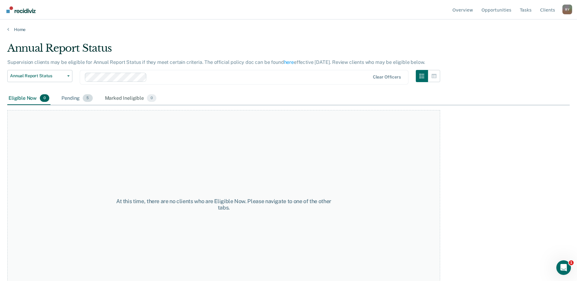
click at [68, 96] on div "Pending 5" at bounding box center [76, 98] width 33 height 13
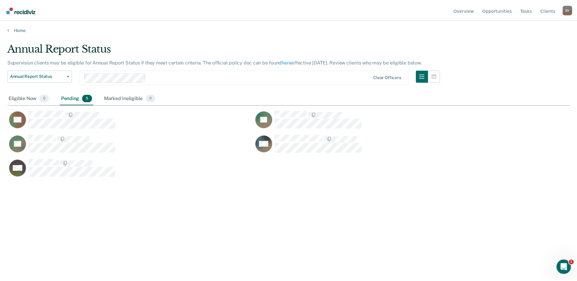
scroll to position [189, 563]
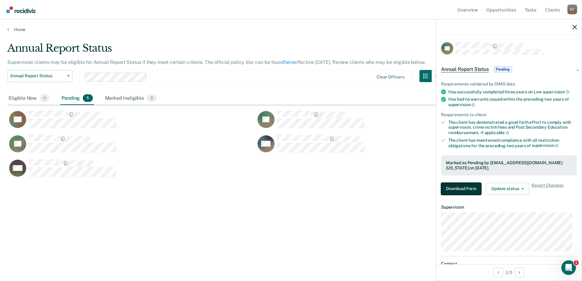
click at [459, 191] on button "Download Form" at bounding box center [461, 189] width 40 height 12
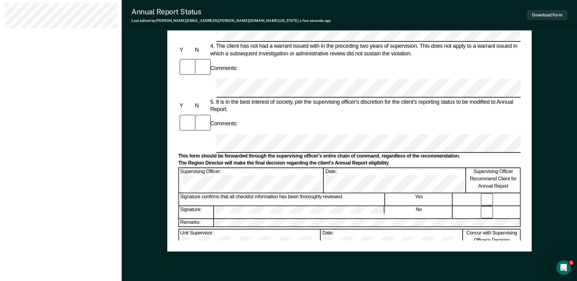
scroll to position [292, 0]
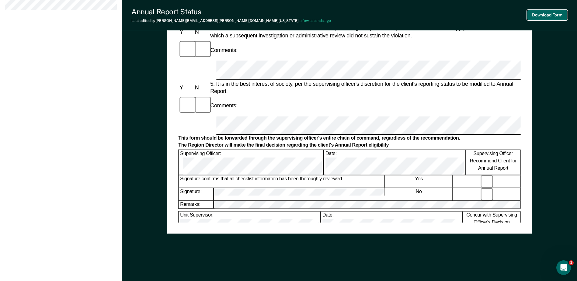
click at [557, 13] on button "Download Form" at bounding box center [548, 15] width 40 height 10
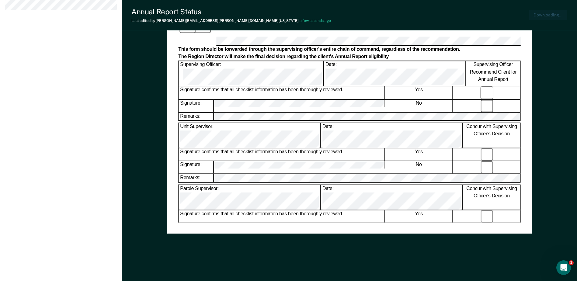
scroll to position [0, 0]
